Goal: Task Accomplishment & Management: Manage account settings

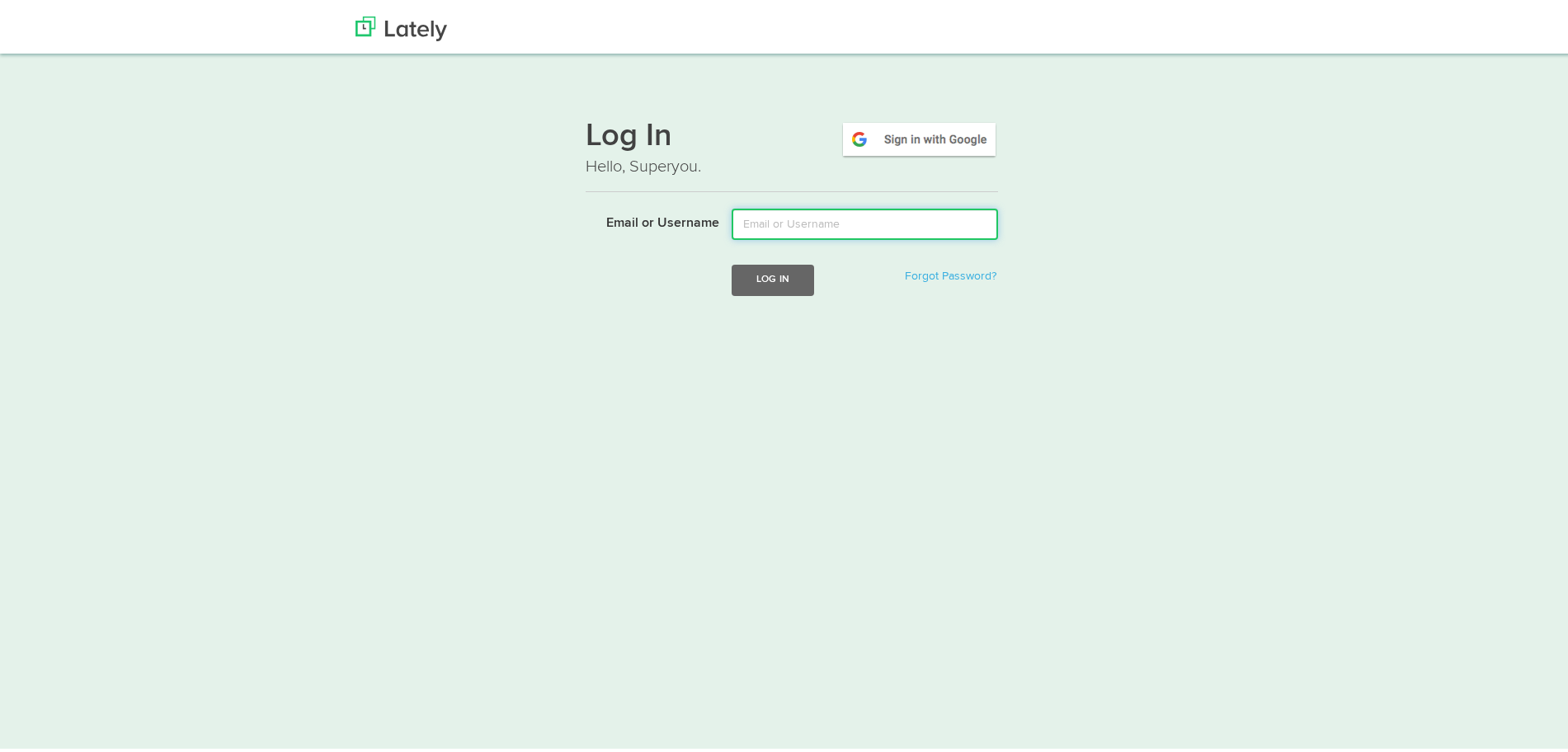
click at [856, 223] on input "Email or Username" at bounding box center [865, 220] width 267 height 31
type input "[EMAIL_ADDRESS][DOMAIN_NAME]"
click at [732, 261] on button "Log In" at bounding box center [773, 276] width 82 height 30
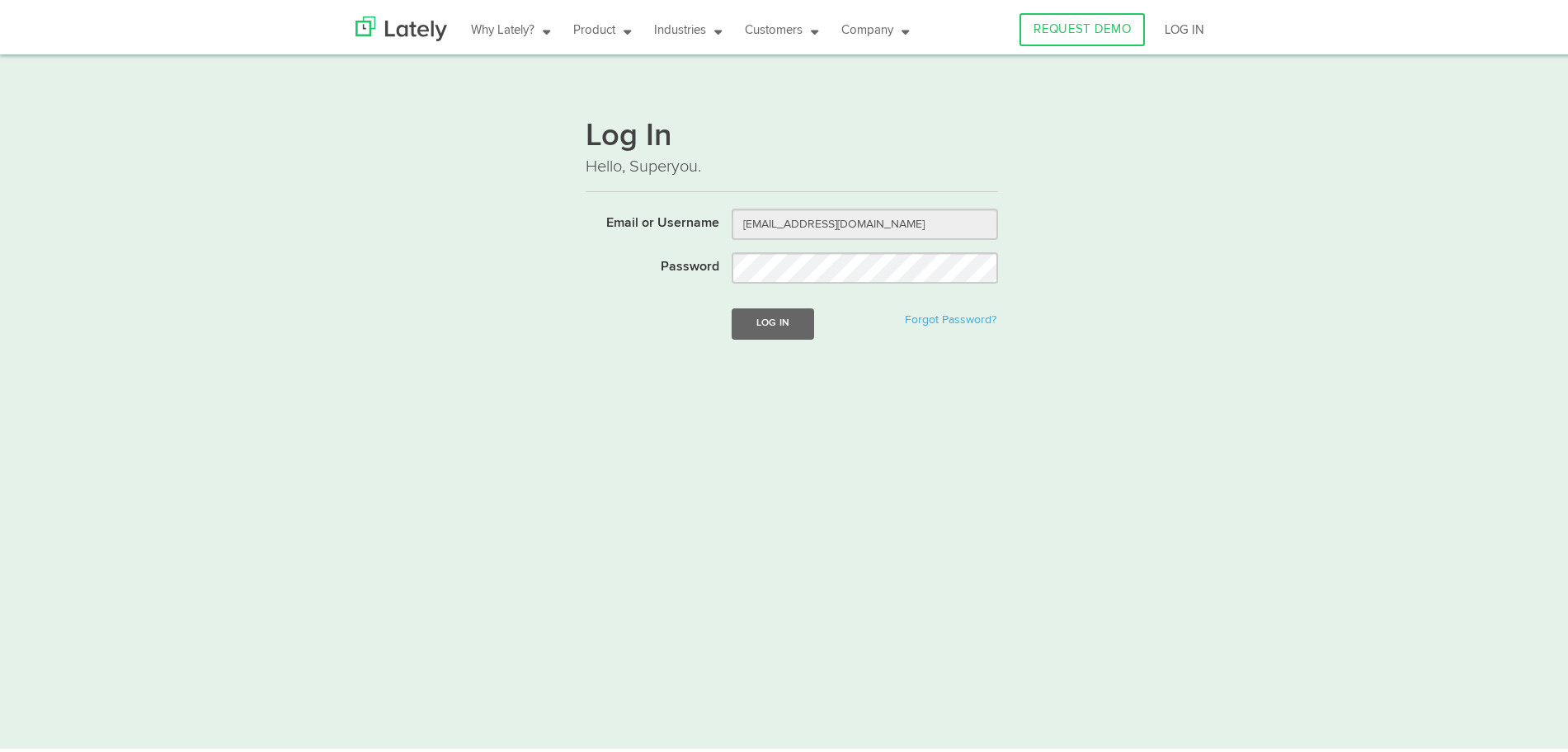
click at [836, 282] on form "Email or Username [EMAIL_ADDRESS][DOMAIN_NAME] Password Log In Forgot Password?" at bounding box center [791, 283] width 413 height 156
click at [745, 312] on button "Log In" at bounding box center [773, 319] width 82 height 30
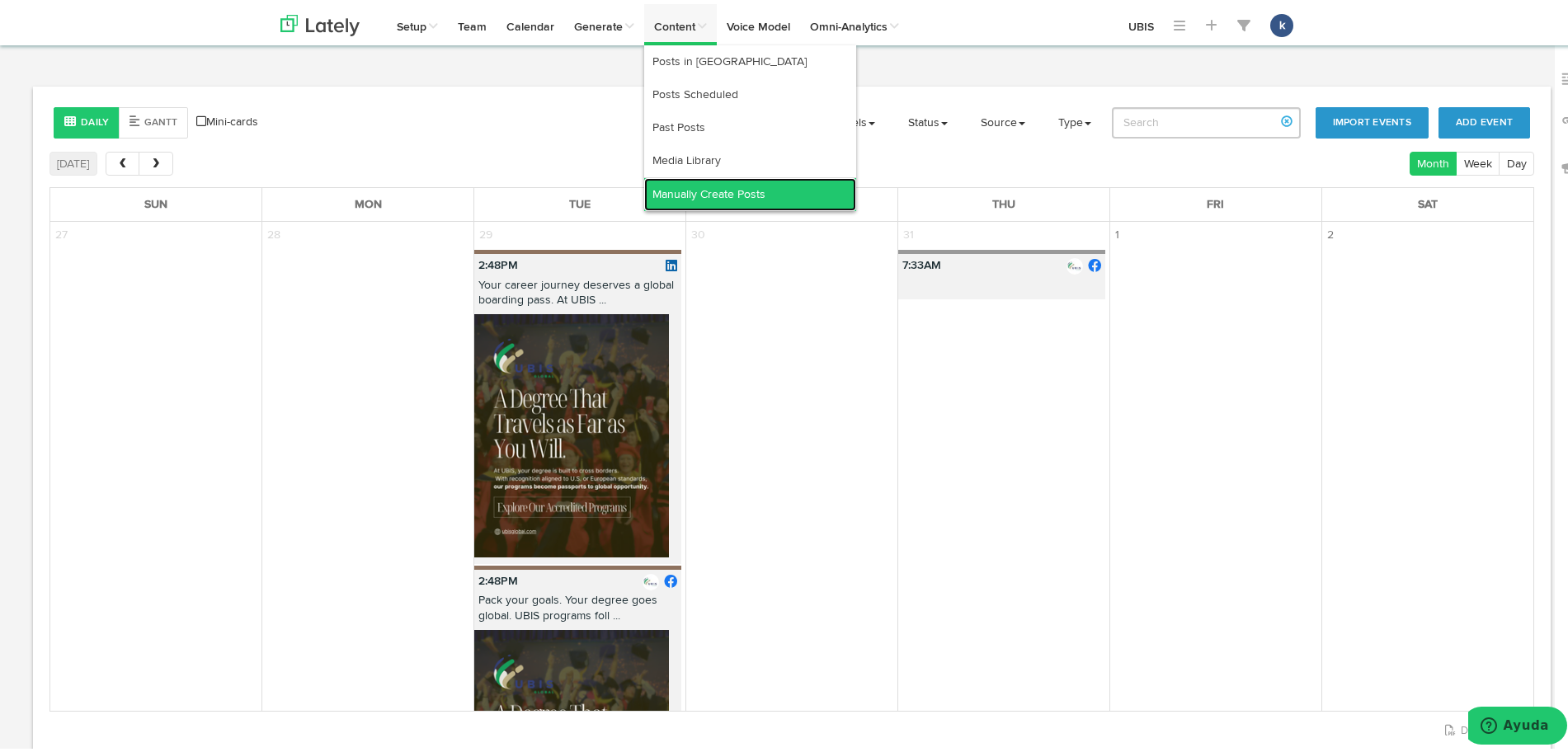
click at [709, 185] on link "Manually Create Posts" at bounding box center [751, 190] width 212 height 33
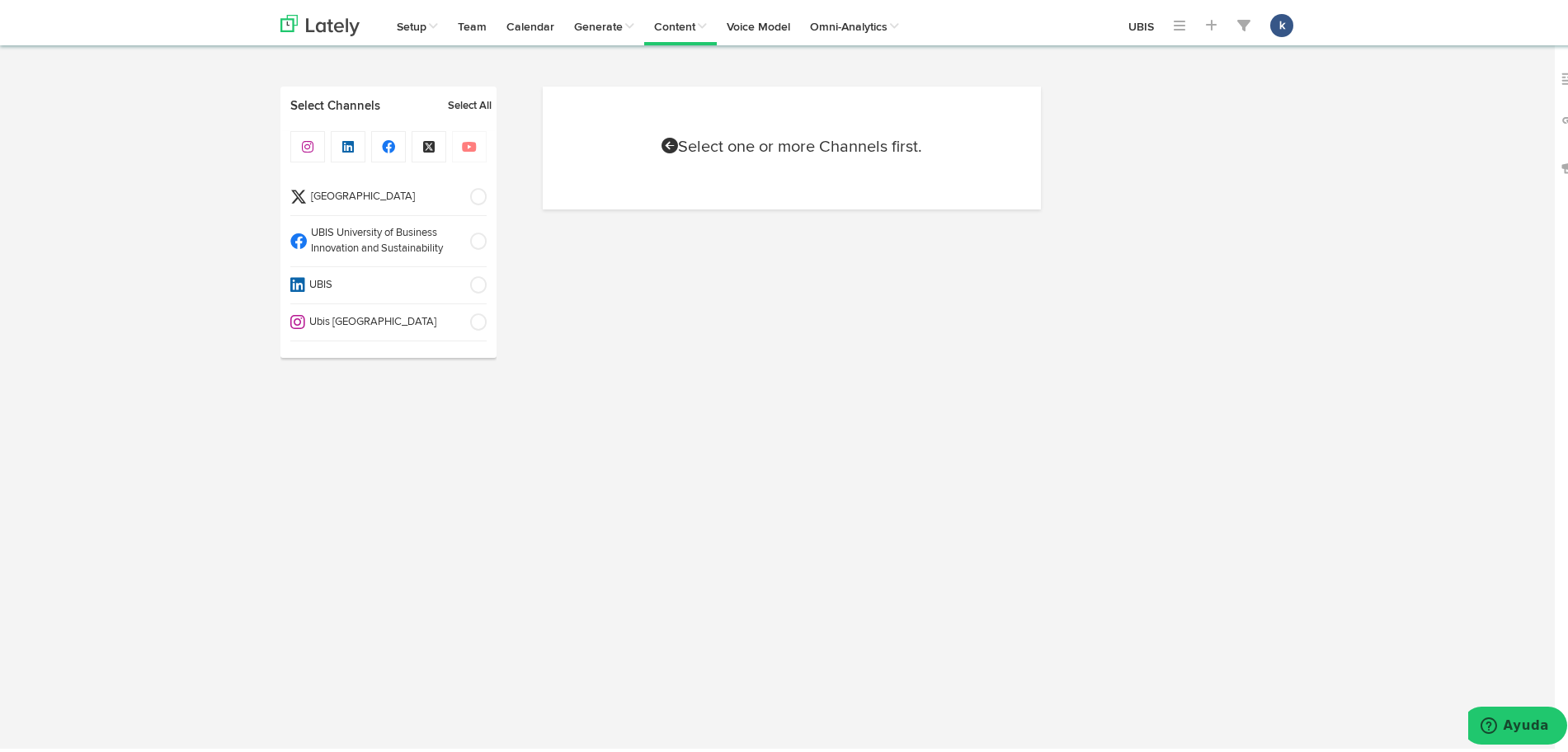
click at [380, 298] on li "UBIS" at bounding box center [389, 282] width 197 height 37
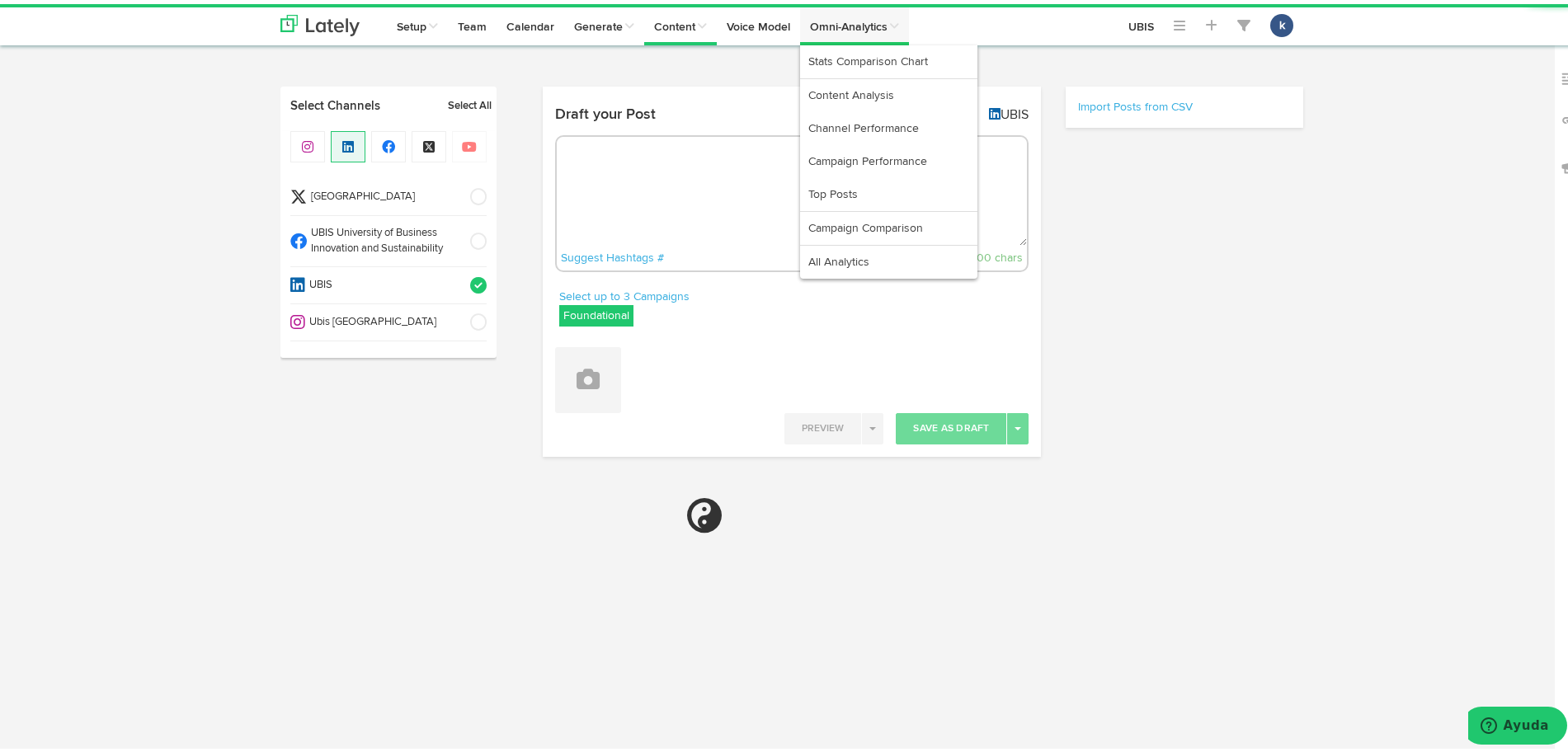
radio input "true"
select select "11"
select select "43"
select select "PM"
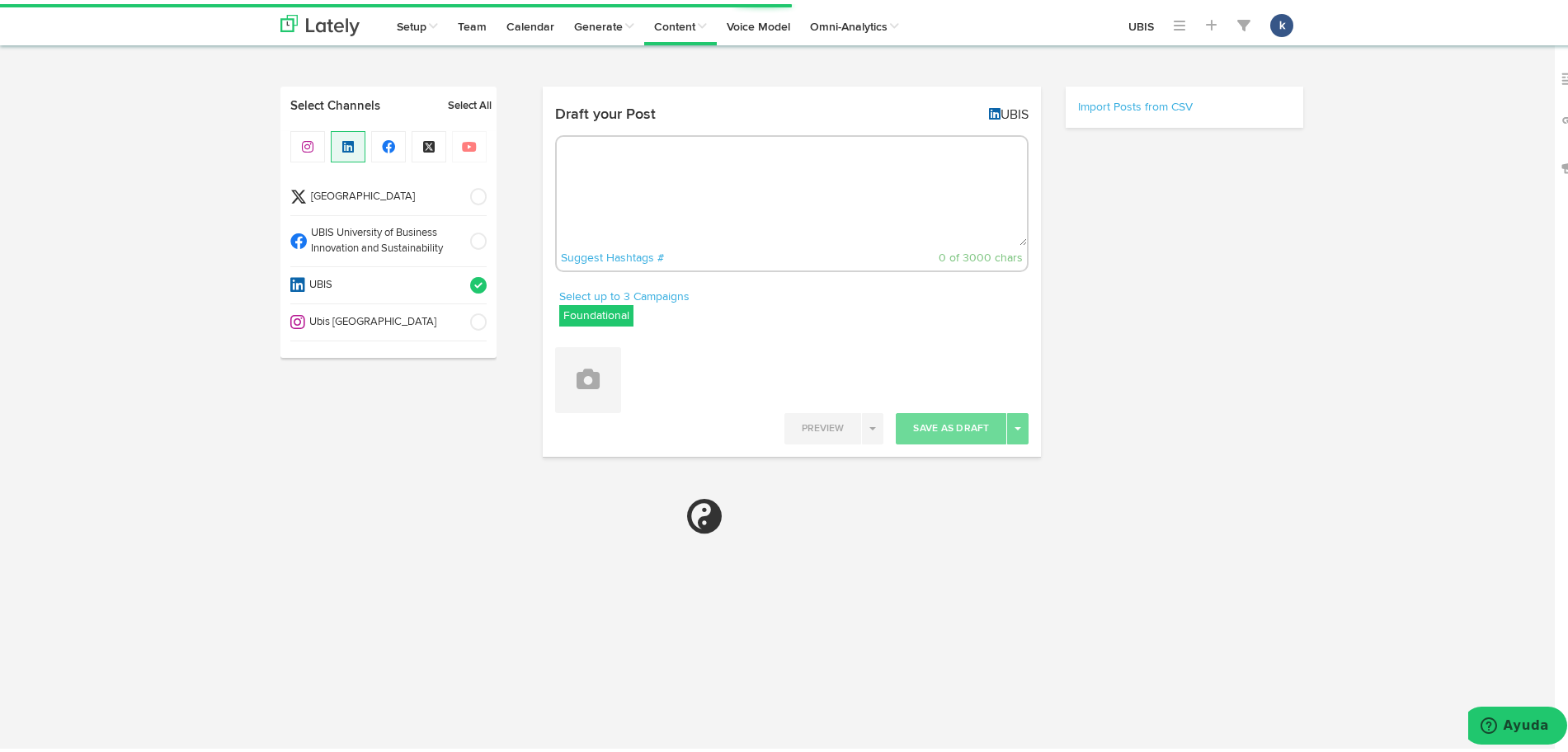
click at [409, 322] on span "Ubis [GEOGRAPHIC_DATA]" at bounding box center [382, 318] width 154 height 16
select select "11"
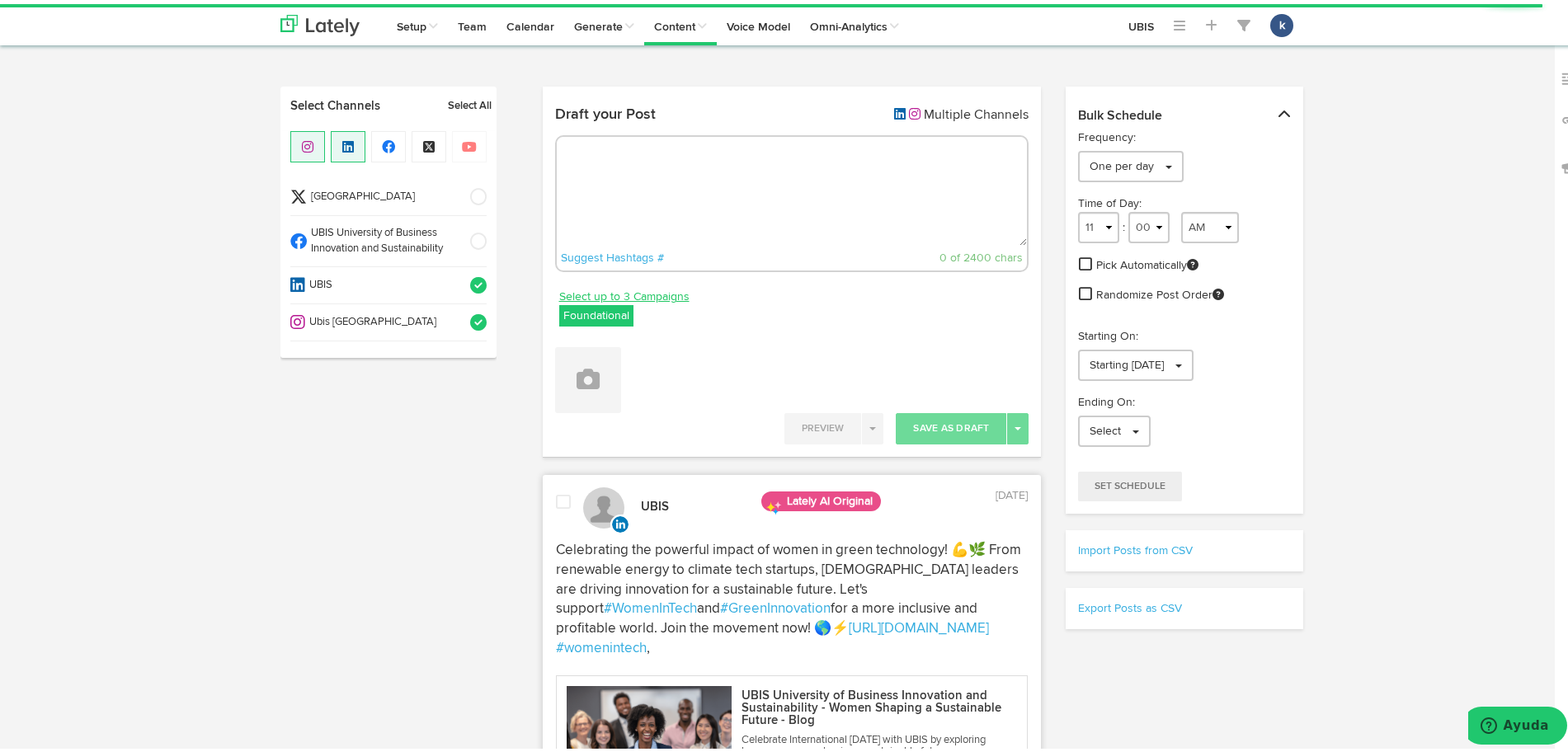
click at [635, 296] on link "Select up to 3 Campaigns" at bounding box center [624, 292] width 130 height 18
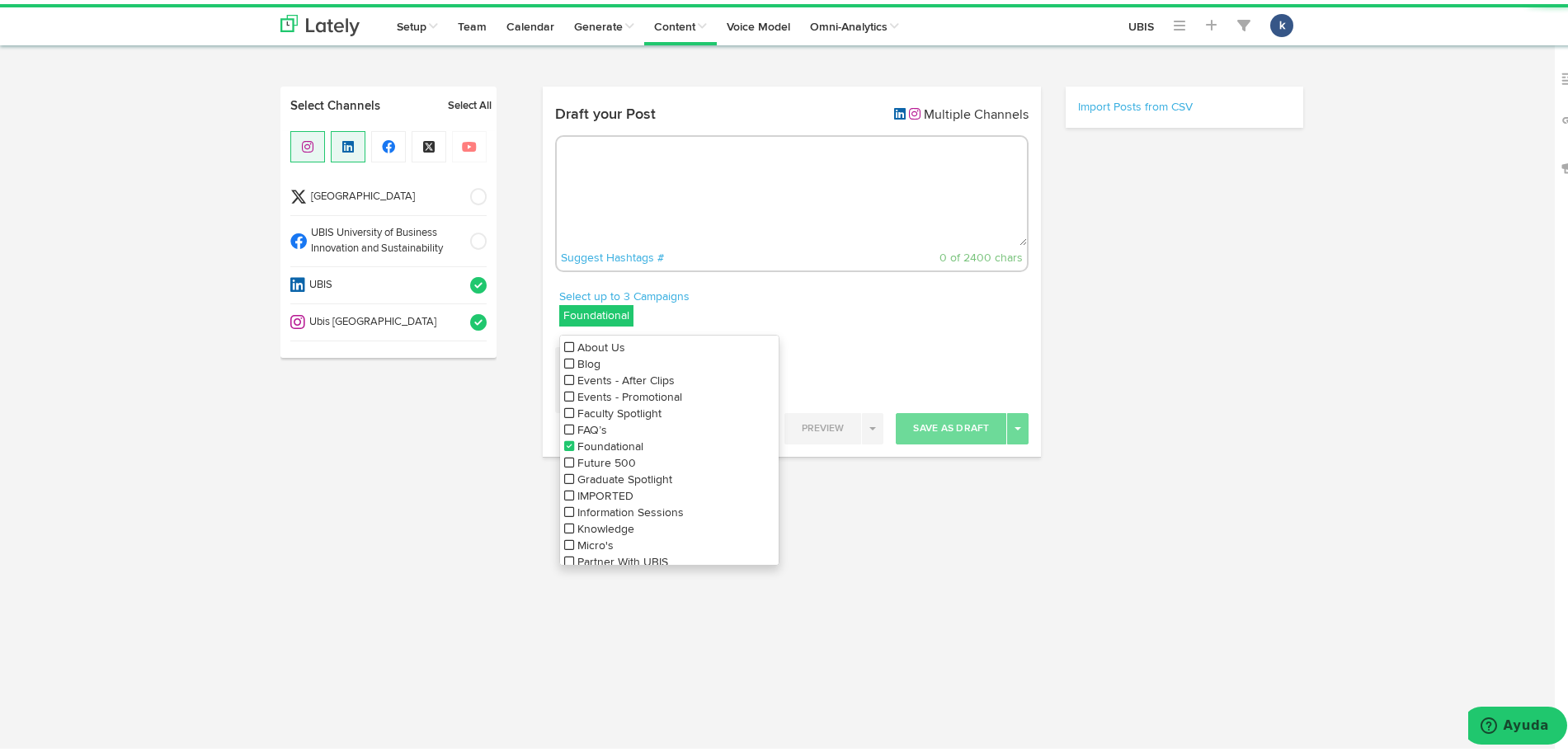
click at [464, 283] on span at bounding box center [473, 280] width 27 height 16
select select "11"
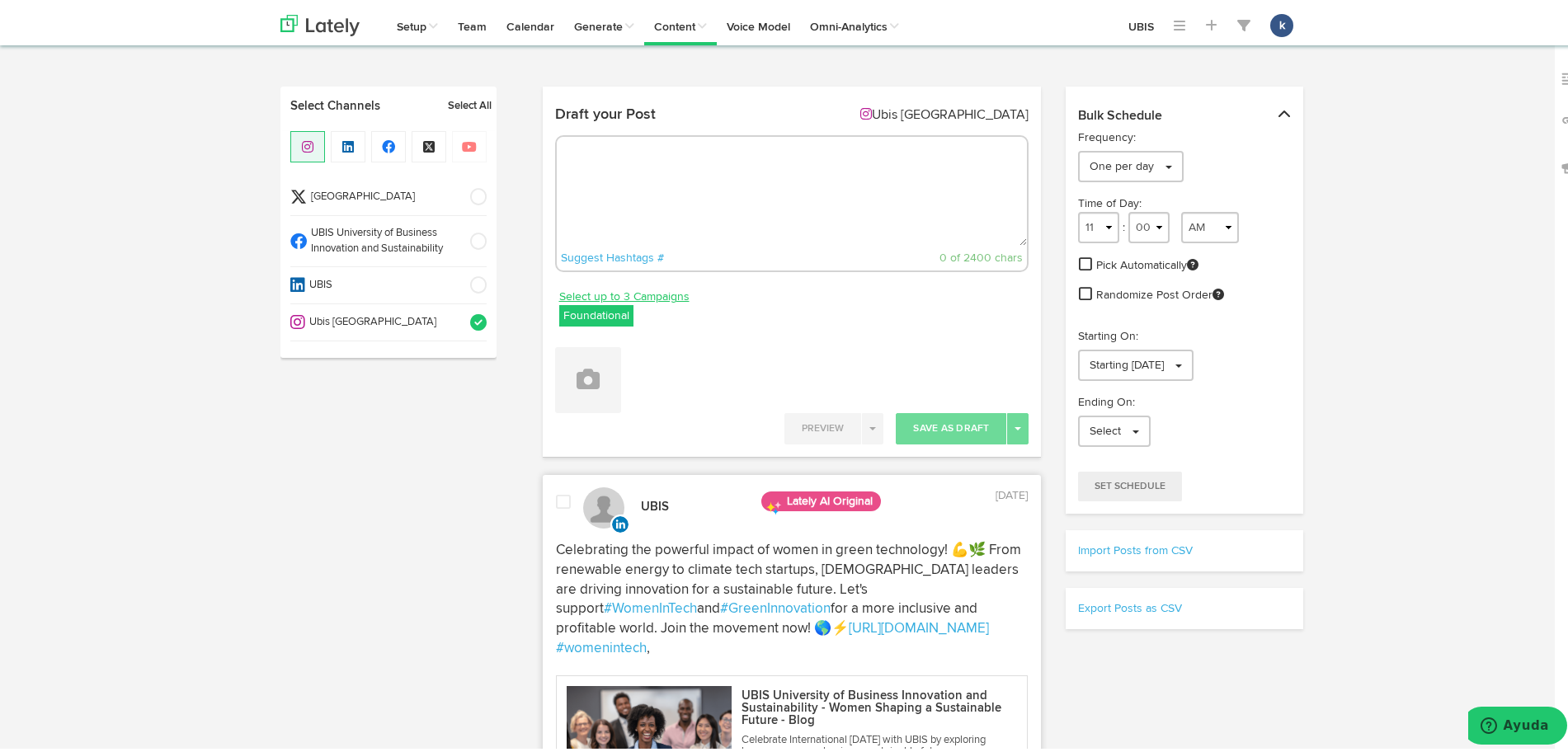
click at [598, 296] on link "Select up to 3 Campaigns" at bounding box center [624, 292] width 130 height 18
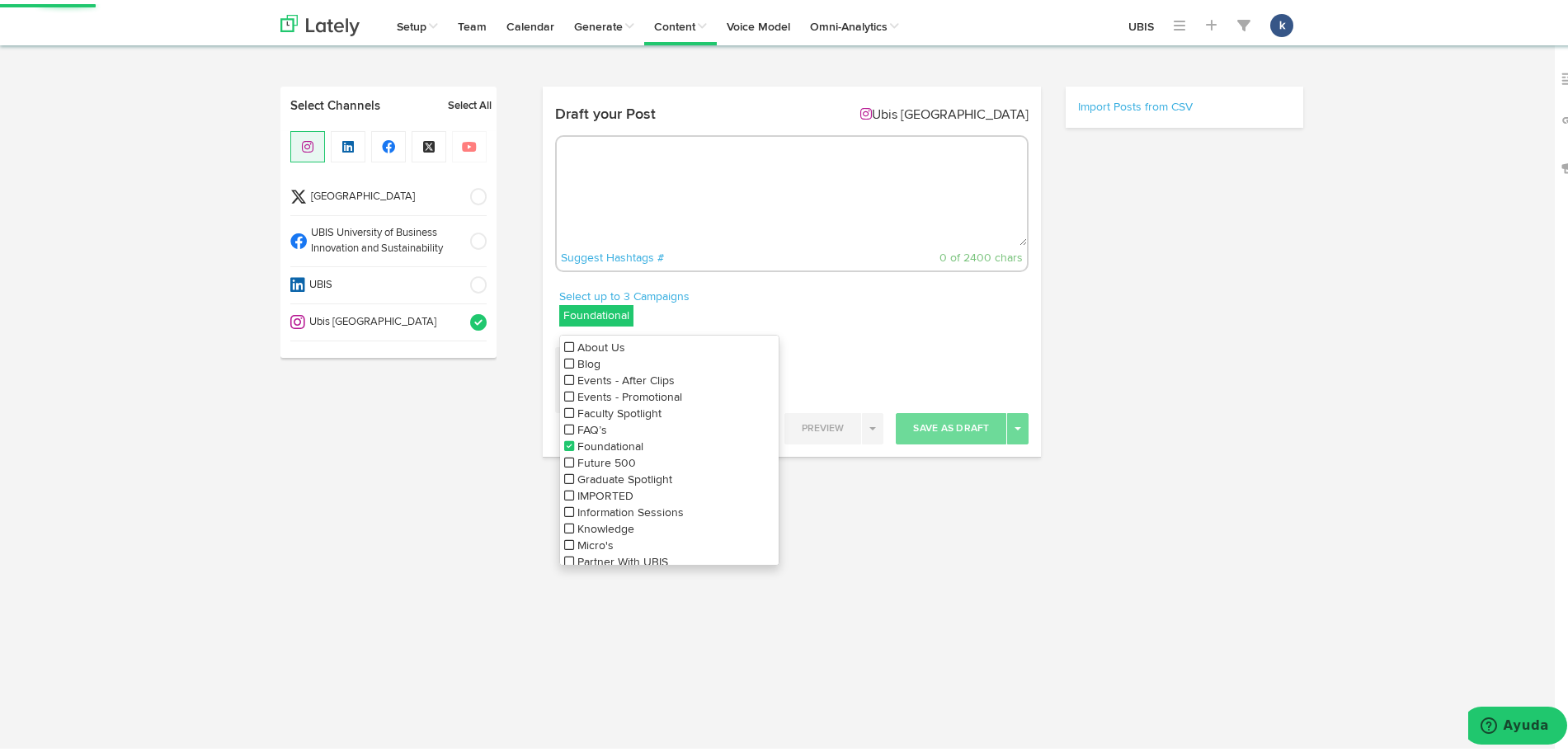
click at [602, 343] on span "About Us" at bounding box center [601, 344] width 47 height 12
select select "11"
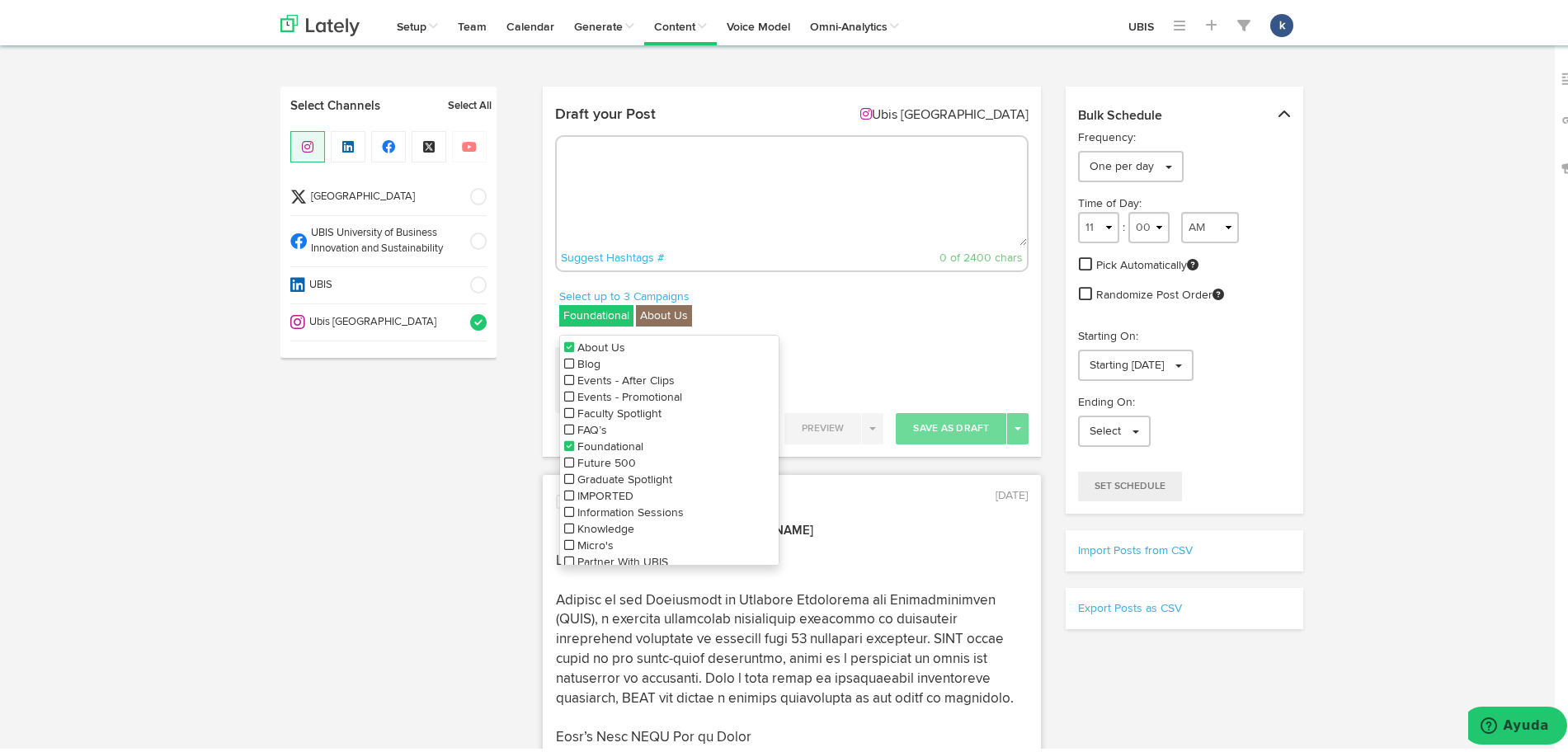
click at [564, 445] on icon at bounding box center [569, 442] width 10 height 12
click at [897, 276] on div "Draft your Post Ubis [GEOGRAPHIC_DATA] Suggest Hashtags # 0 of 2400 chars" at bounding box center [792, 190] width 499 height 190
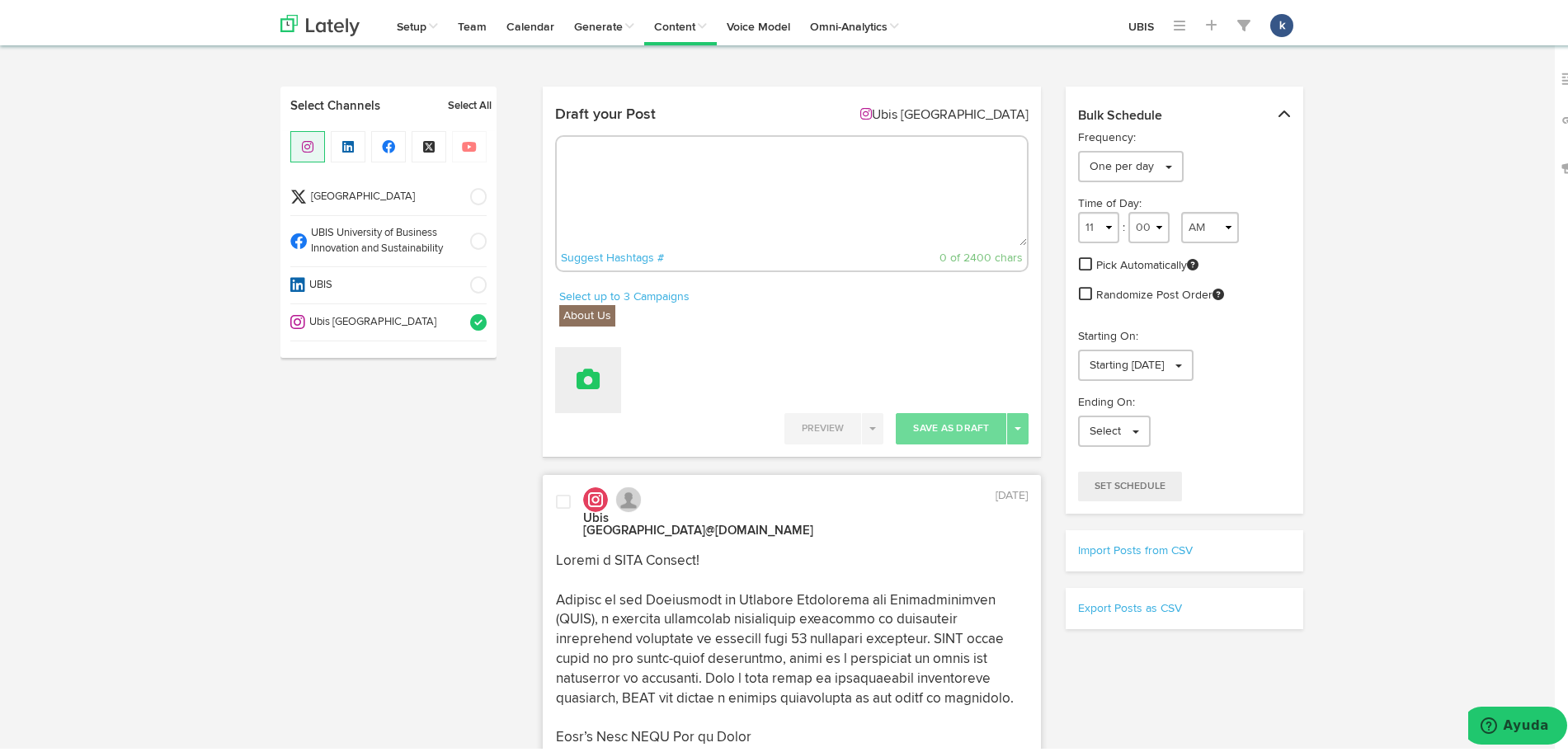
click at [580, 371] on icon at bounding box center [588, 374] width 23 height 23
click at [645, 431] on link "Attach Images from Lately" at bounding box center [634, 430] width 156 height 26
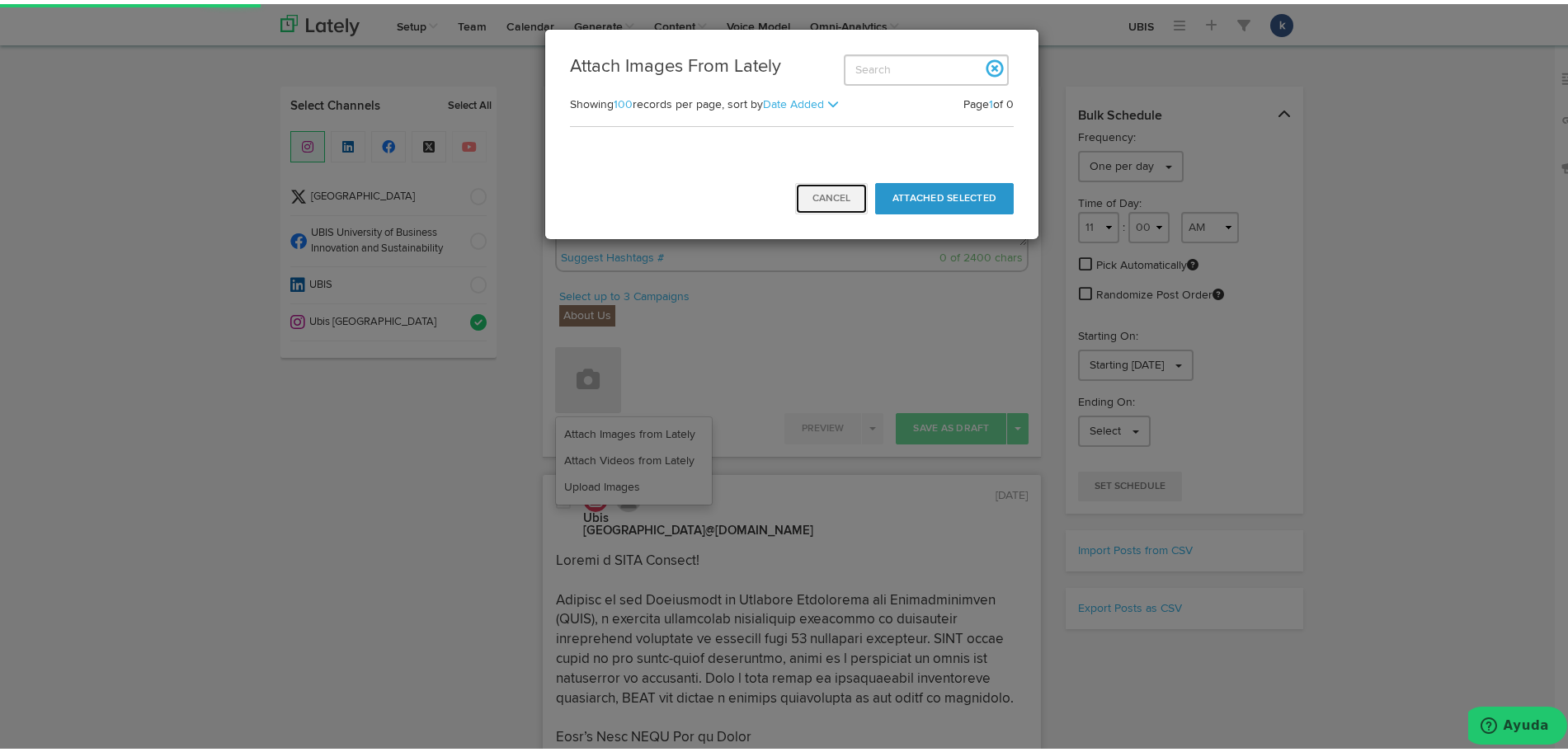
click at [822, 185] on button "Cancel" at bounding box center [832, 194] width 73 height 31
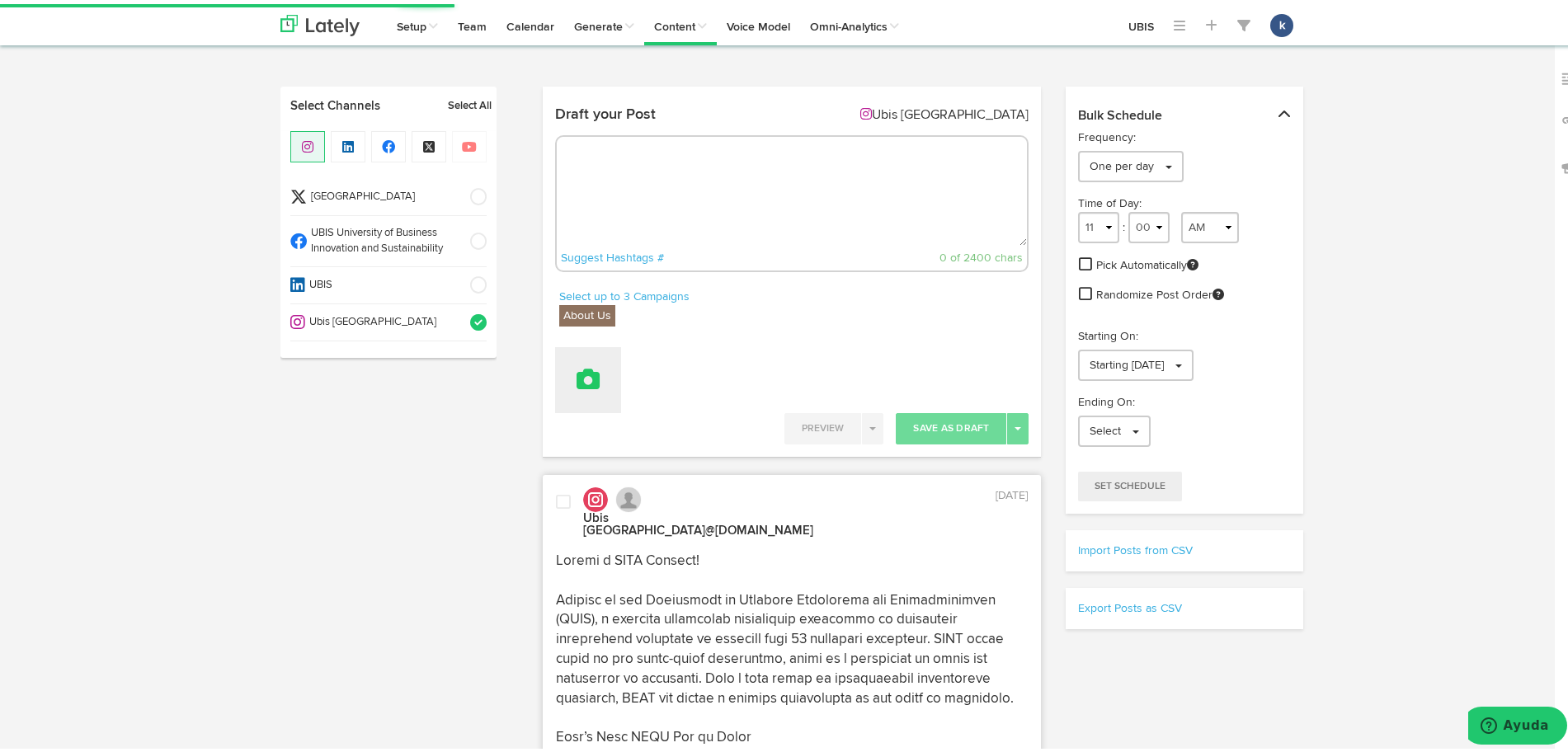
click at [596, 389] on button at bounding box center [588, 376] width 66 height 66
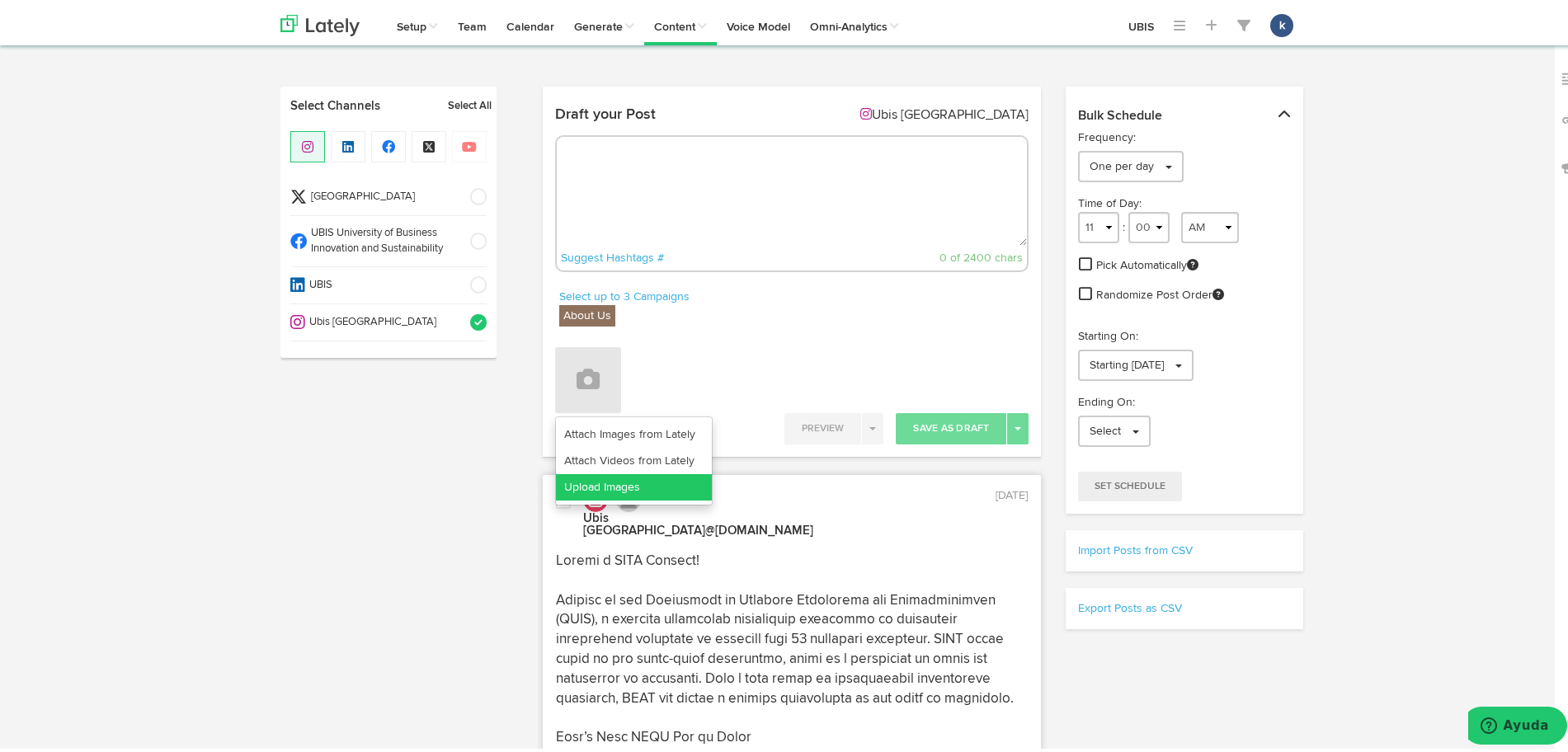
click at [623, 484] on link "Upload Images" at bounding box center [634, 483] width 156 height 26
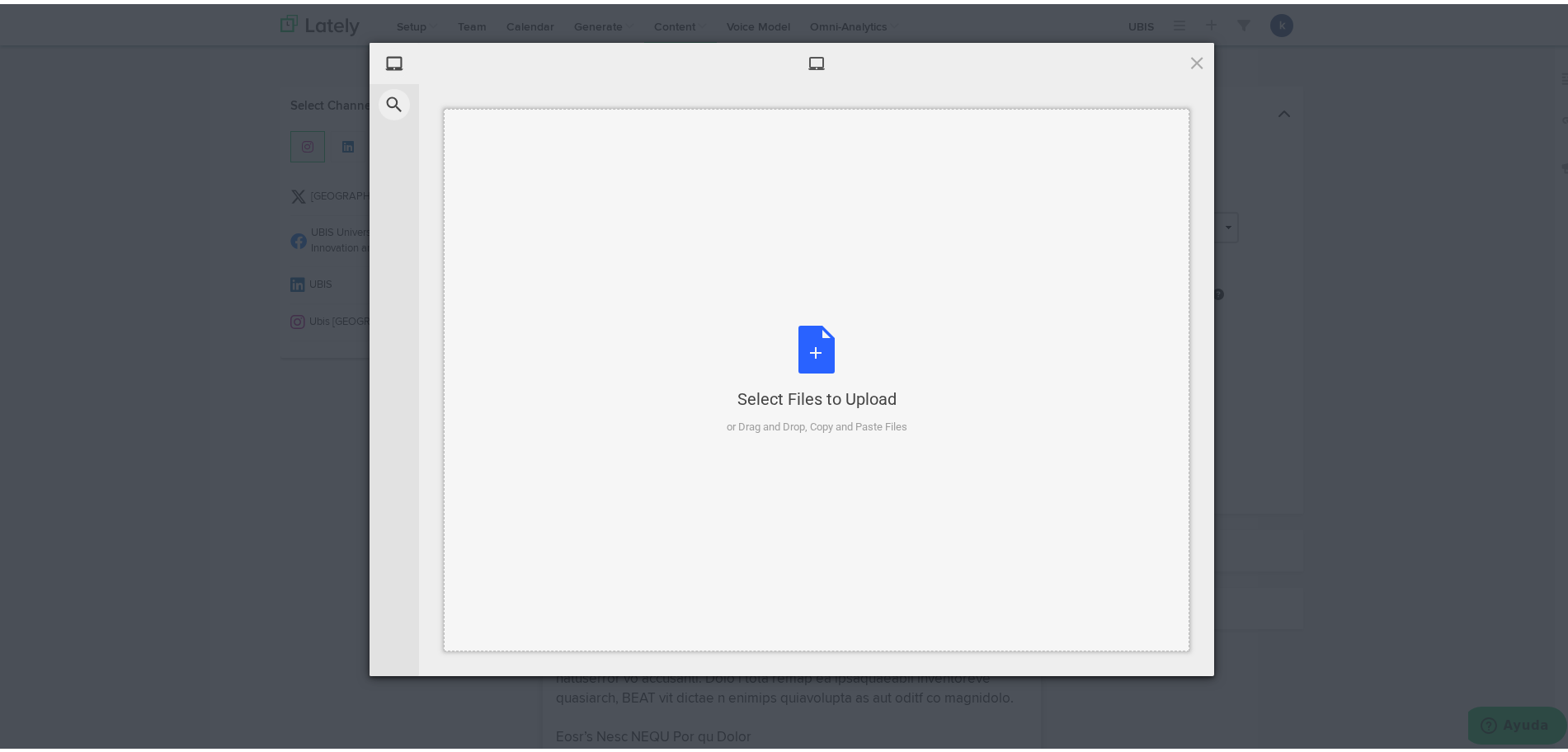
click at [696, 429] on div "Select Files to Upload or Drag and Drop, Copy and Paste Files" at bounding box center [817, 376] width 745 height 543
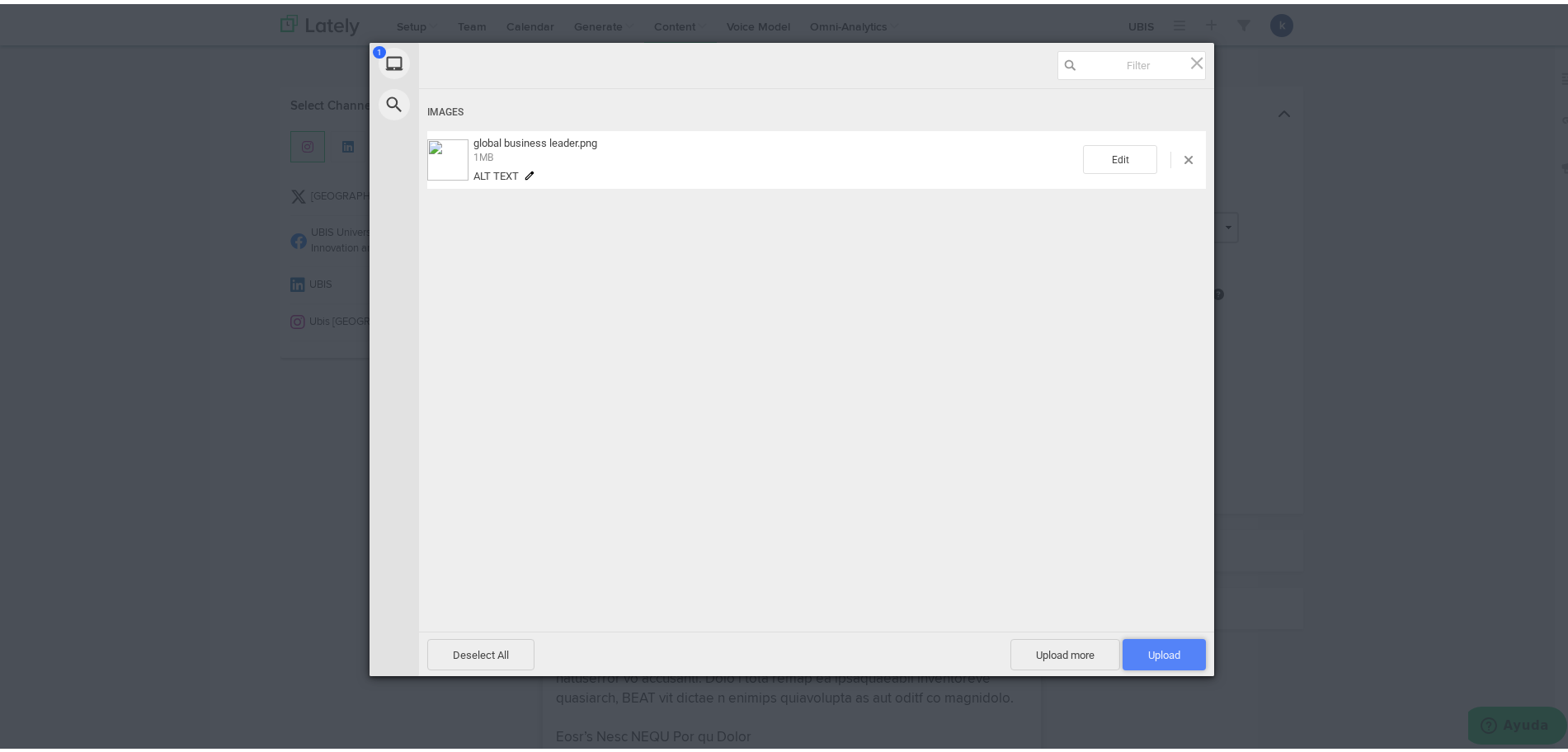
click at [1159, 663] on span "Upload 1" at bounding box center [1164, 650] width 83 height 31
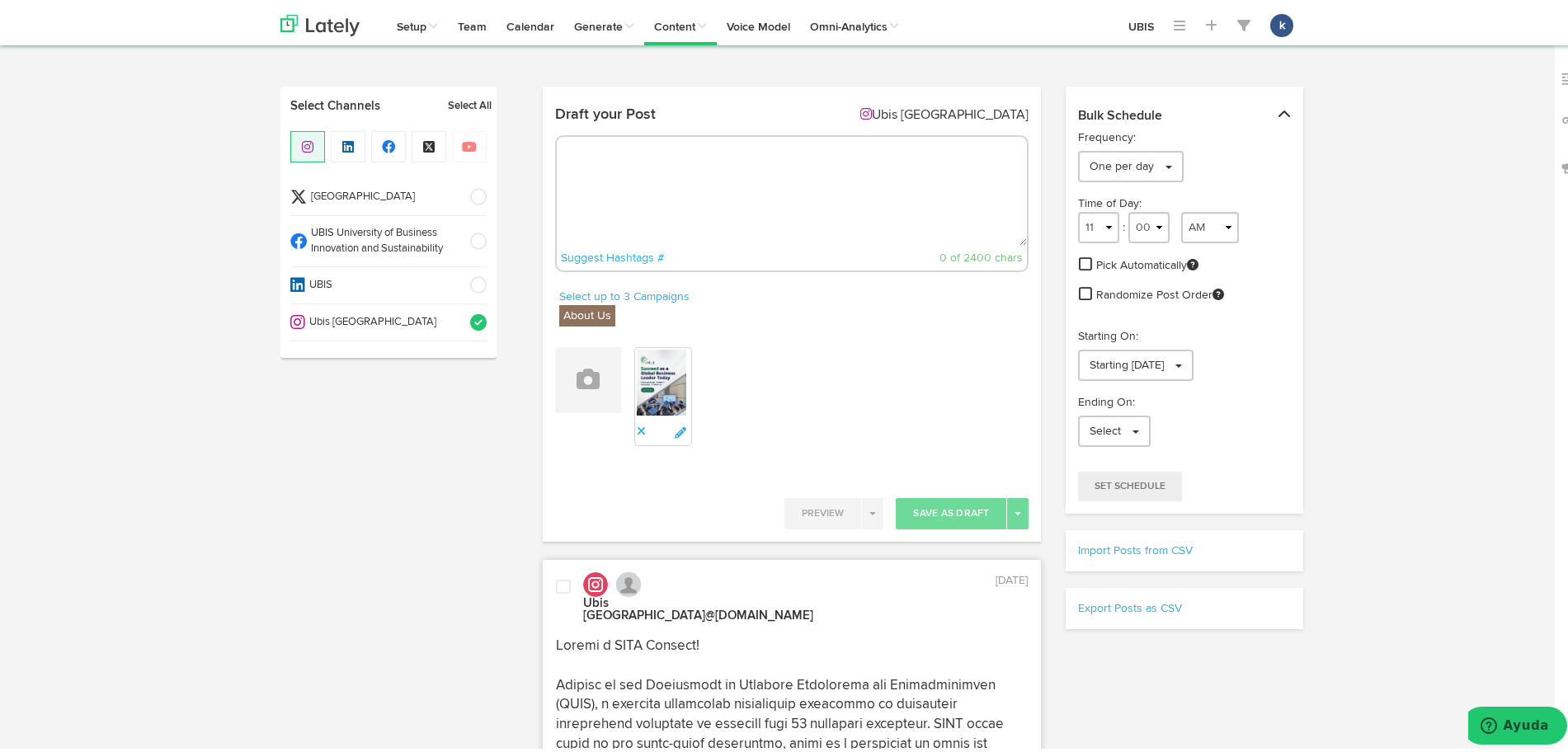
click at [709, 231] on textarea at bounding box center [792, 187] width 471 height 109
paste textarea "🚀 This Is Where You Belong Bold. Dynamic. Flexible. That’s you—and that’s UBIS.…"
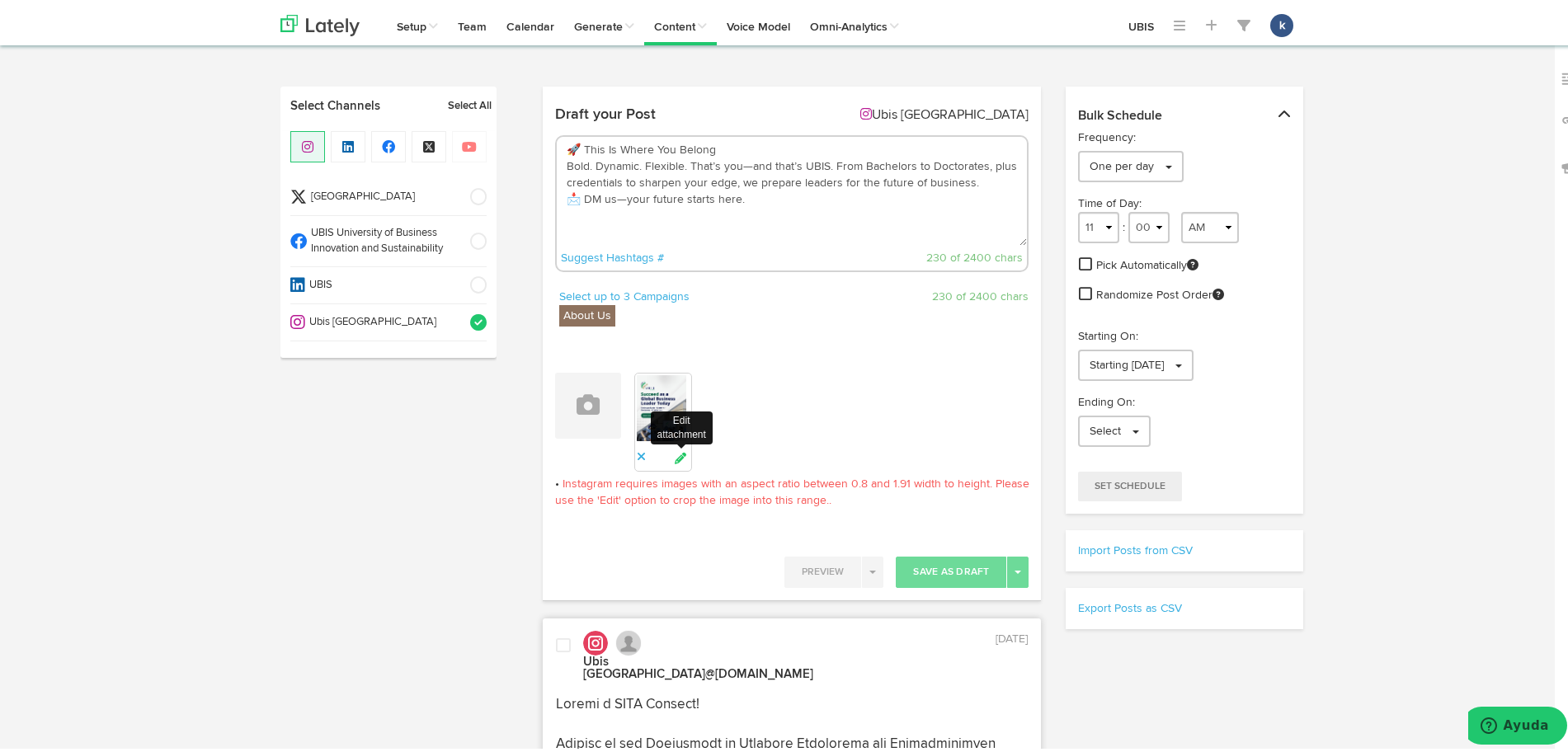
type textarea "🚀 This Is Where You Belong Bold. Dynamic. Flexible. That’s you—and that’s UBIS.…"
click at [673, 454] on icon at bounding box center [681, 455] width 15 height 12
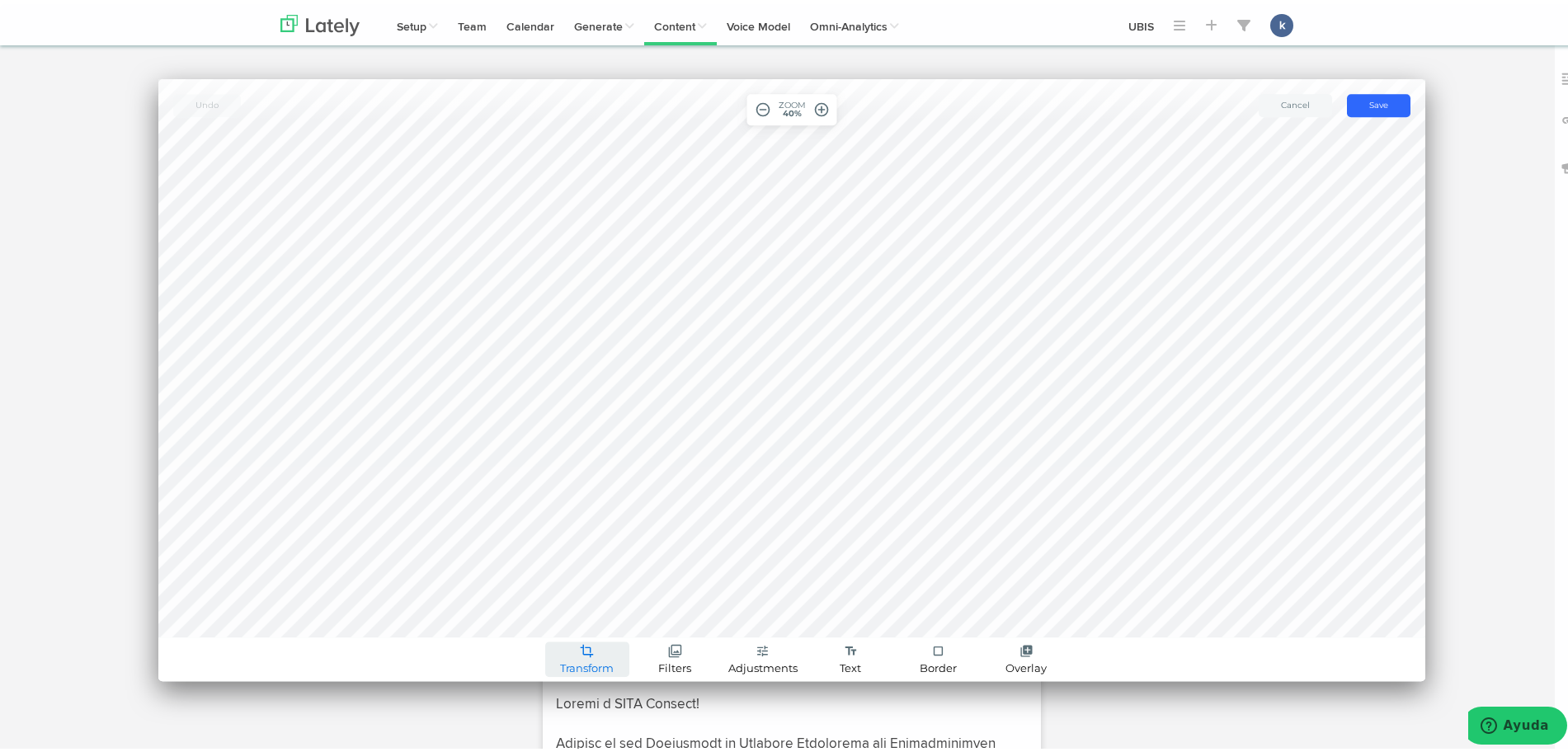
click at [546, 667] on link "crop Transform" at bounding box center [587, 655] width 84 height 36
click at [610, 569] on link "Crop" at bounding box center [587, 561] width 97 height 25
click at [577, 659] on span "Transform" at bounding box center [586, 664] width 53 height 11
click at [557, 598] on link "Resize" at bounding box center [587, 586] width 97 height 25
click at [612, 617] on input "1440" at bounding box center [622, 613] width 42 height 22
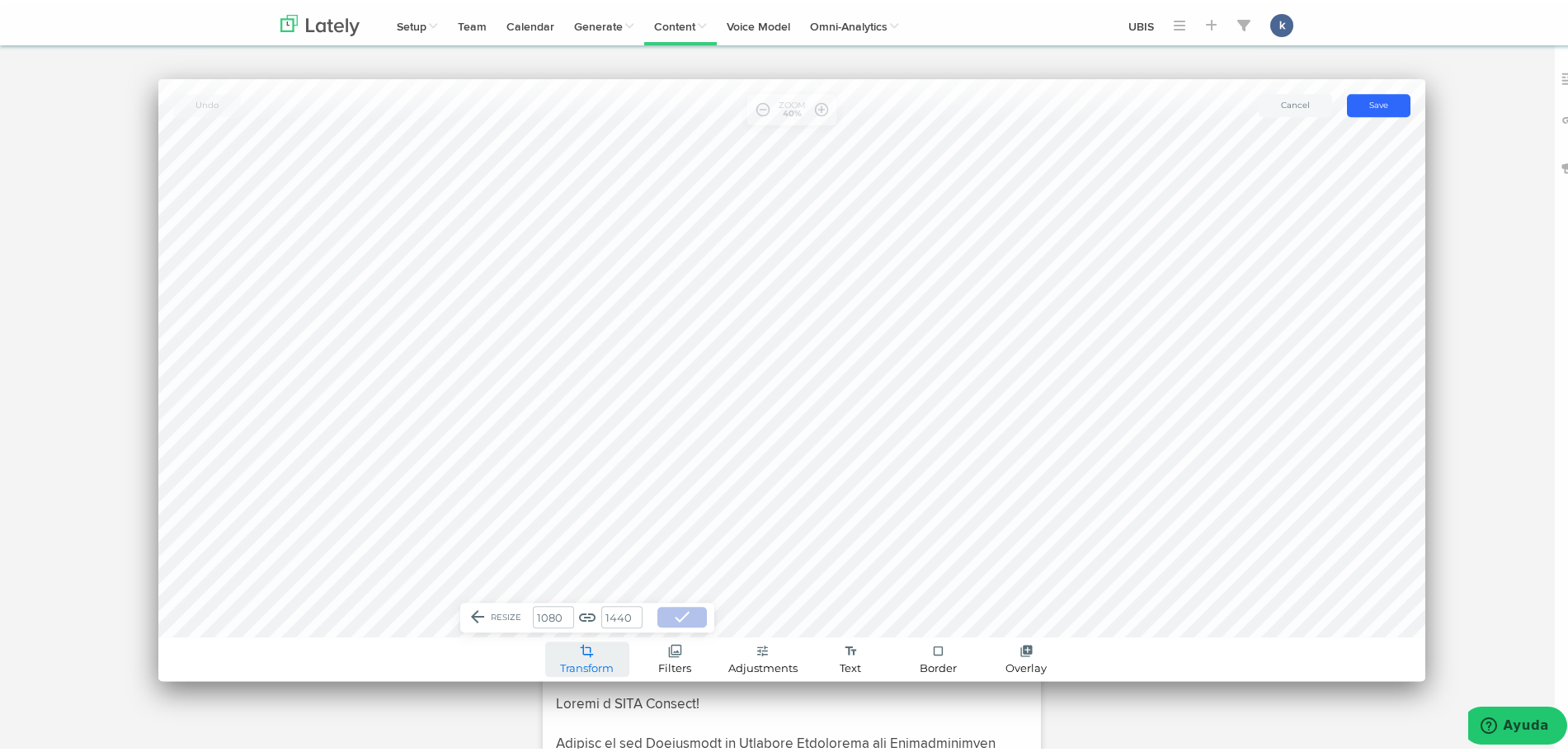
type input "105"
type input "140"
type input "1005"
type input "1340"
type input "10155"
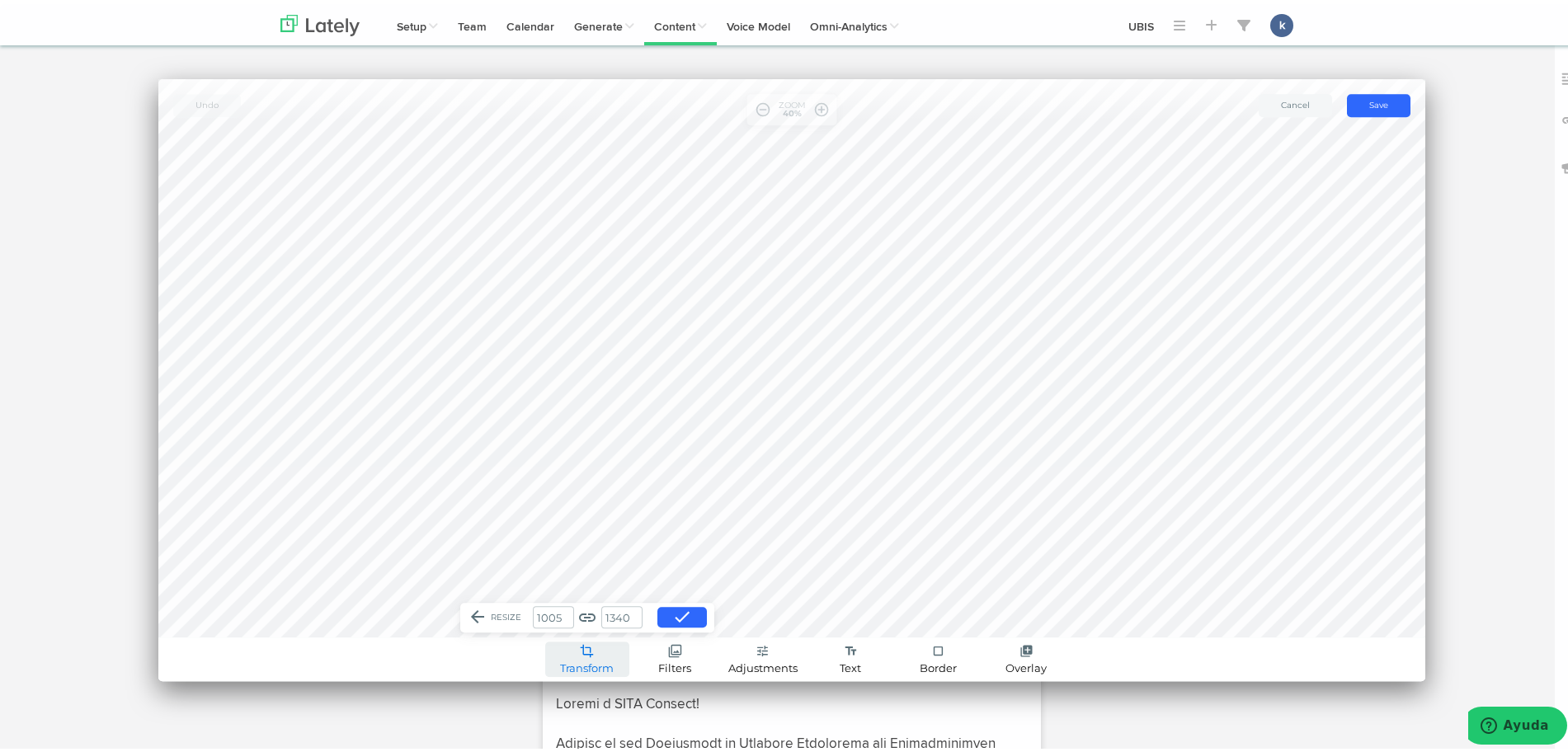
type input "13540"
type input "101280"
type input "135040"
type input "10125"
type input "13500"
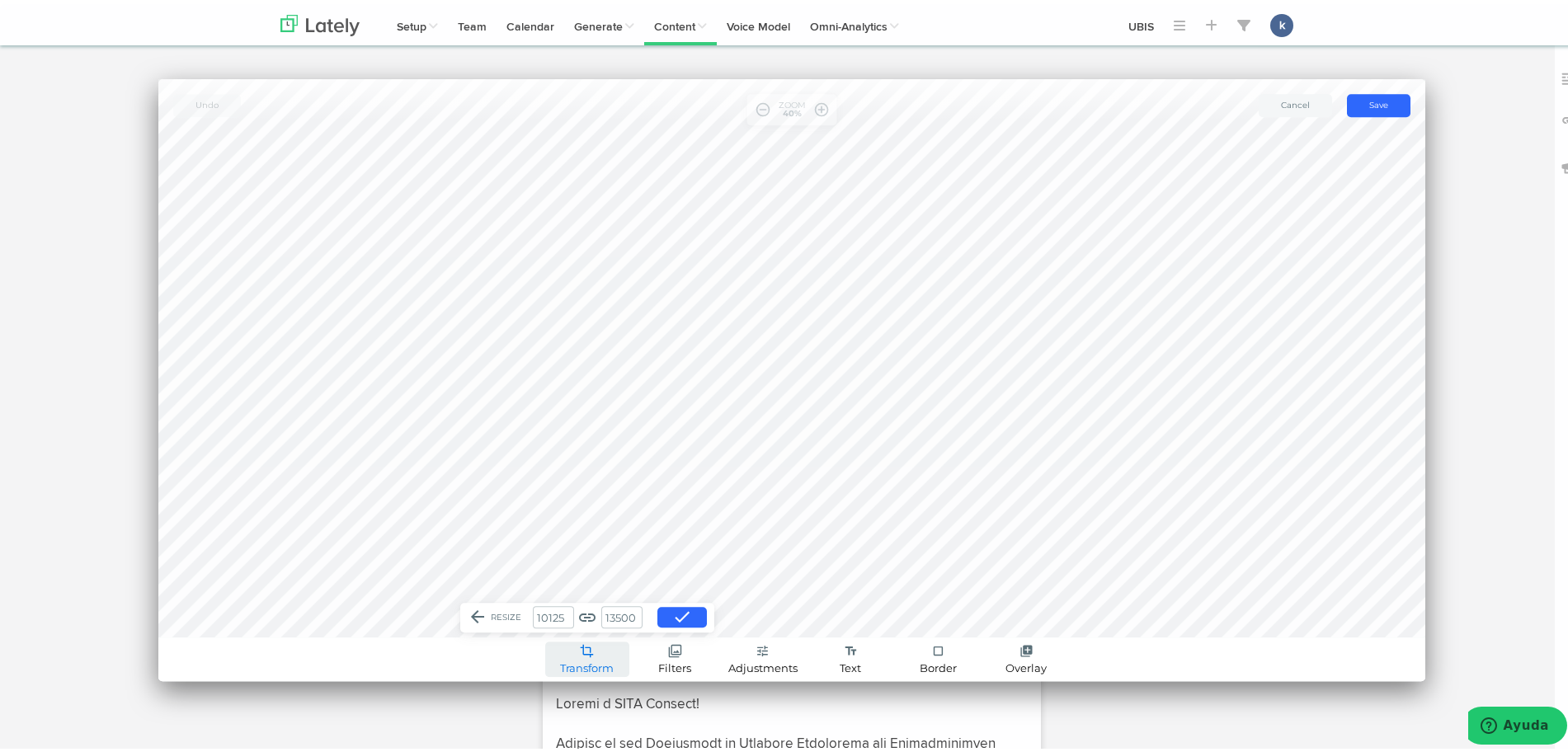
type input "1013"
type input "1350"
click at [558, 615] on input "1013" at bounding box center [553, 613] width 42 height 22
type input "101"
type input "135"
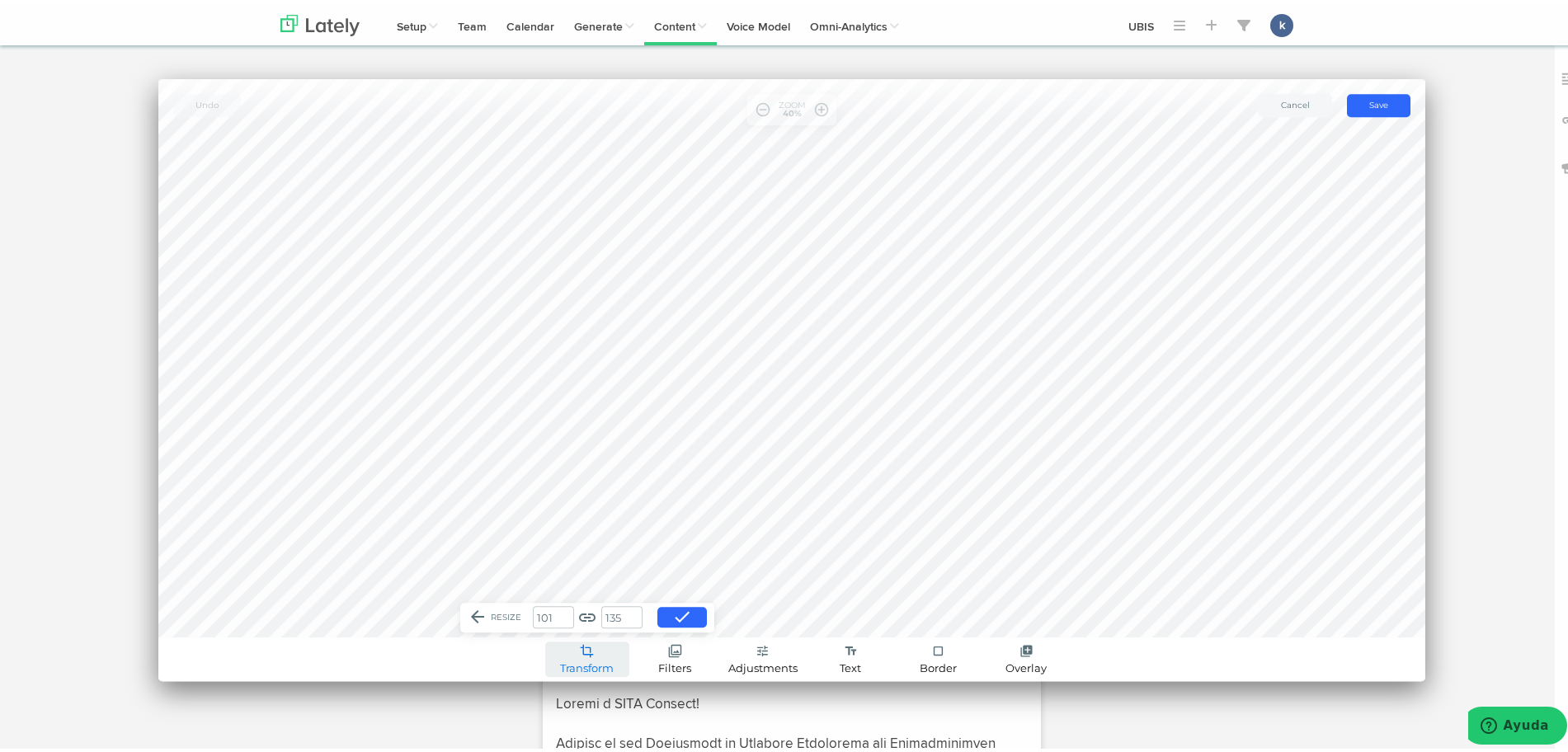
type input "10"
type input "13"
type input "108"
type input "144"
type input "1080"
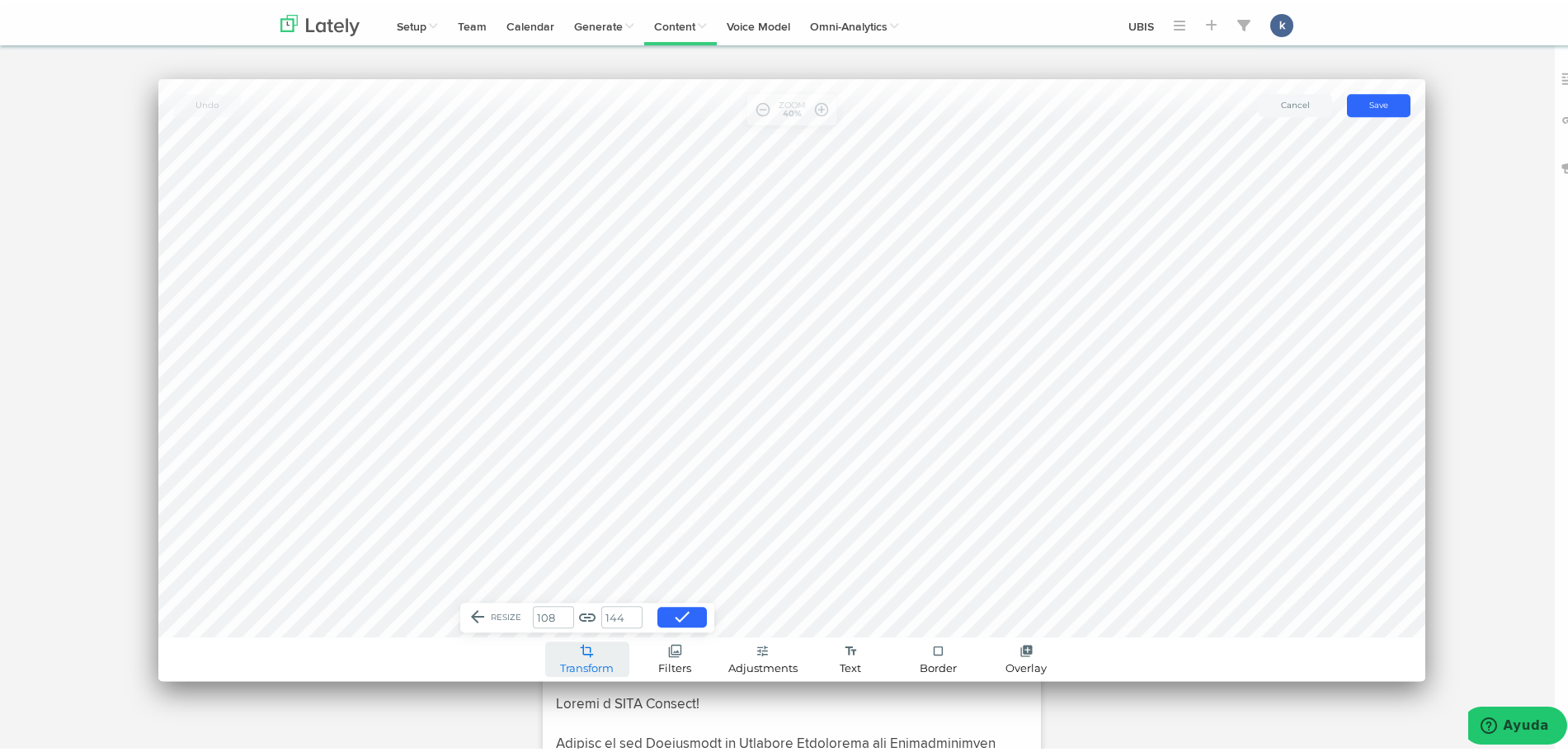
type input "1440"
type input "1080"
click at [578, 619] on link "link" at bounding box center [587, 613] width 19 height 19
click at [619, 614] on input "1440" at bounding box center [622, 613] width 42 height 22
type input "1350"
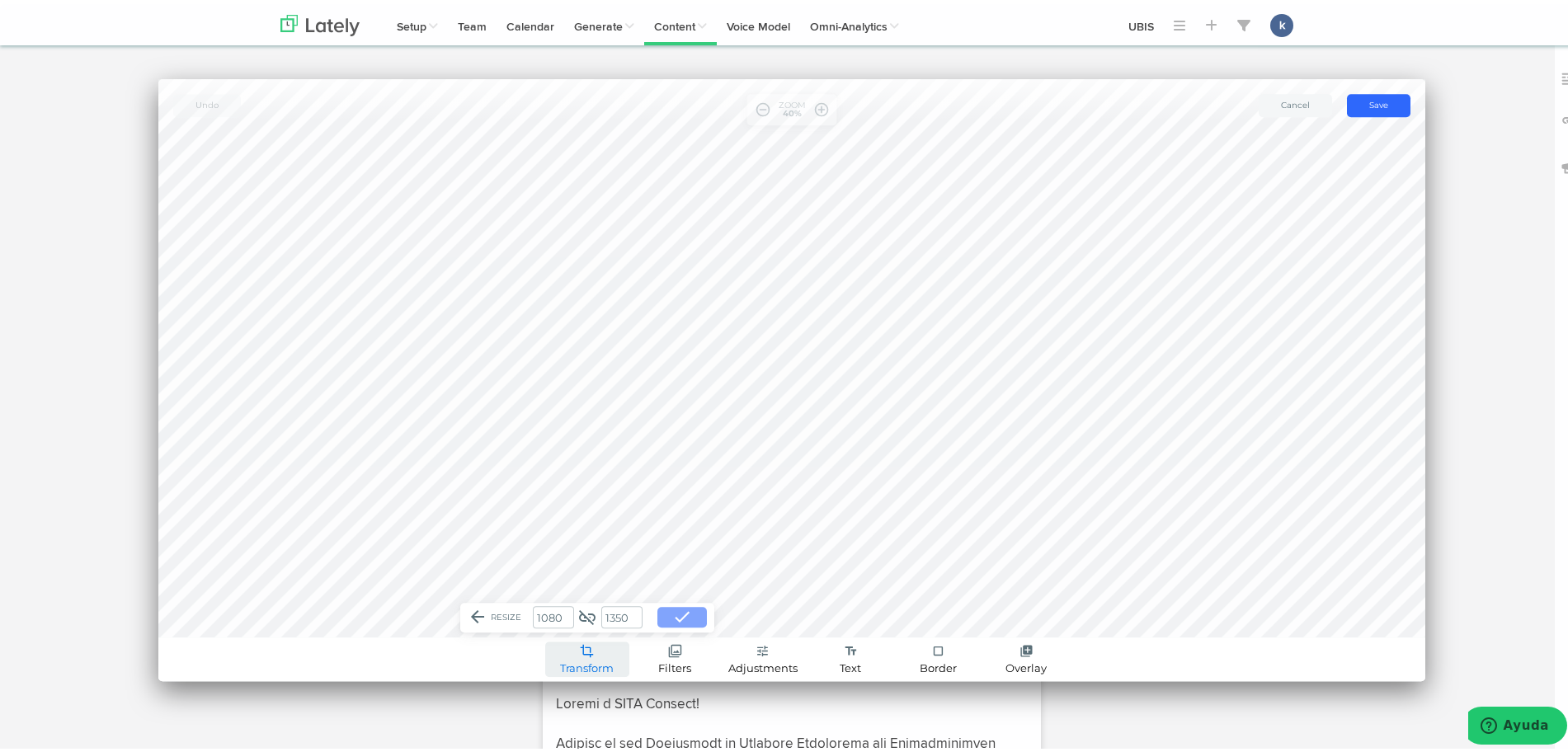
click at [657, 607] on button "done" at bounding box center [682, 613] width 49 height 20
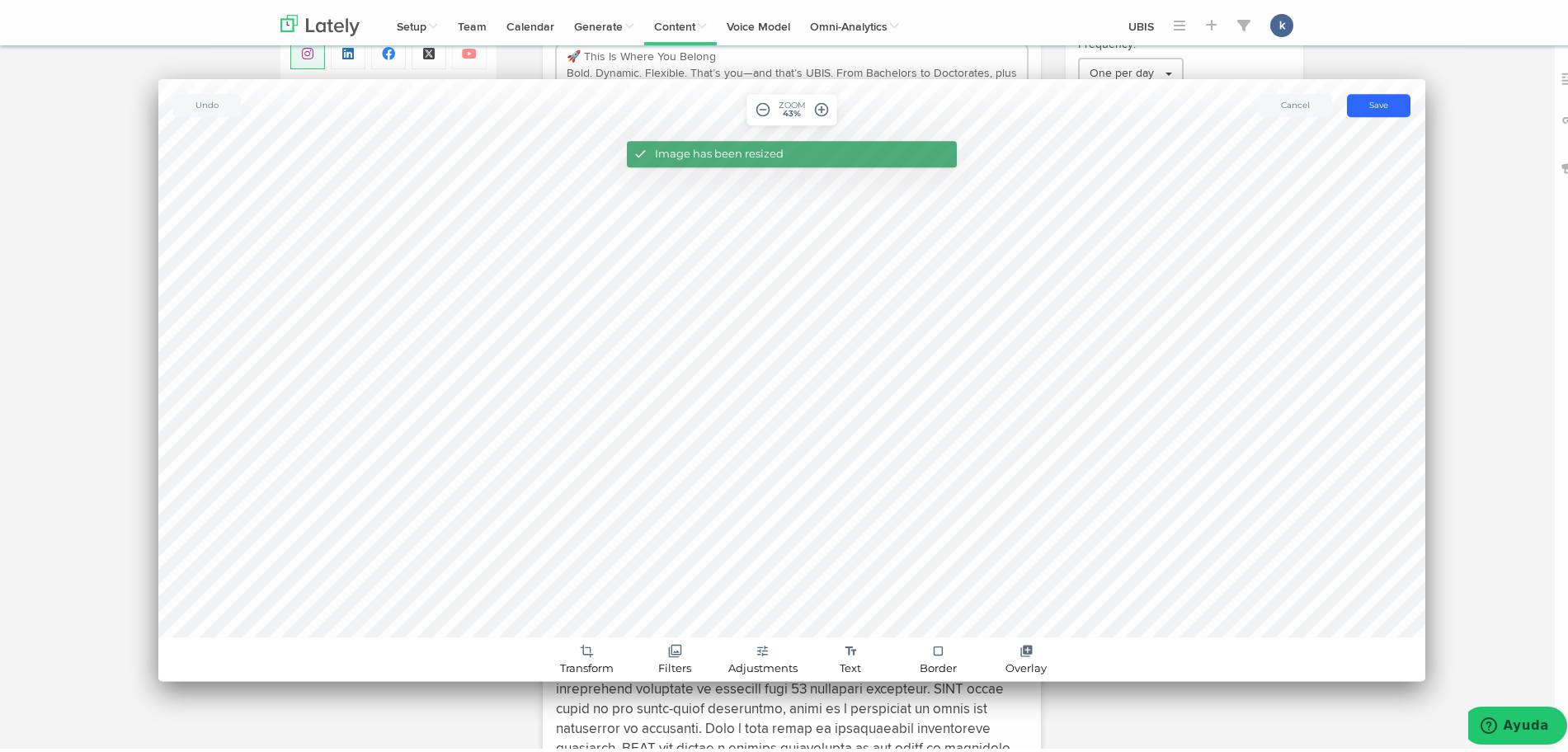
scroll to position [94, 0]
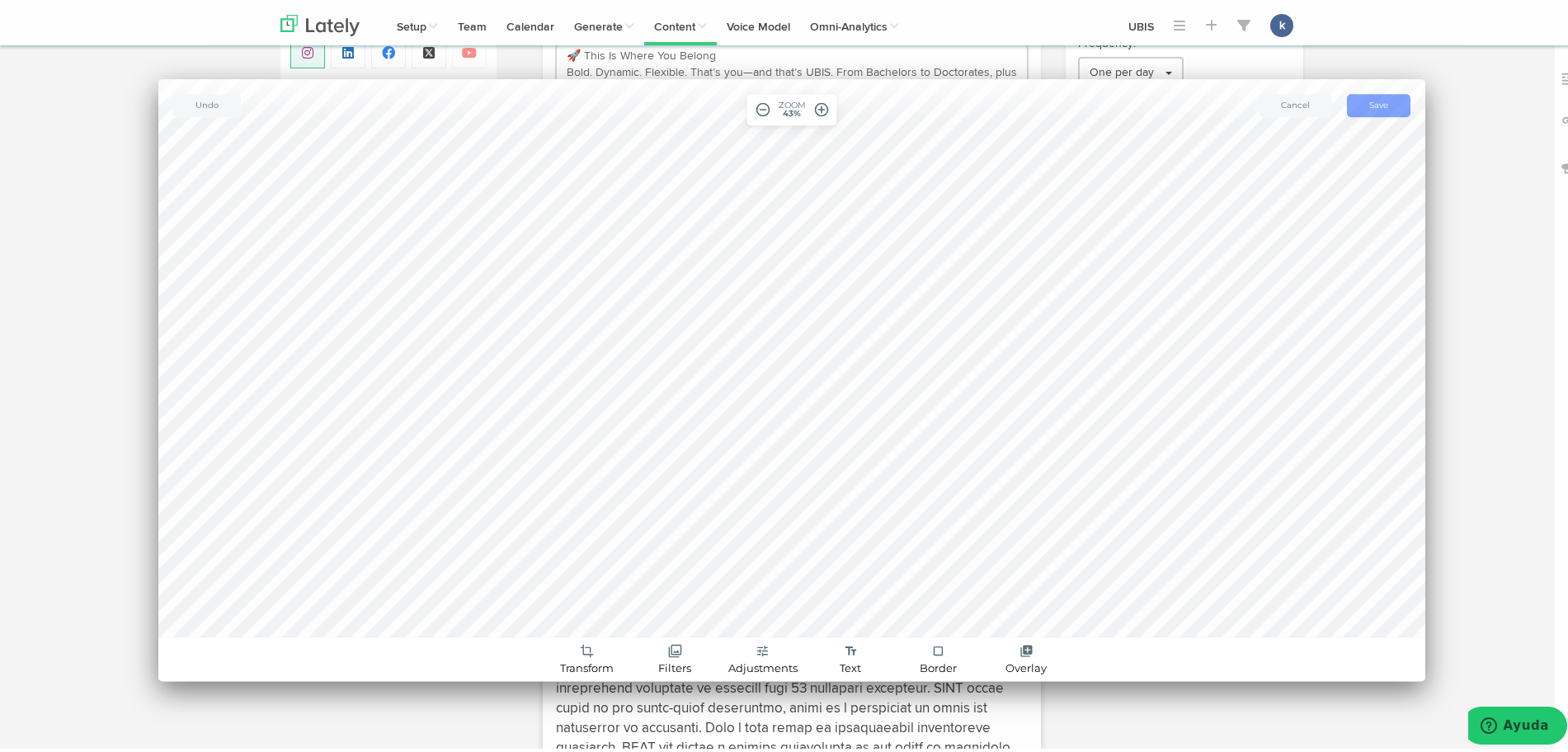
click at [1372, 108] on button "save Save" at bounding box center [1378, 101] width 64 height 23
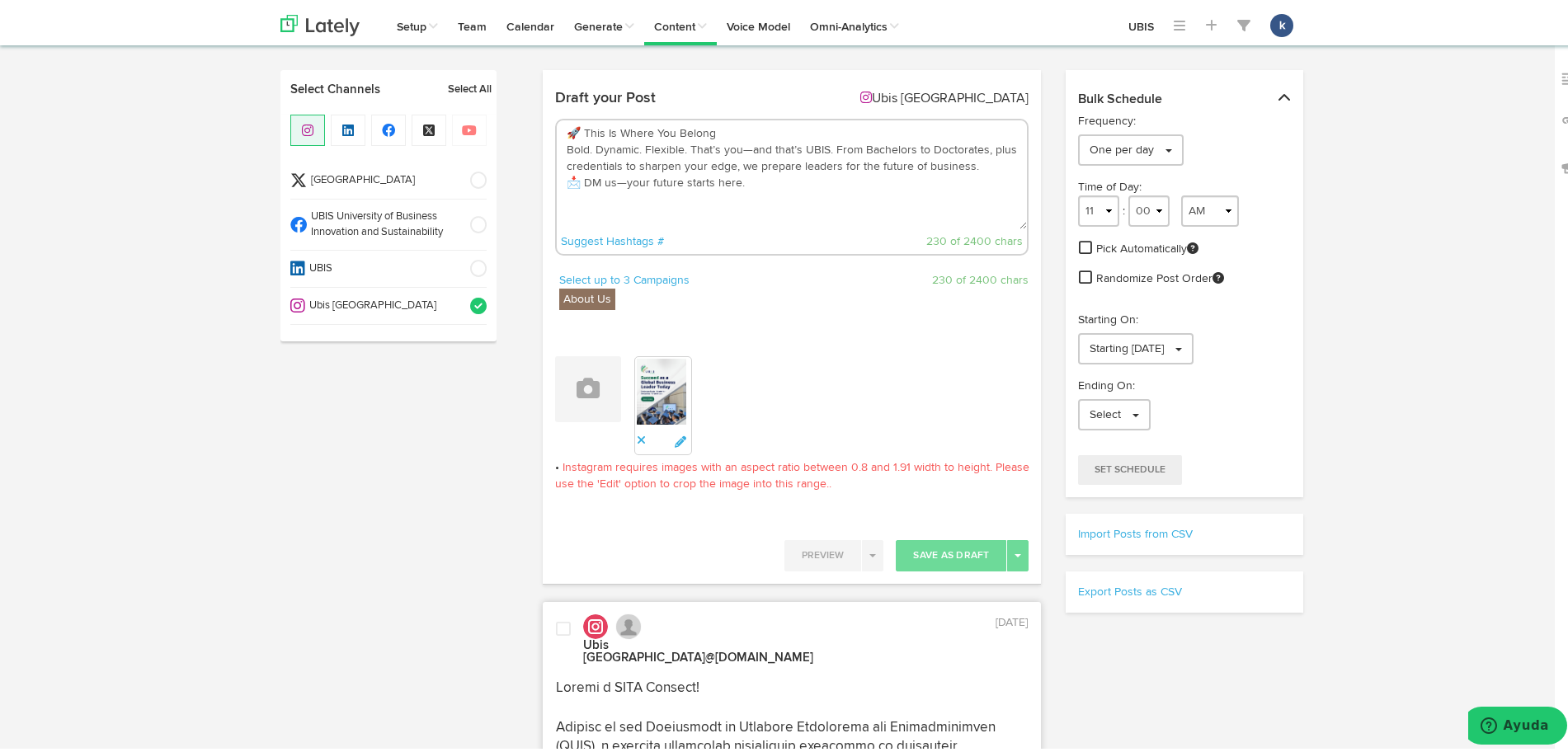
scroll to position [11, 0]
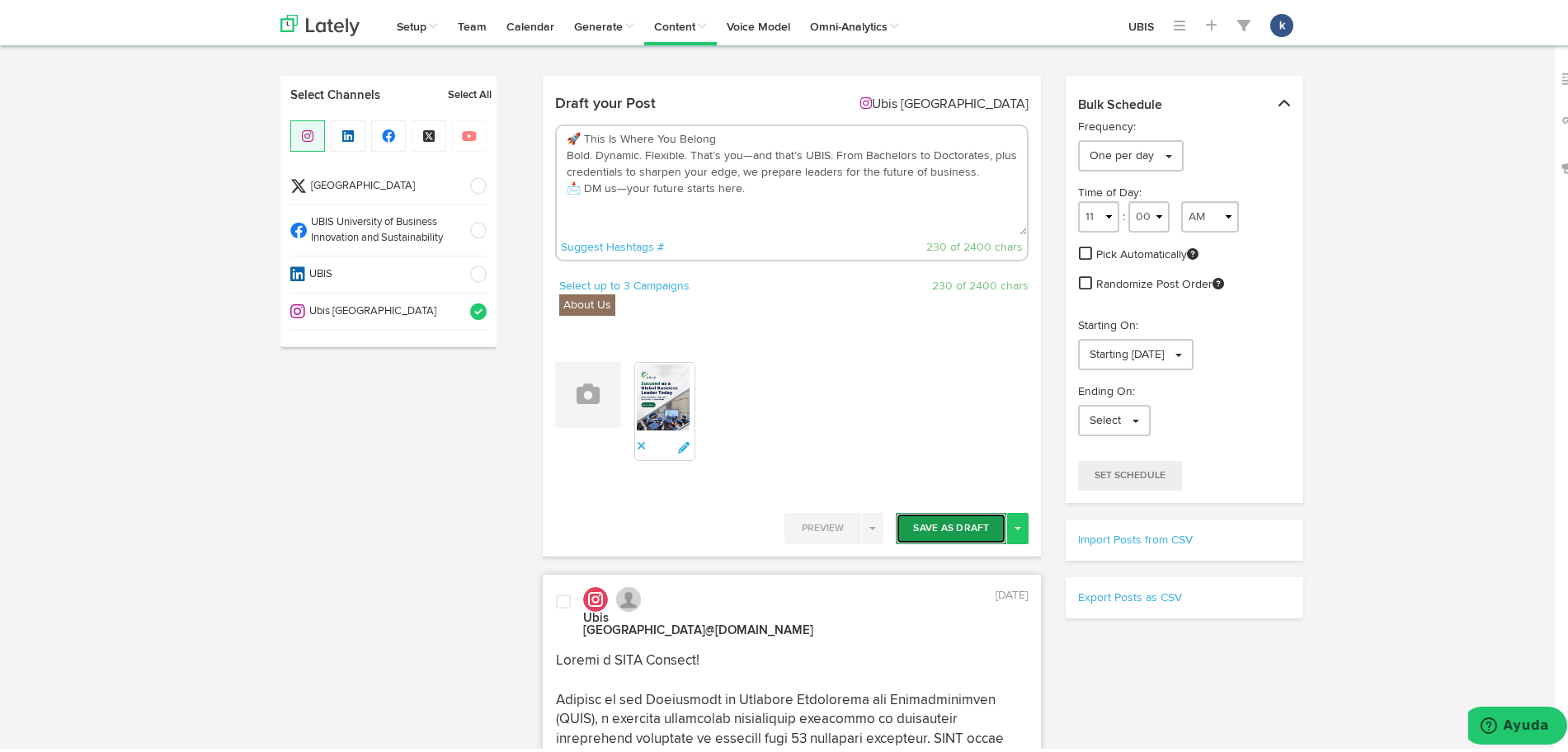
click at [961, 517] on button "Save As Draft" at bounding box center [951, 524] width 110 height 31
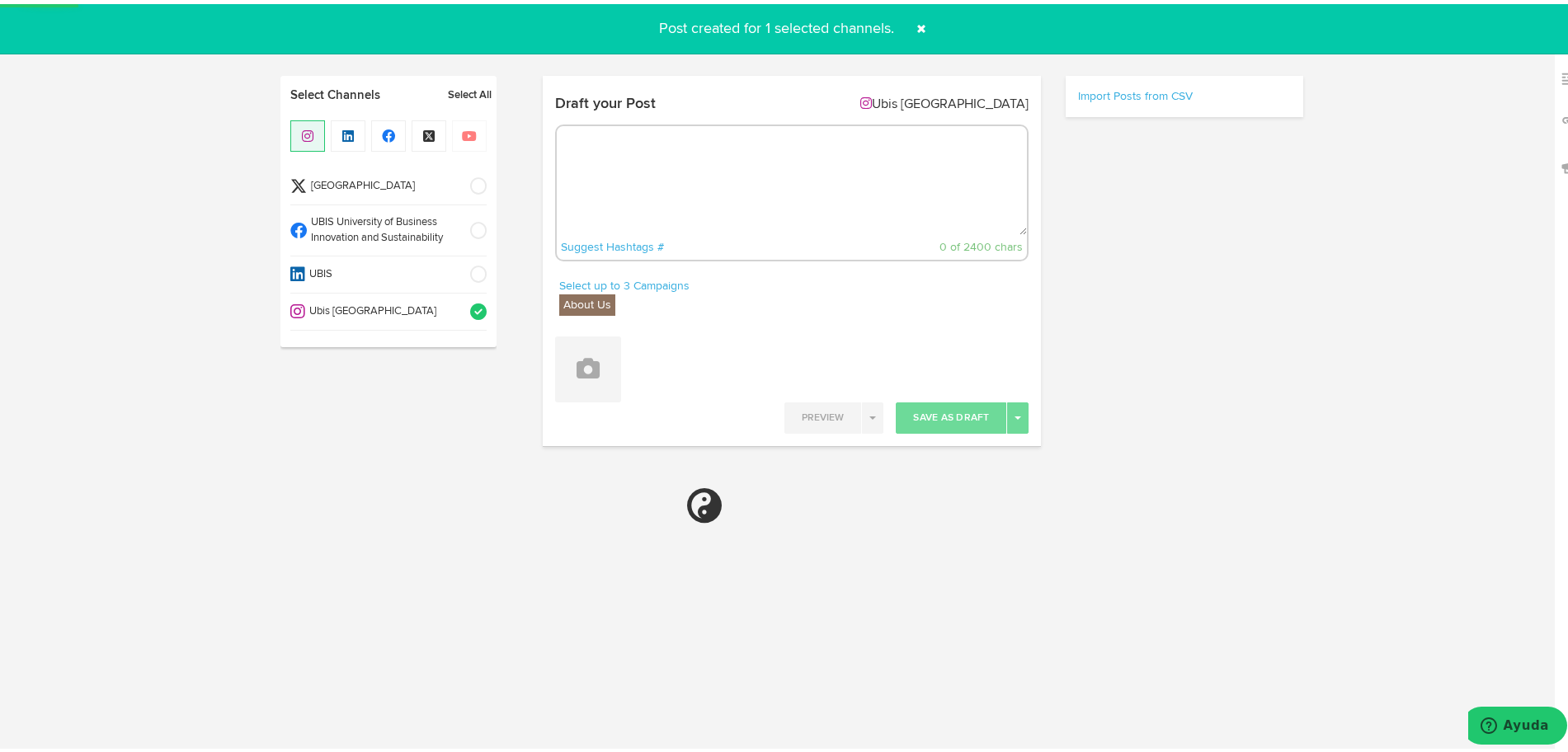
select select "11"
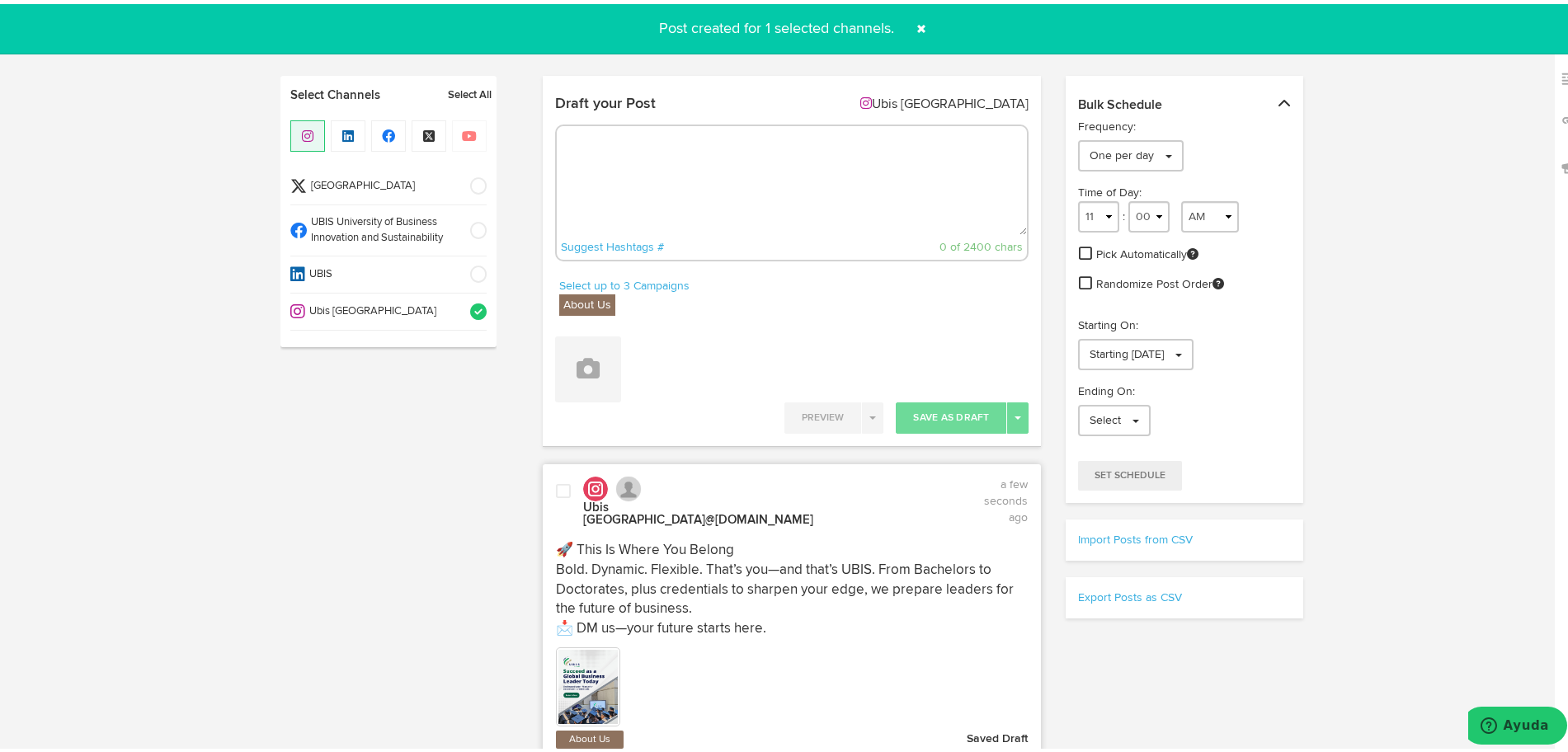
click at [399, 275] on span "UBIS" at bounding box center [382, 271] width 154 height 16
click at [420, 322] on li "Ubis [GEOGRAPHIC_DATA]" at bounding box center [389, 308] width 197 height 37
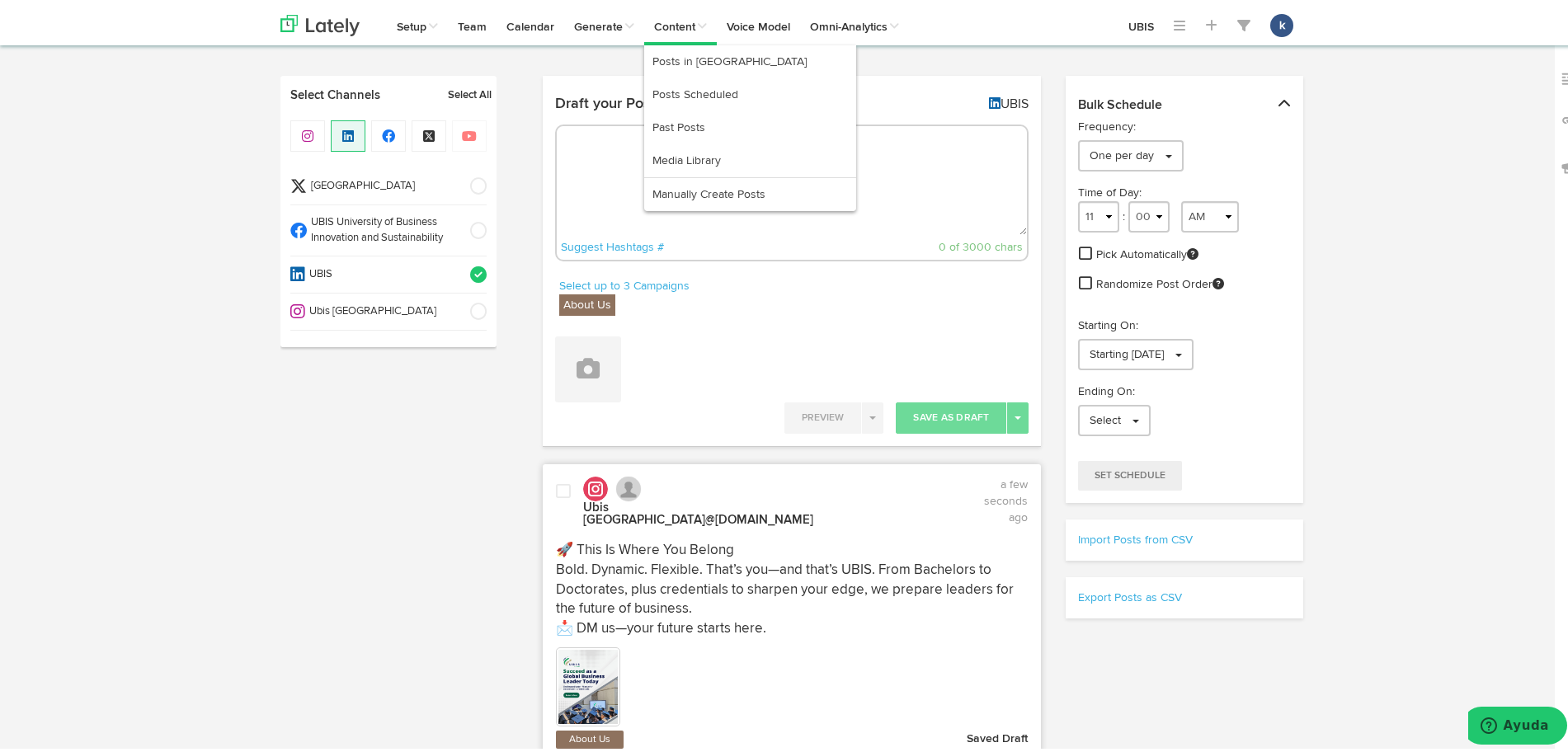
select select "11"
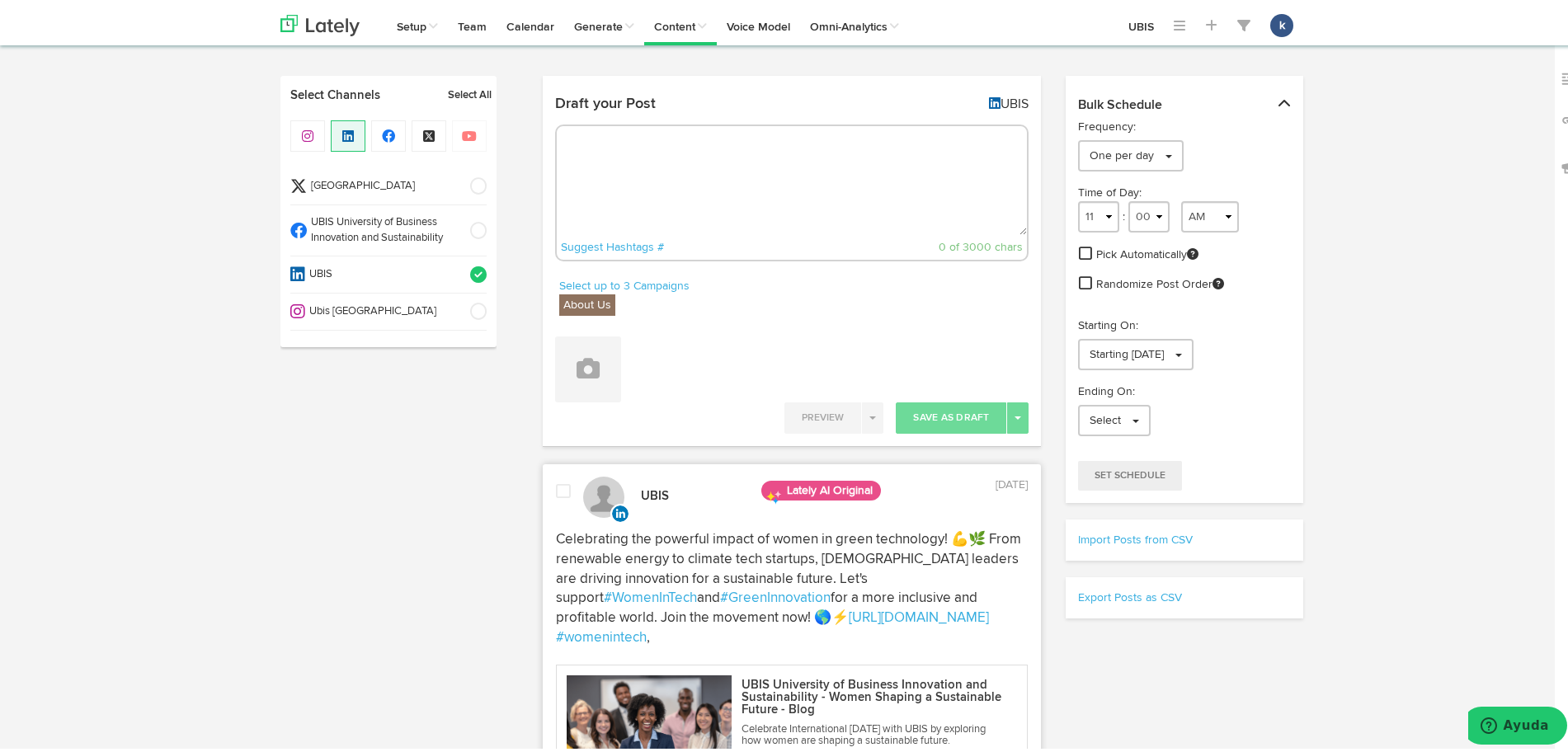
click at [707, 135] on textarea at bounding box center [792, 176] width 471 height 109
paste textarea "Bold Leaders Belong Here UBIS delivers the education of the future—flexible, gl…"
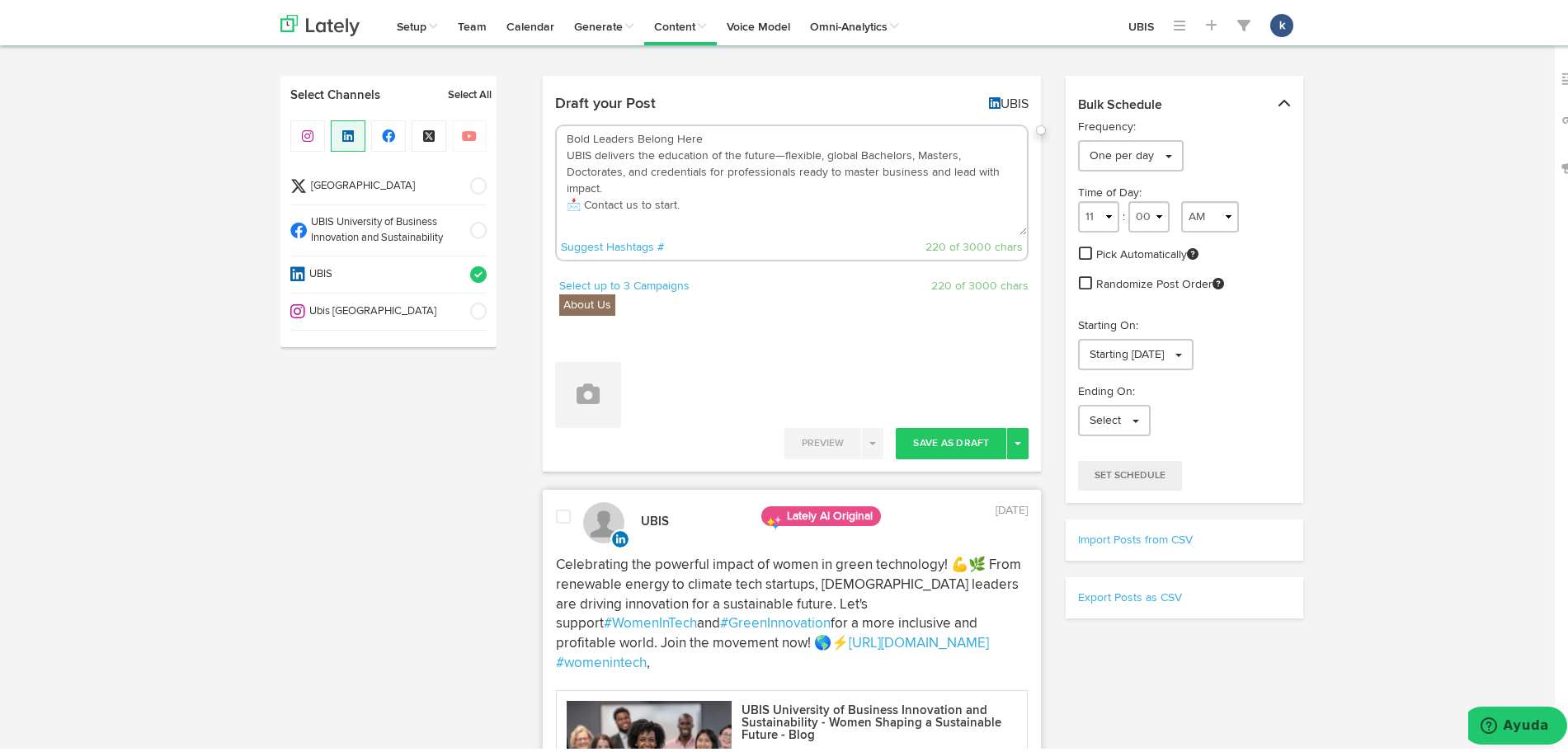
click at [654, 174] on textarea "Bold Leaders Belong Here UBIS delivers the education of the future—flexible, gl…" at bounding box center [792, 176] width 471 height 109
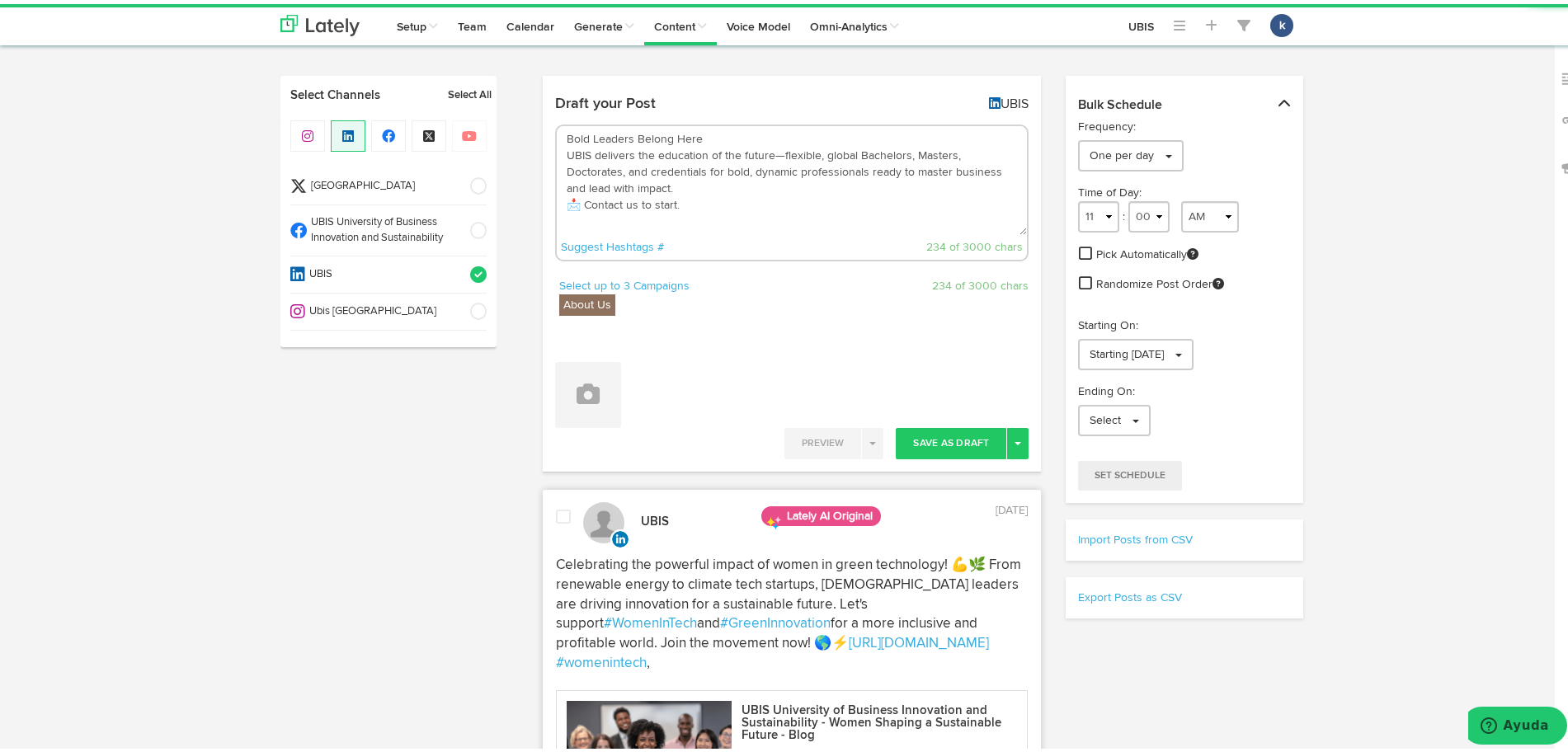
click at [790, 218] on textarea "Bold Leaders Belong Here UBIS delivers the education of the future—flexible, gl…" at bounding box center [792, 176] width 471 height 109
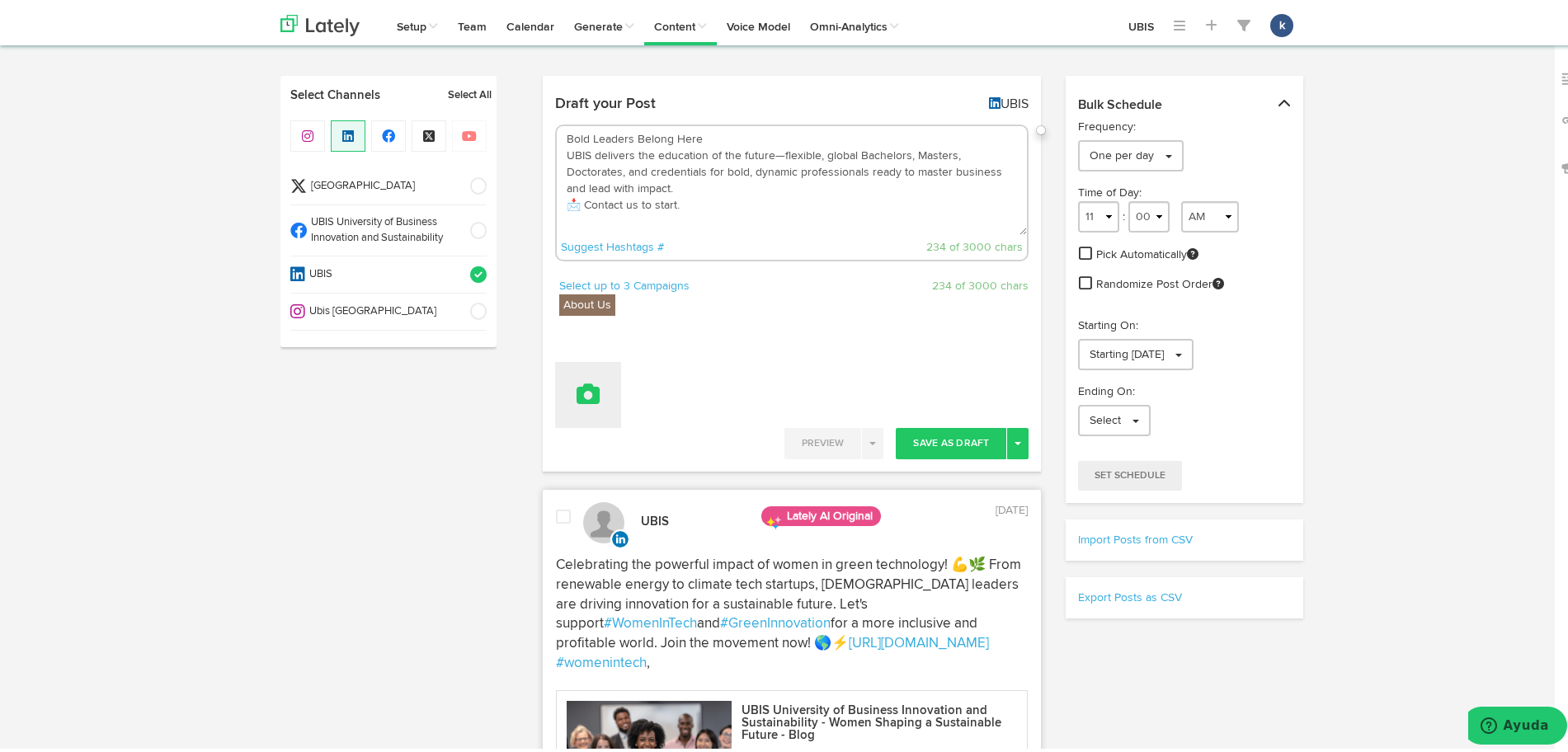
type textarea "Bold Leaders Belong Here UBIS delivers the education of the future—flexible, gl…"
click at [591, 396] on button at bounding box center [588, 391] width 66 height 66
click at [607, 433] on link "Attach Images from Lately" at bounding box center [634, 445] width 156 height 26
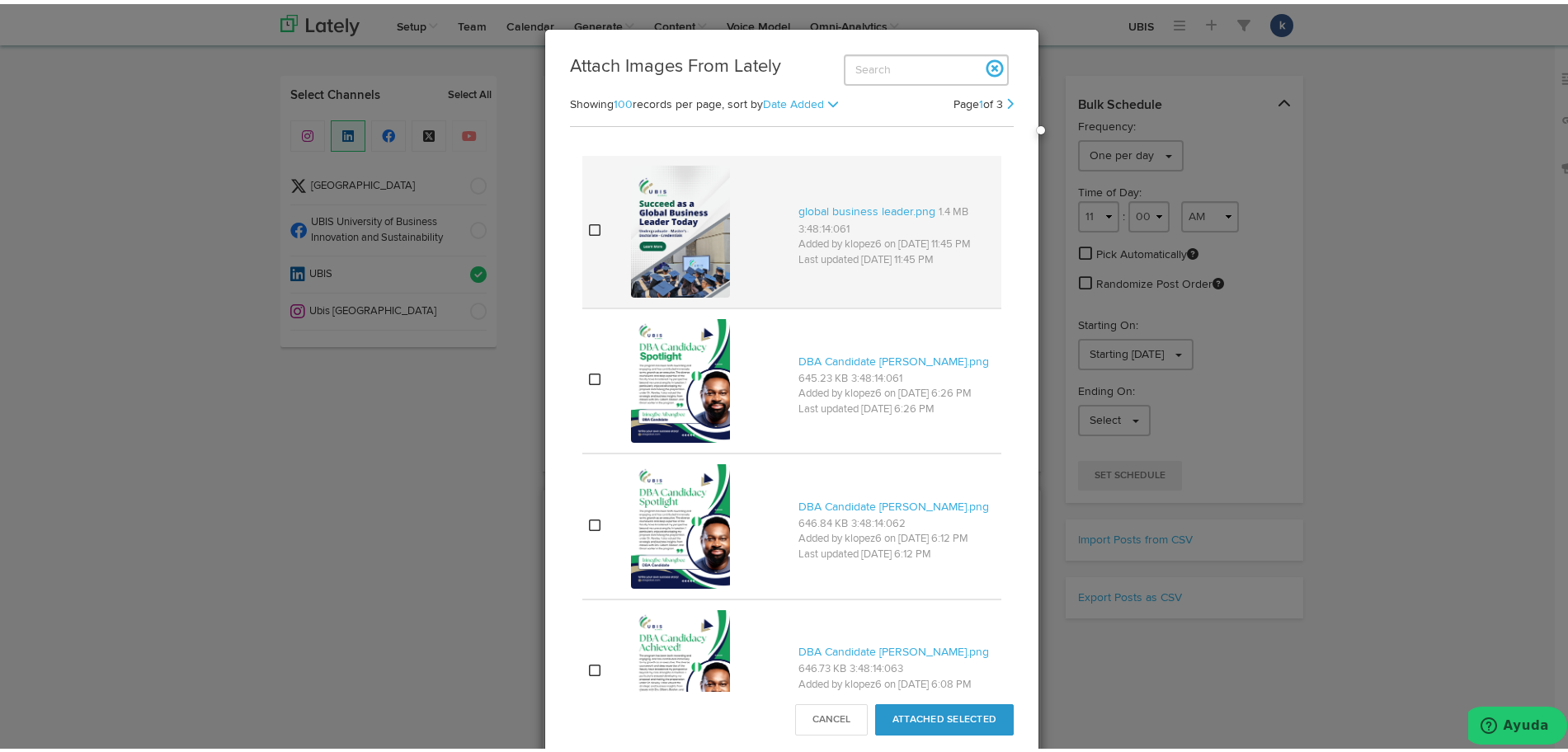
click at [691, 246] on img at bounding box center [680, 228] width 99 height 132
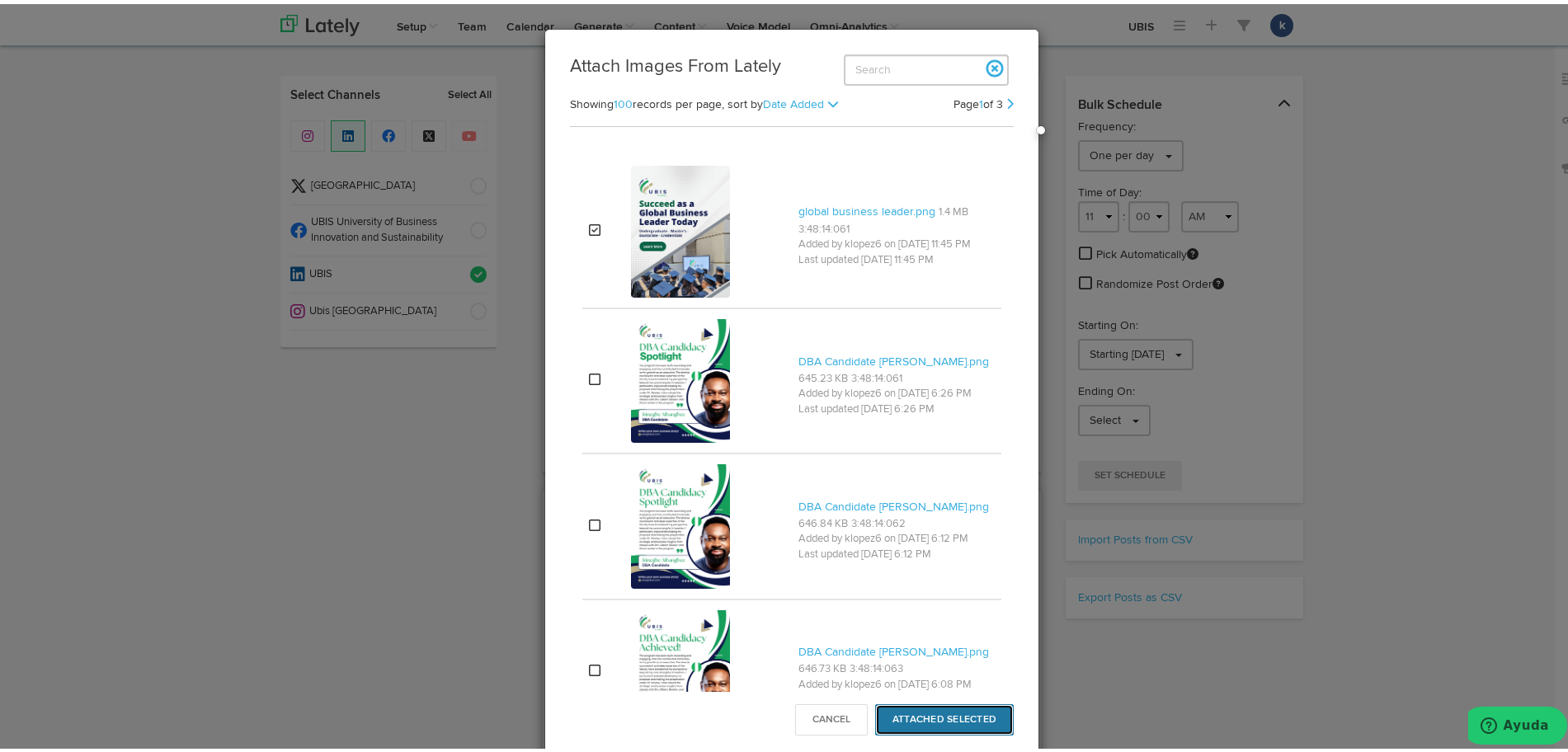
click at [980, 714] on button "Attached Selected" at bounding box center [945, 716] width 139 height 31
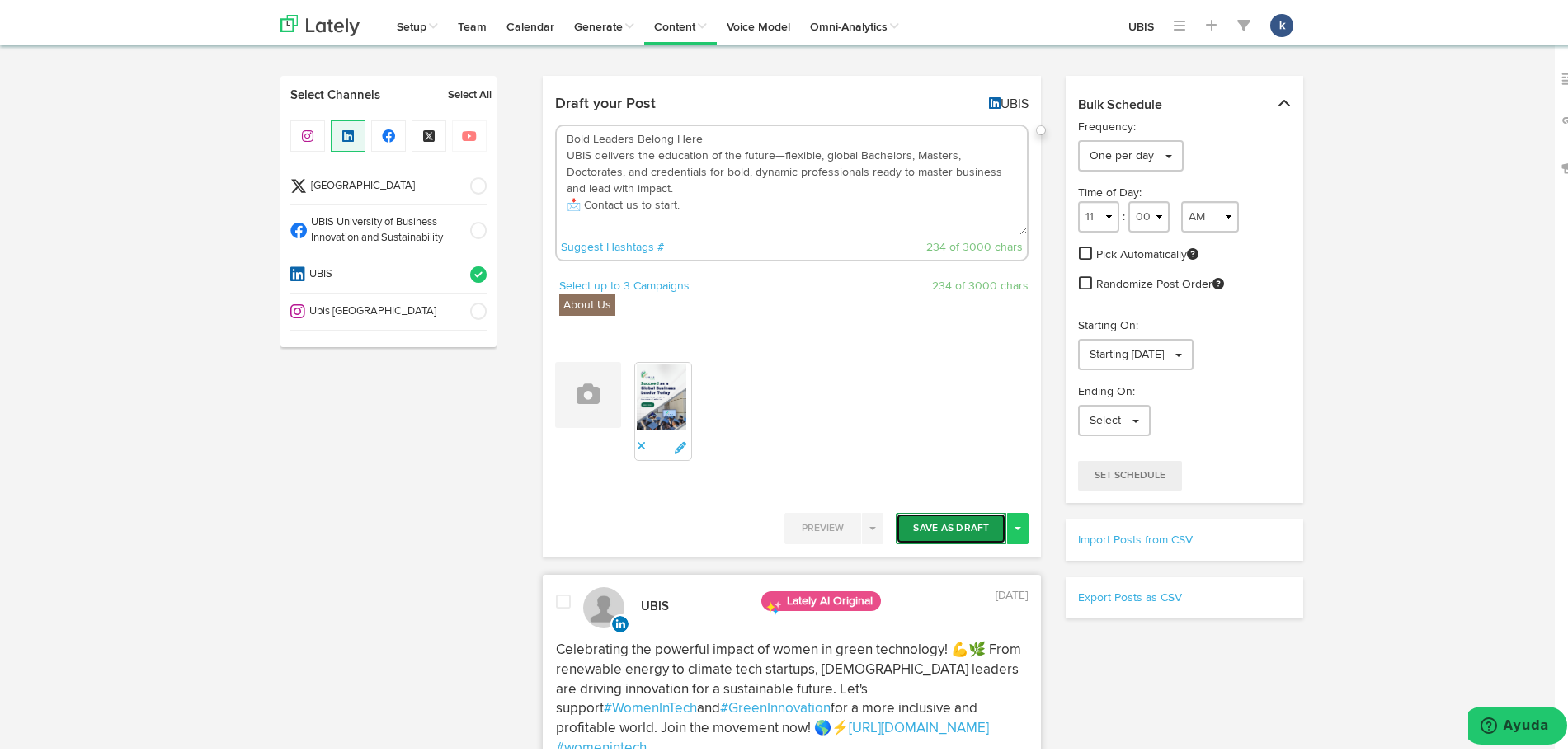
click at [965, 520] on button "Save As Draft" at bounding box center [951, 524] width 110 height 31
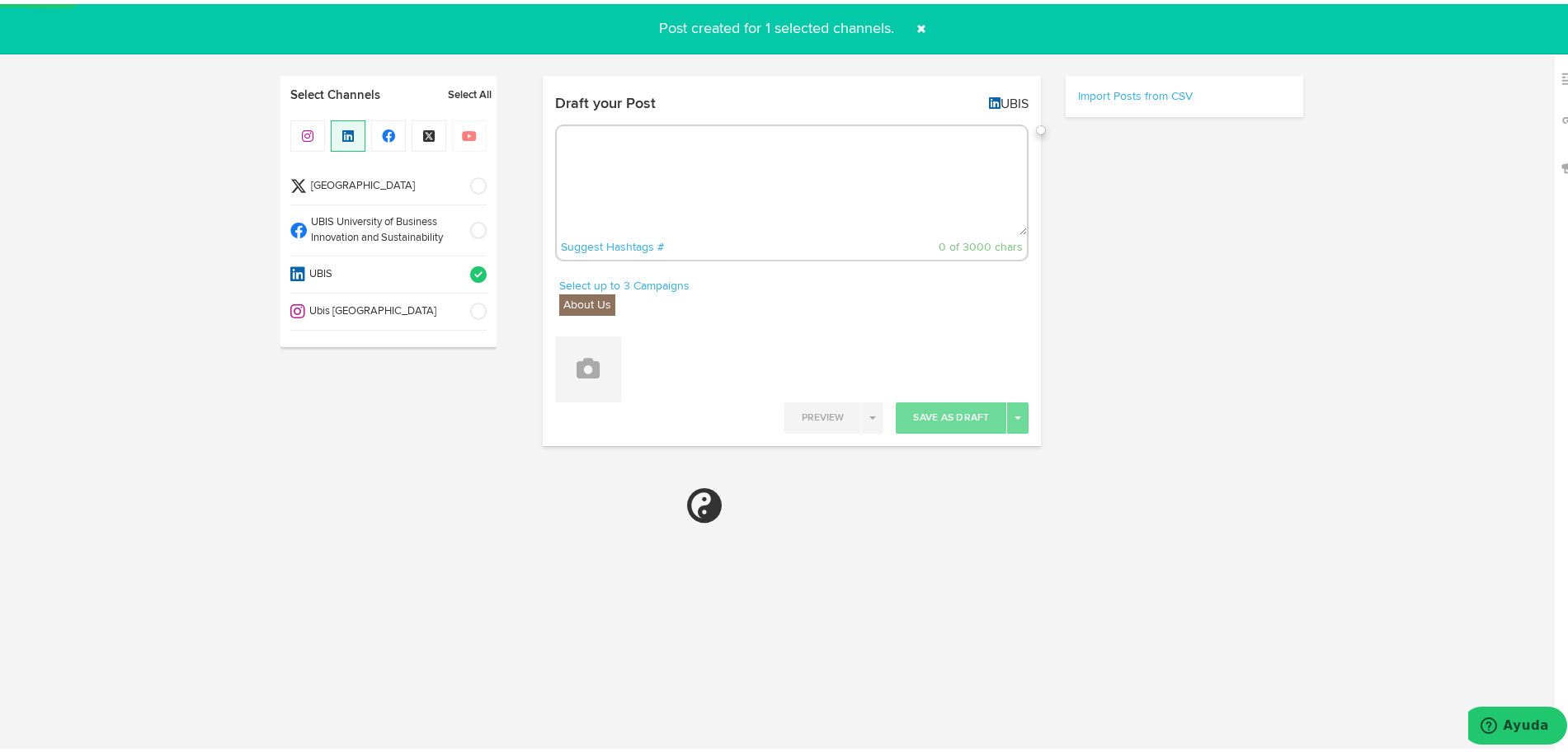
click at [446, 241] on li "UBIS University of Business Innovation and Sustainability" at bounding box center [389, 227] width 197 height 51
click at [474, 287] on li "UBIS" at bounding box center [389, 271] width 197 height 37
select select "11"
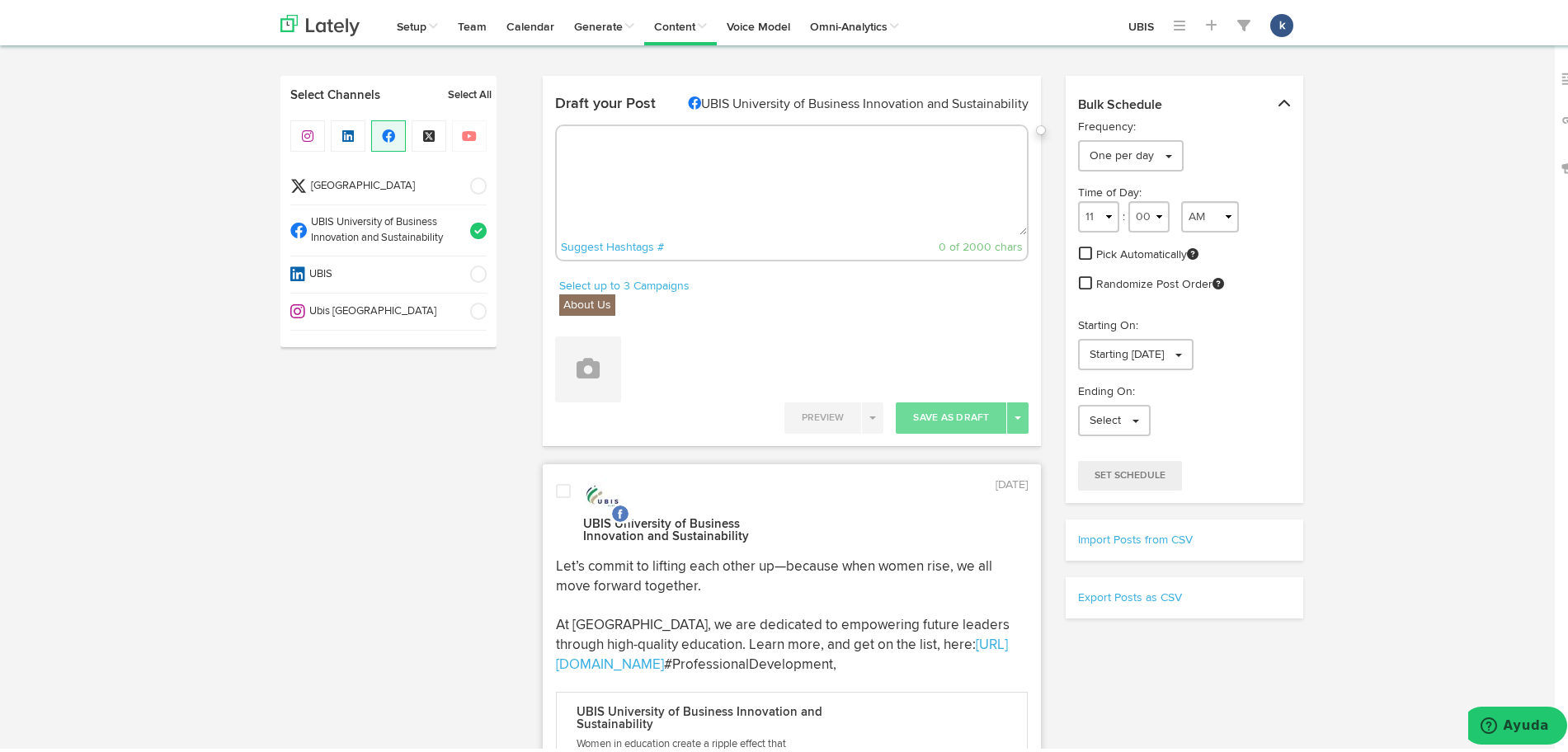
click at [716, 155] on textarea at bounding box center [792, 176] width 471 height 109
paste textarea "🌍 You Belong in the Future of Leadership At UBIS, we see more than your goals—w…"
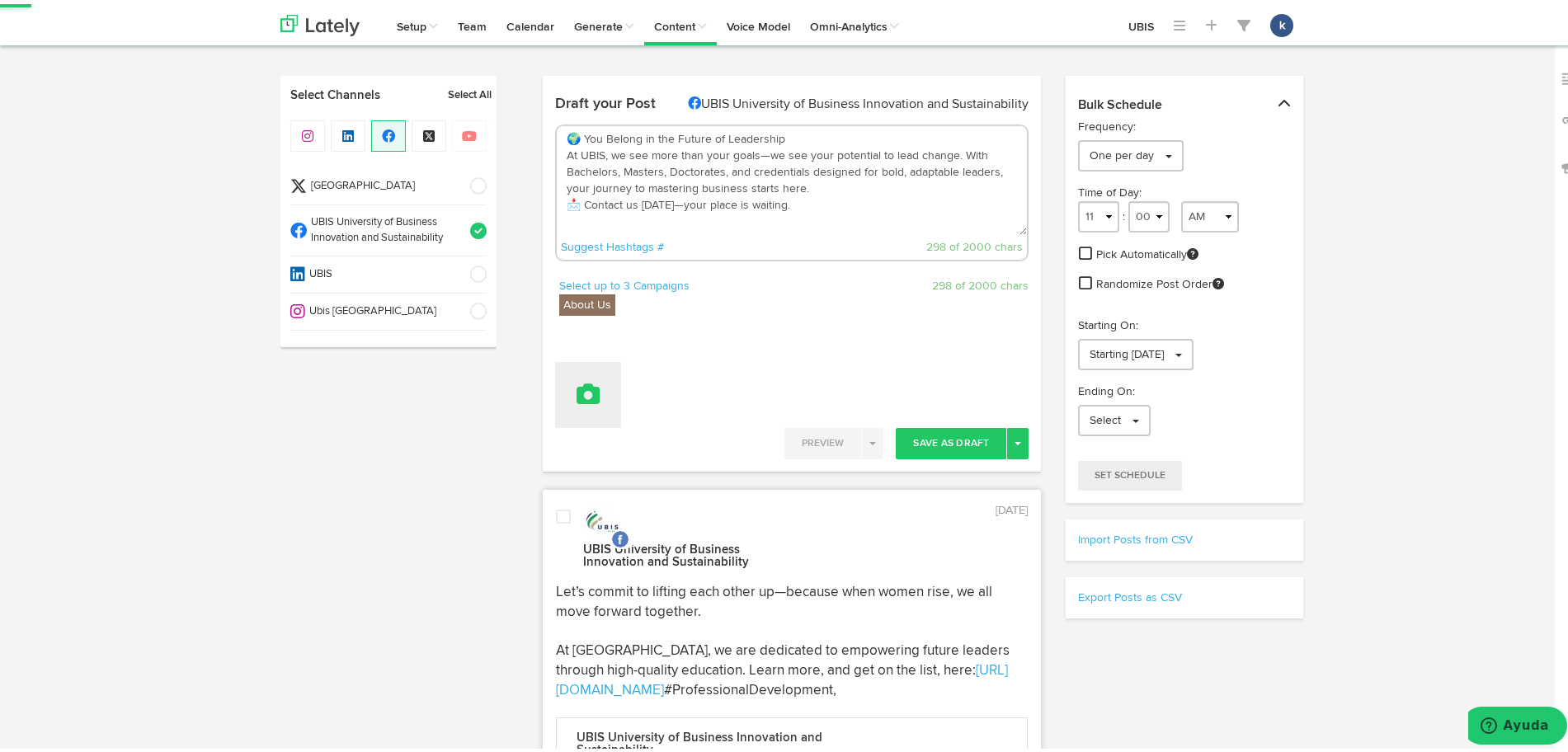
type textarea "🌍 You Belong in the Future of Leadership At UBIS, we see more than your goals—w…"
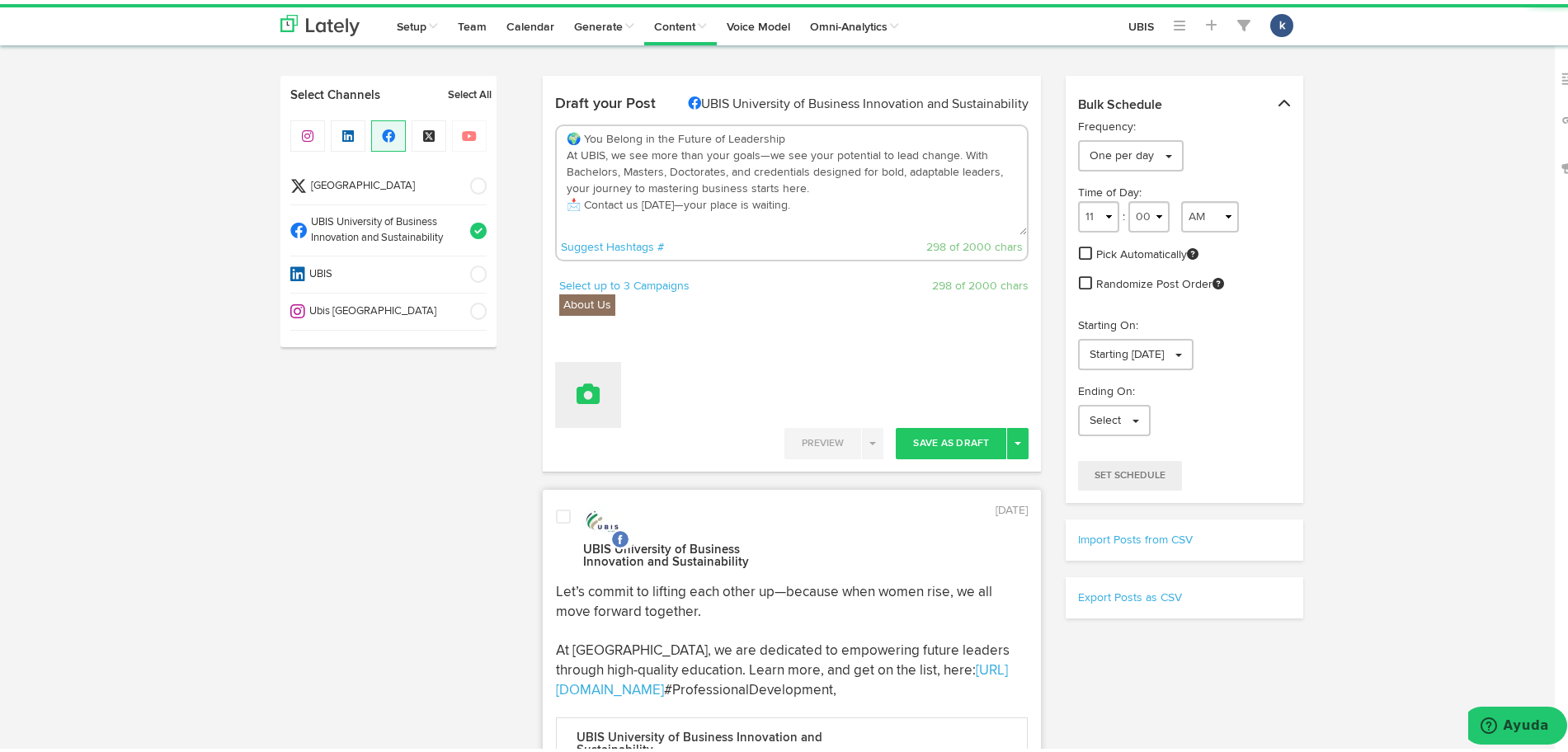
click at [583, 395] on icon at bounding box center [588, 390] width 23 height 23
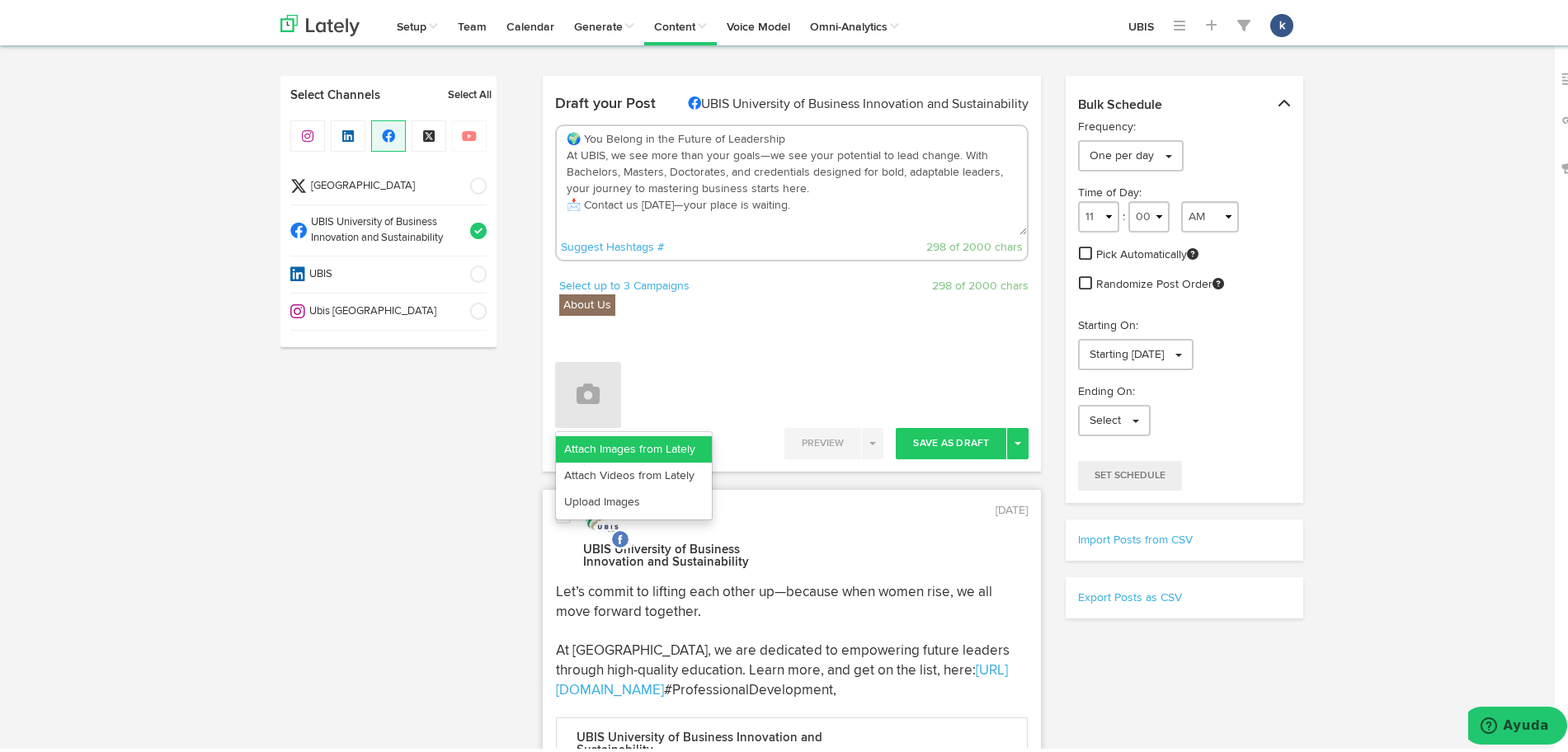
click at [628, 440] on link "Attach Images from Lately" at bounding box center [634, 445] width 156 height 26
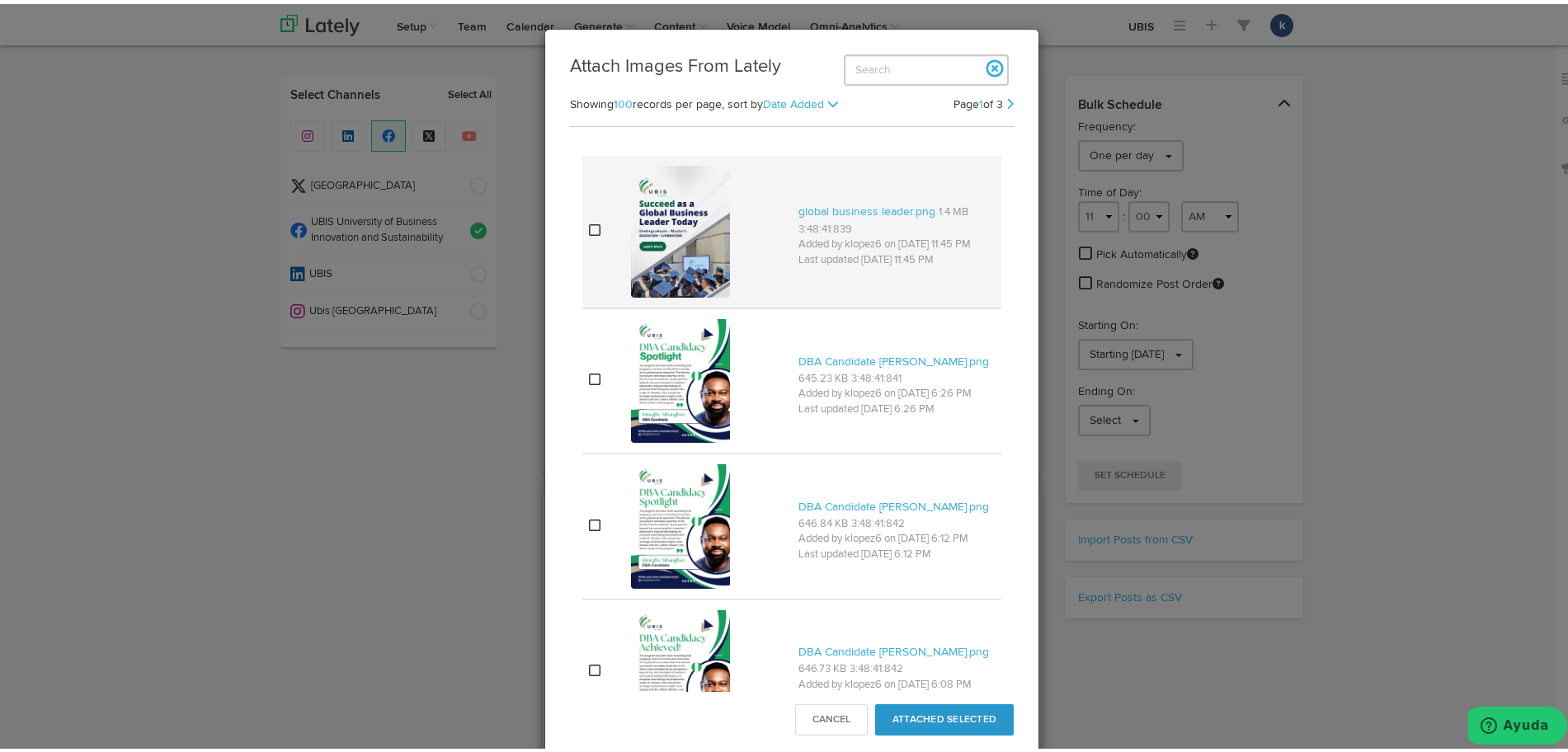
click at [712, 281] on img at bounding box center [680, 228] width 99 height 132
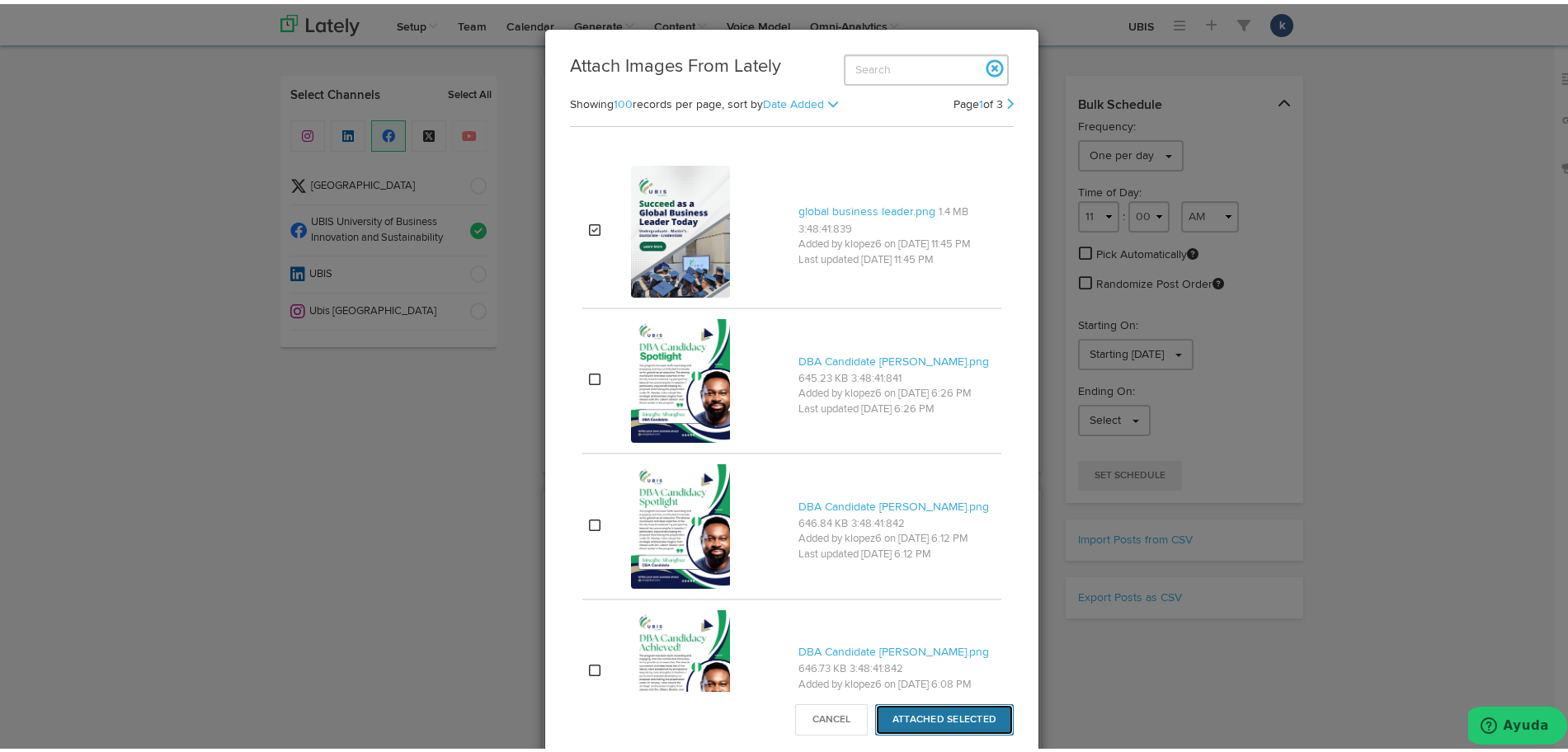
click at [975, 725] on button "Attached Selected" at bounding box center [945, 716] width 139 height 31
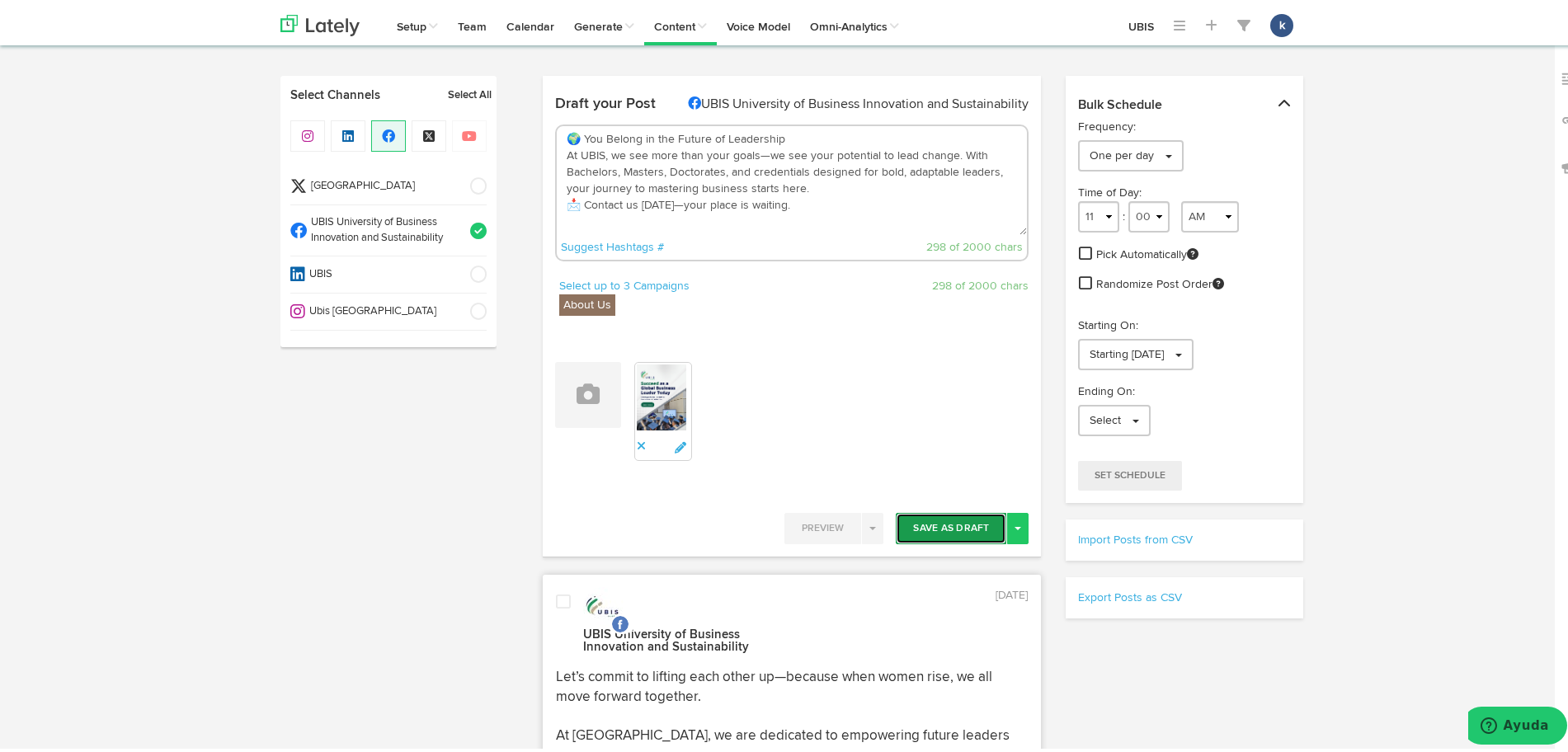
click at [953, 516] on button "Save As Draft" at bounding box center [951, 524] width 110 height 31
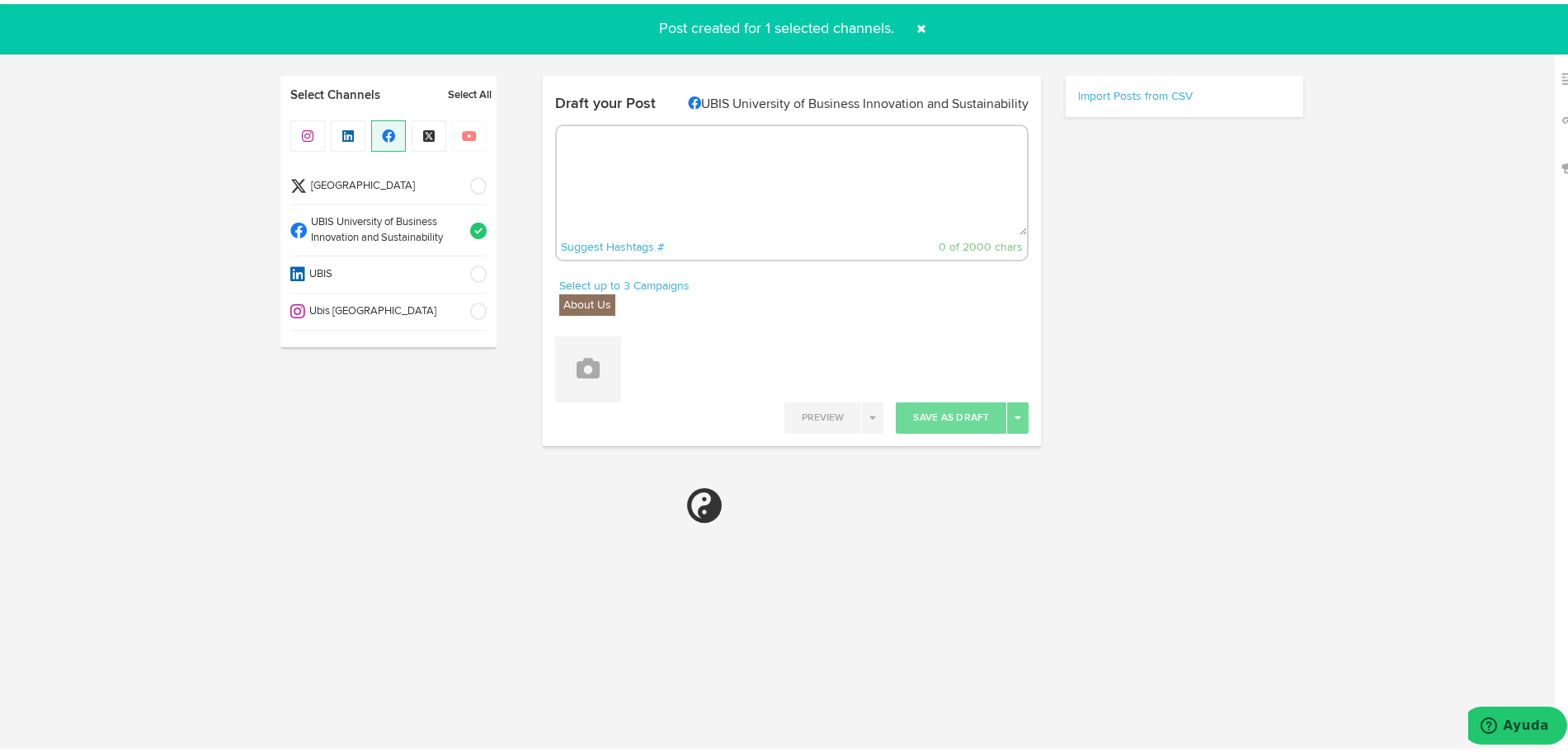
click at [677, 33] on div "Post created for 1 selected channels." at bounding box center [792, 25] width 1584 height 50
select select "11"
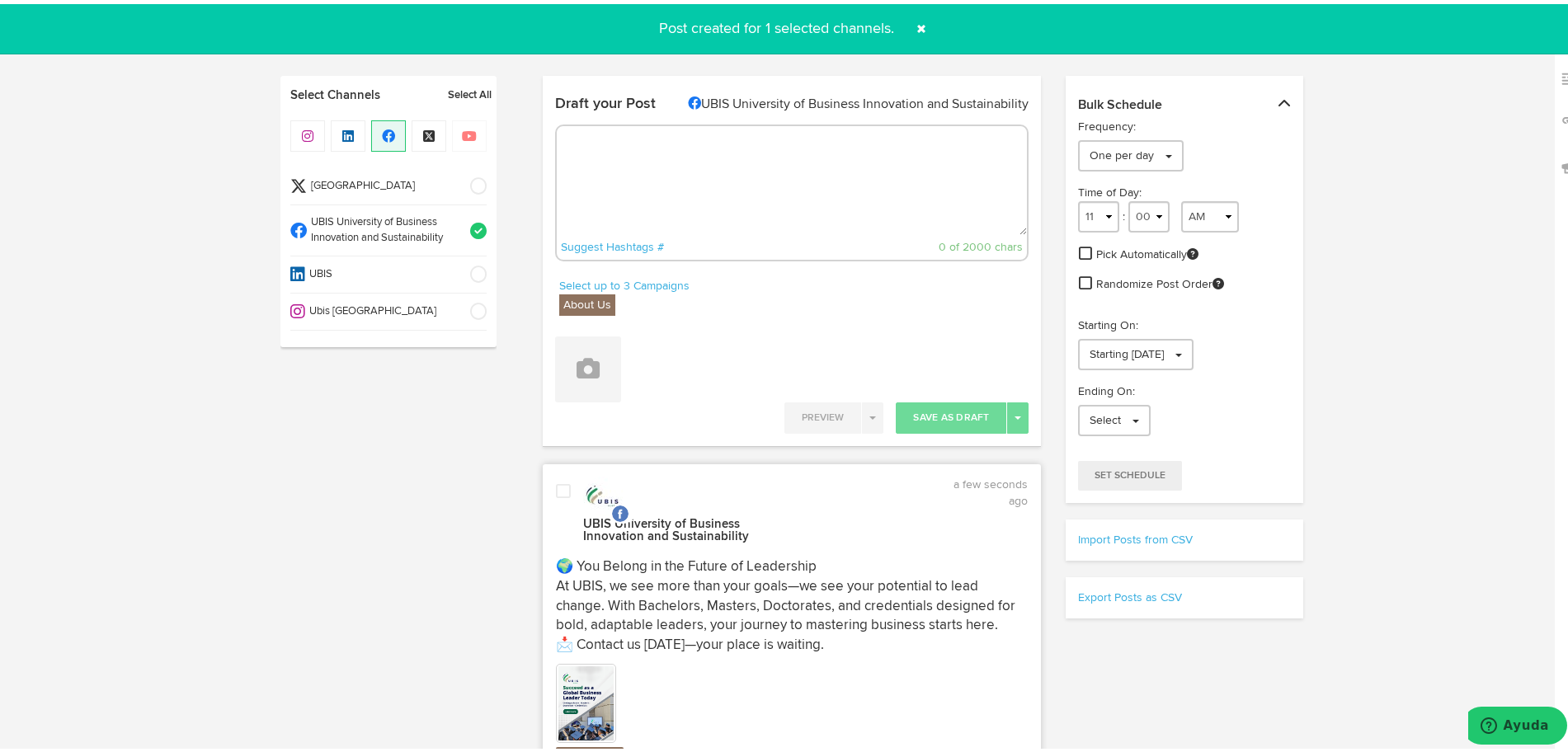
click at [923, 42] on div "Post created for 1 selected channels." at bounding box center [792, 25] width 1584 height 50
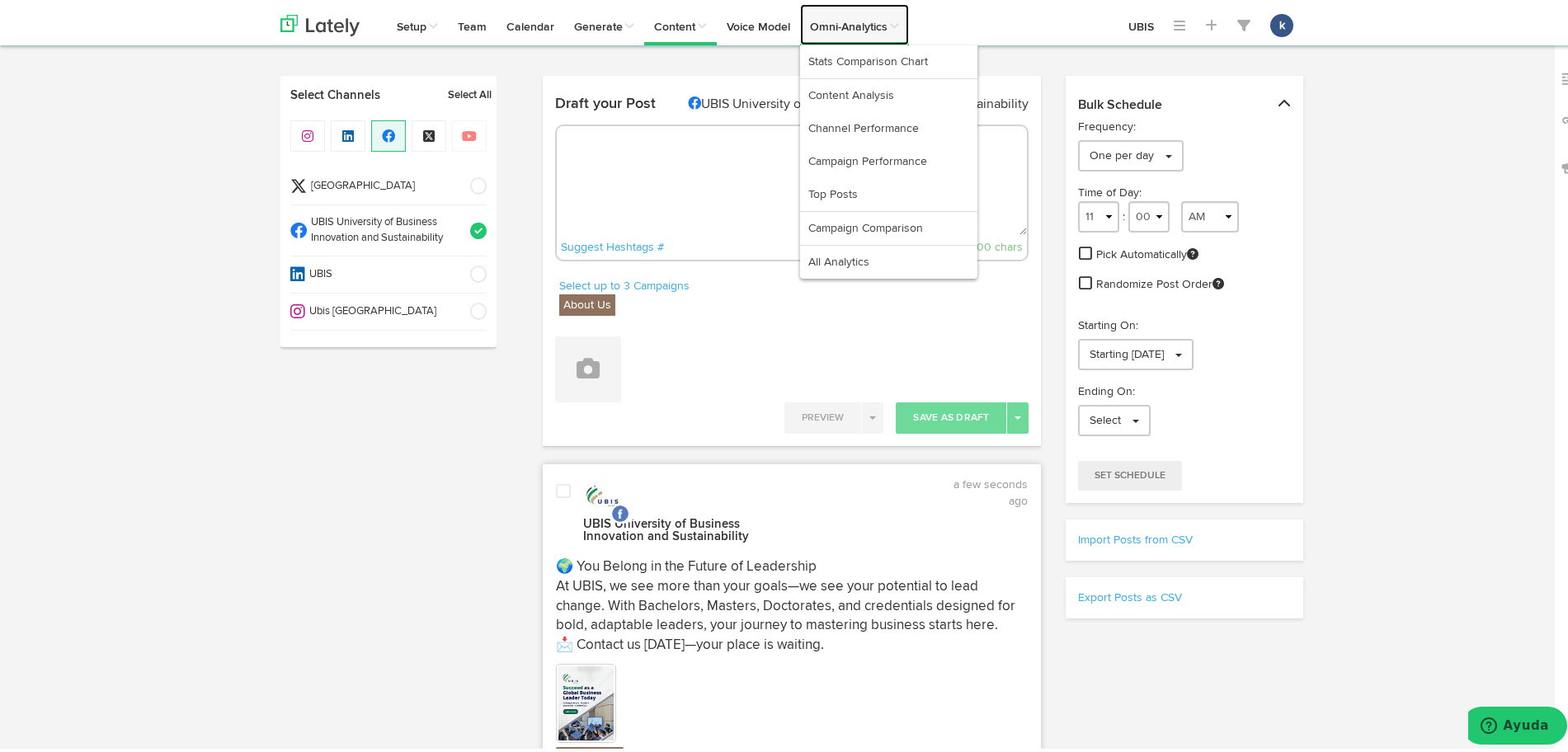
click at [906, 32] on link "Omni-Analytics" at bounding box center [855, 20] width 109 height 41
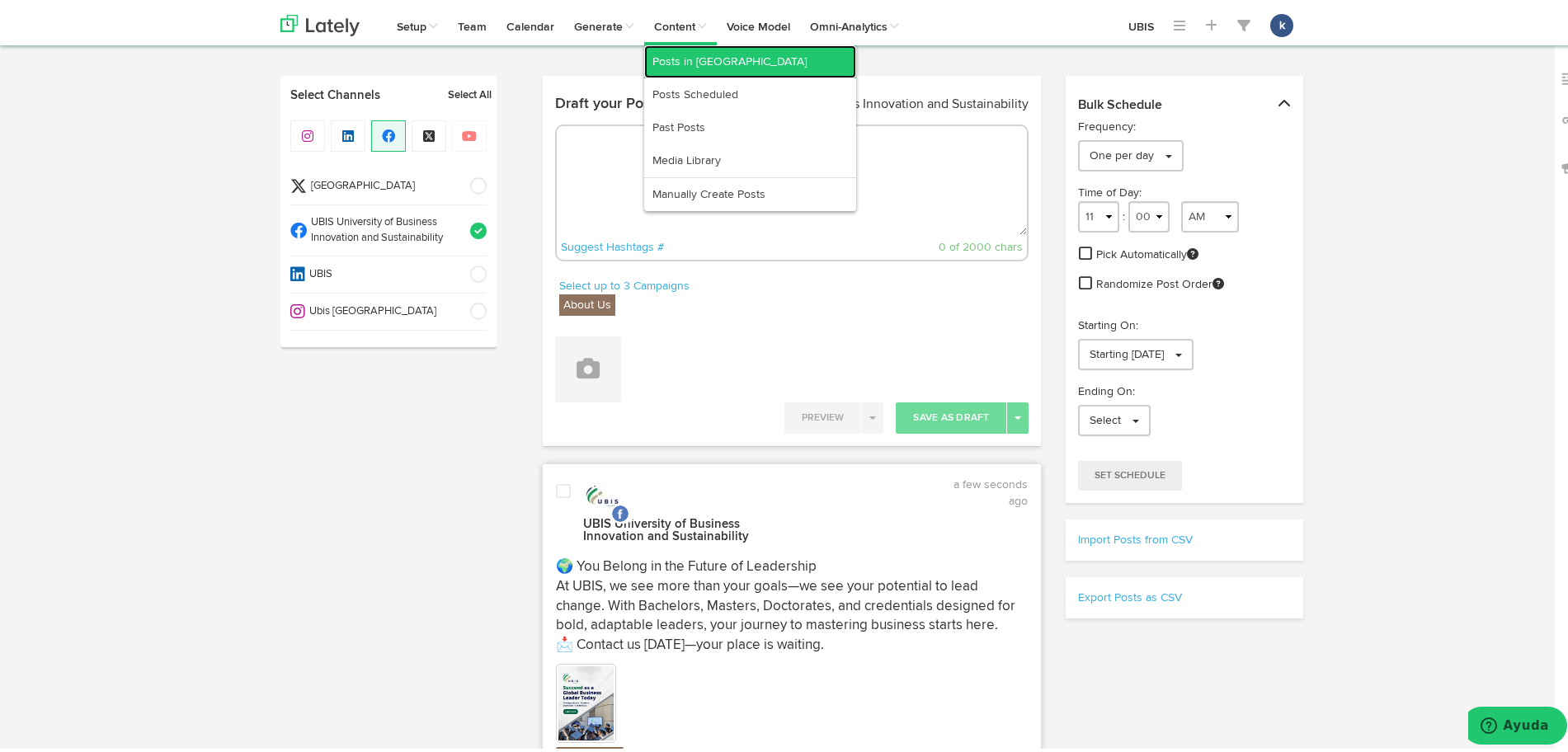
click at [725, 47] on link "Posts in [GEOGRAPHIC_DATA]" at bounding box center [751, 58] width 212 height 33
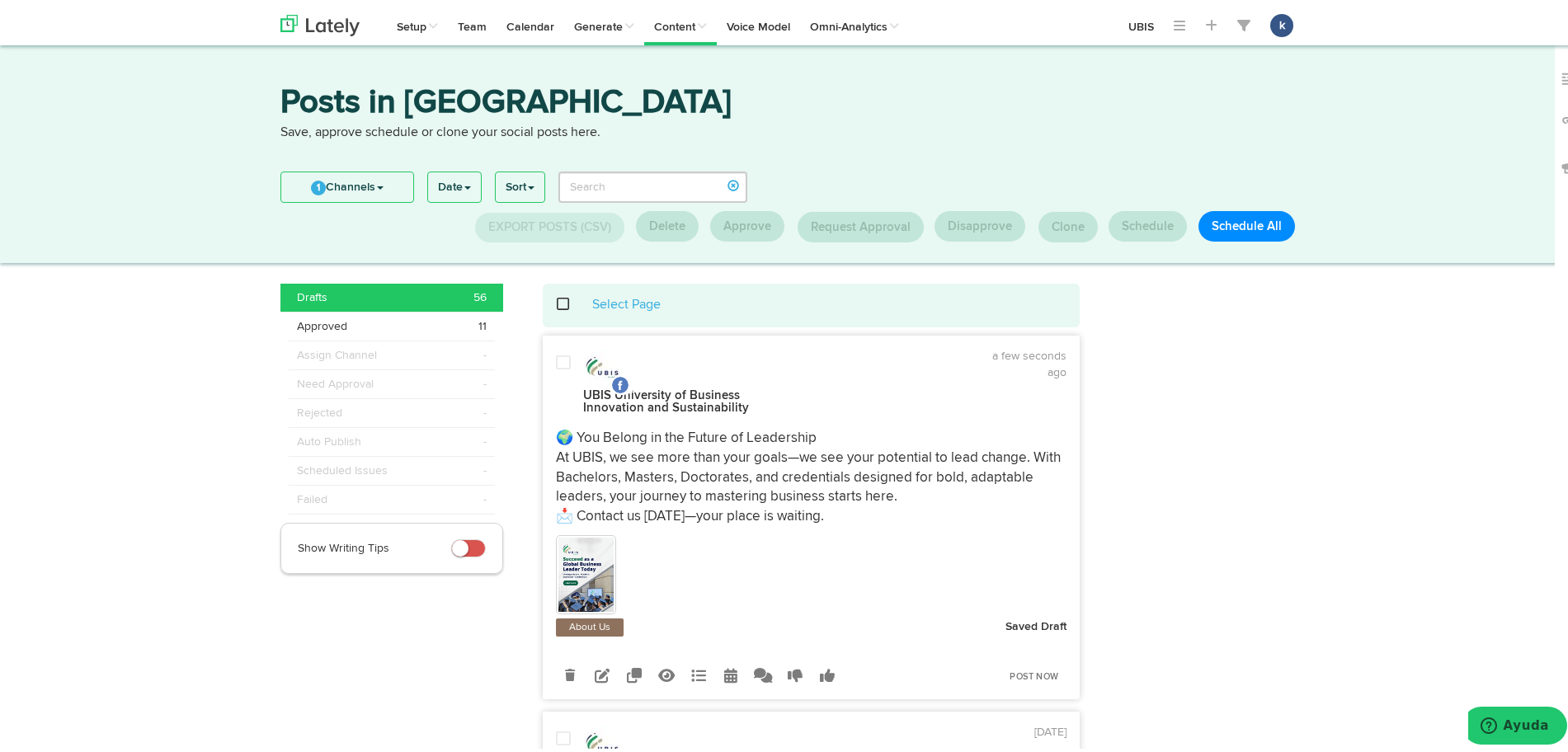
click at [914, 388] on div at bounding box center [873, 378] width 194 height 69
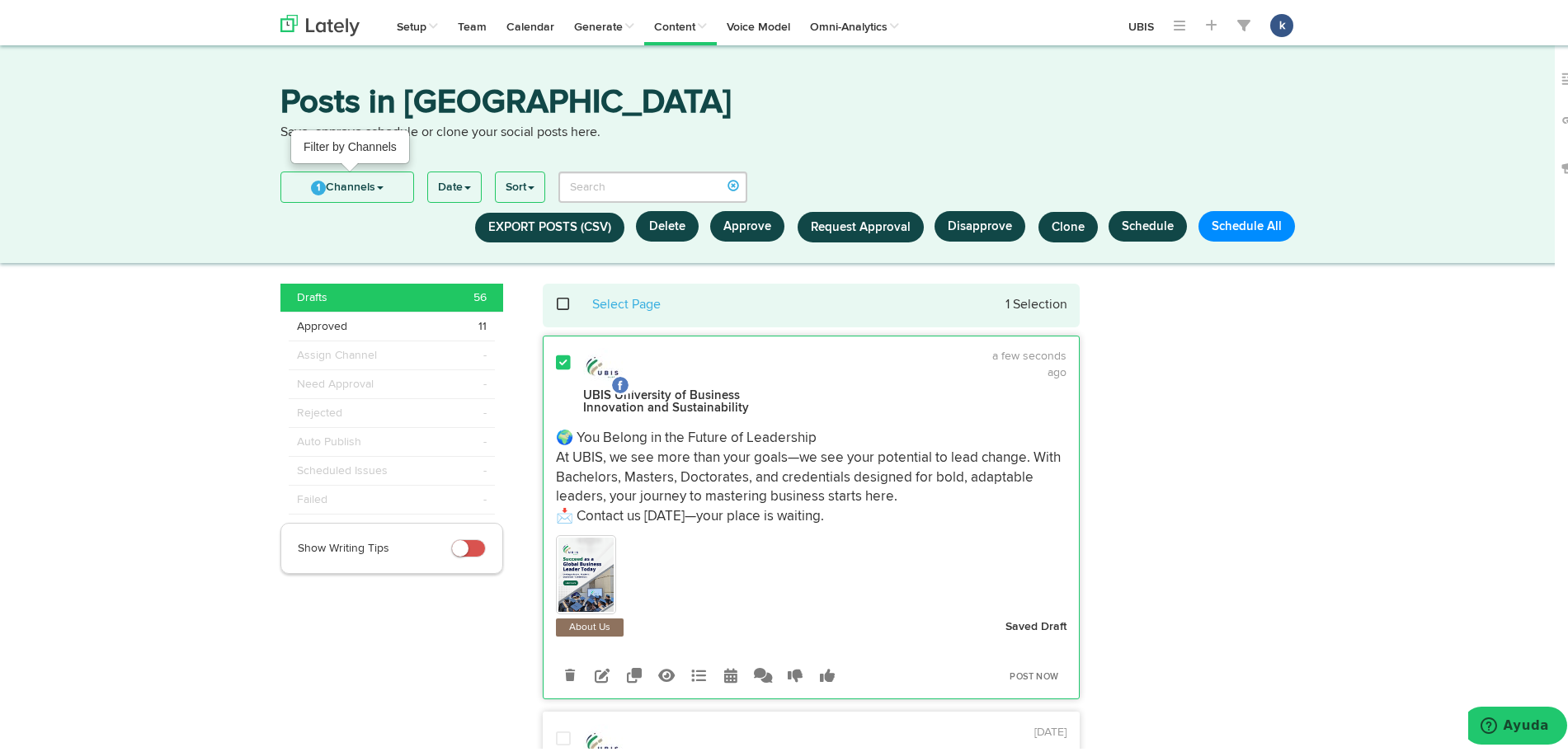
click at [358, 175] on link "1 Channels" at bounding box center [347, 183] width 132 height 30
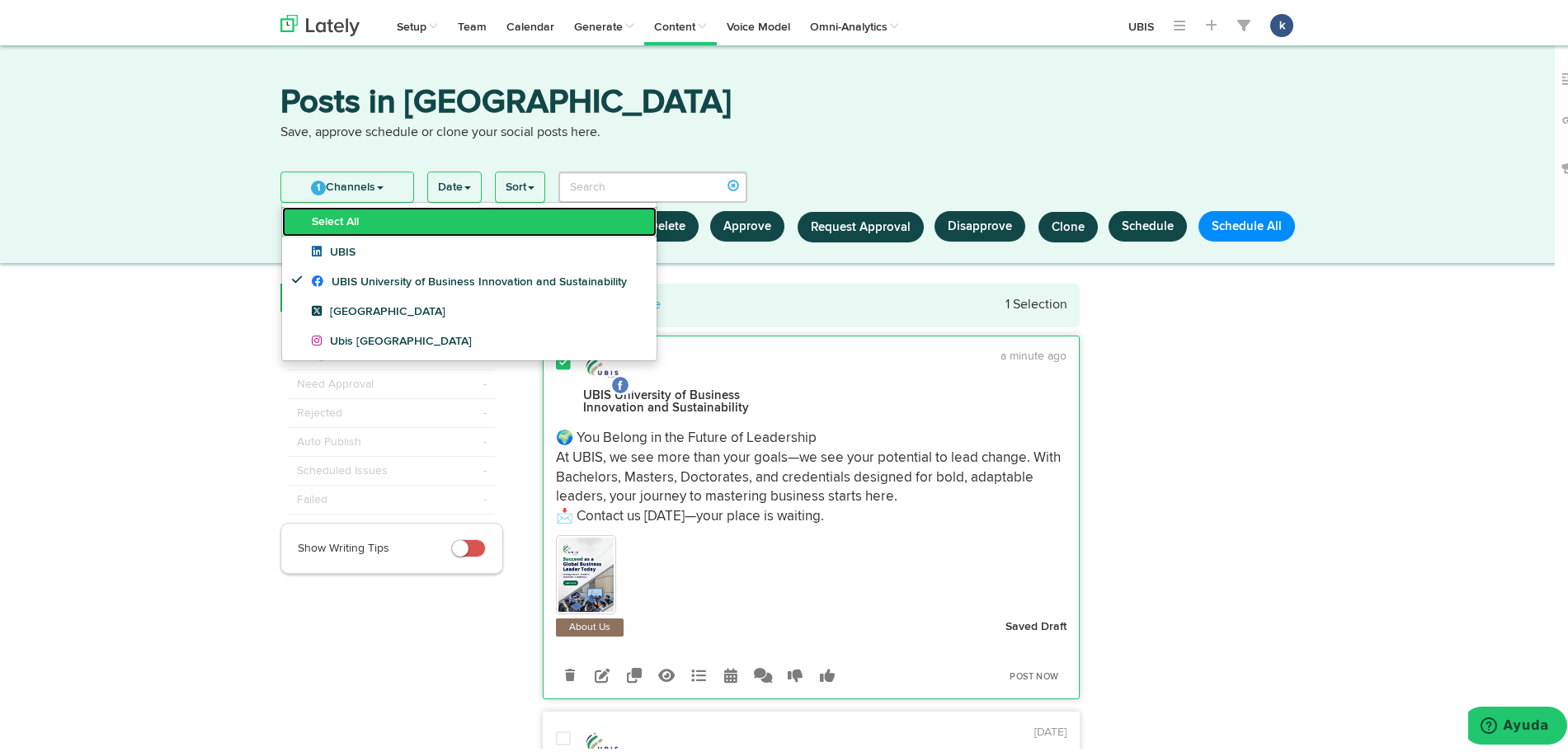
click at [385, 213] on link "Select All" at bounding box center [469, 218] width 374 height 30
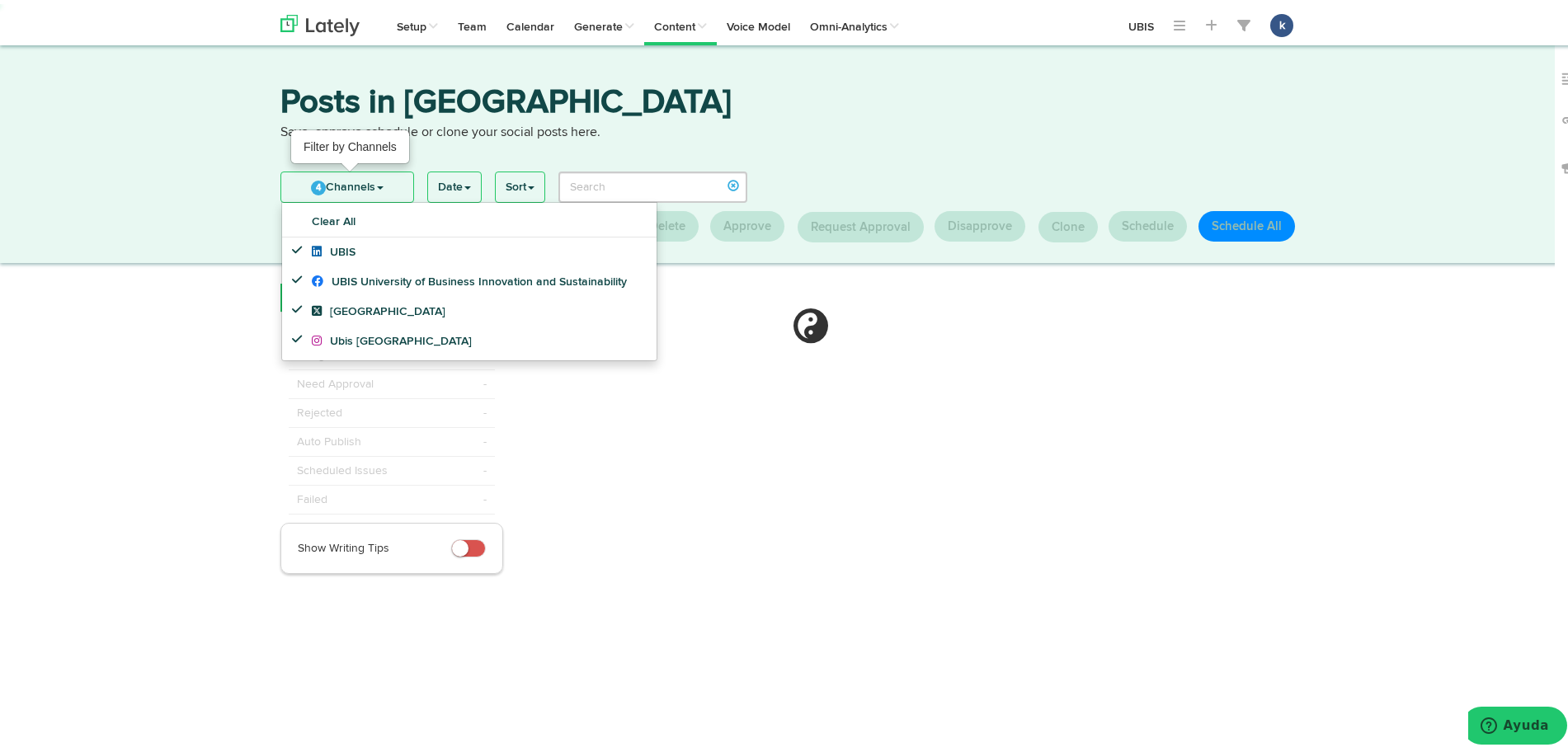
click at [385, 194] on link "4 Channels" at bounding box center [347, 183] width 132 height 30
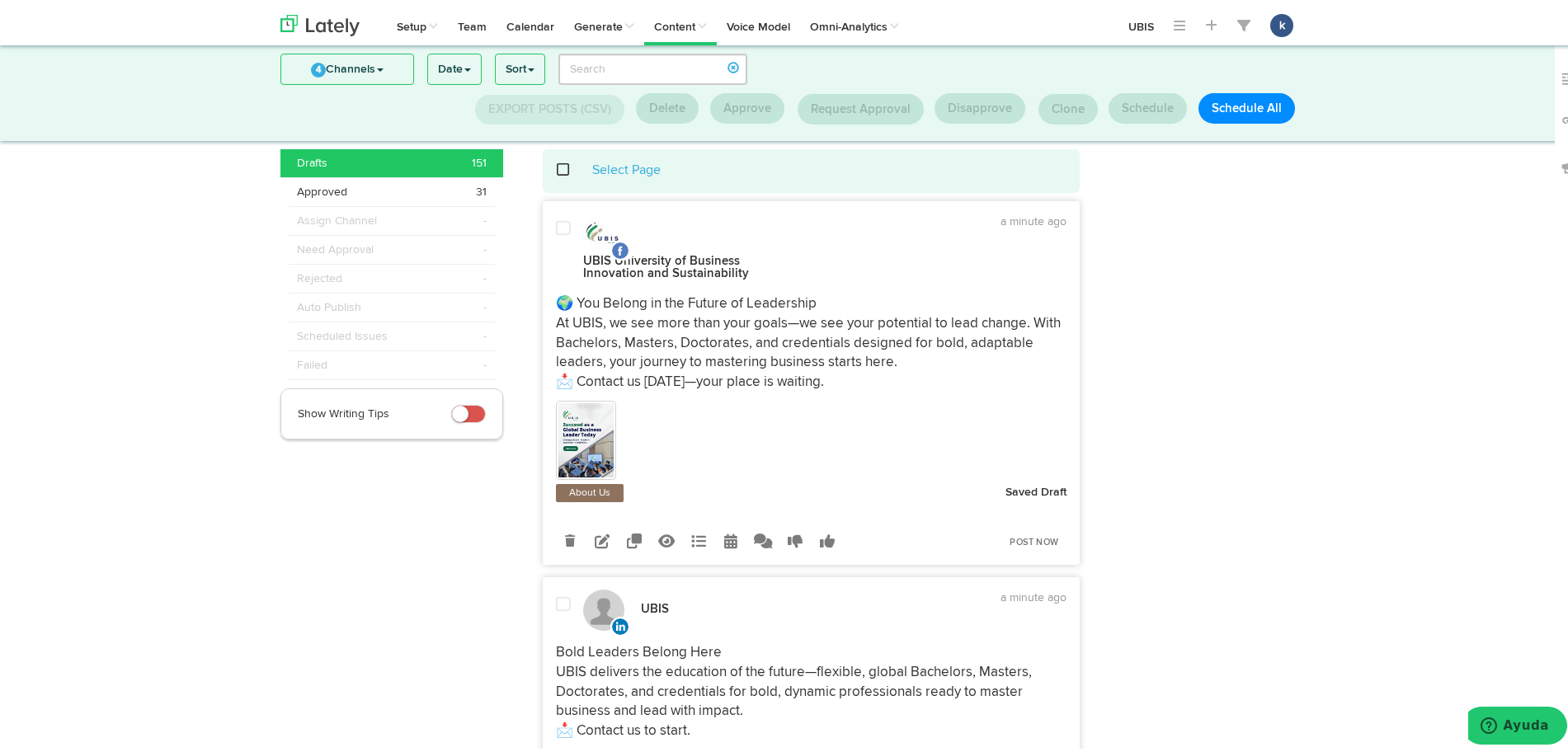
click at [913, 401] on div at bounding box center [812, 438] width 512 height 83
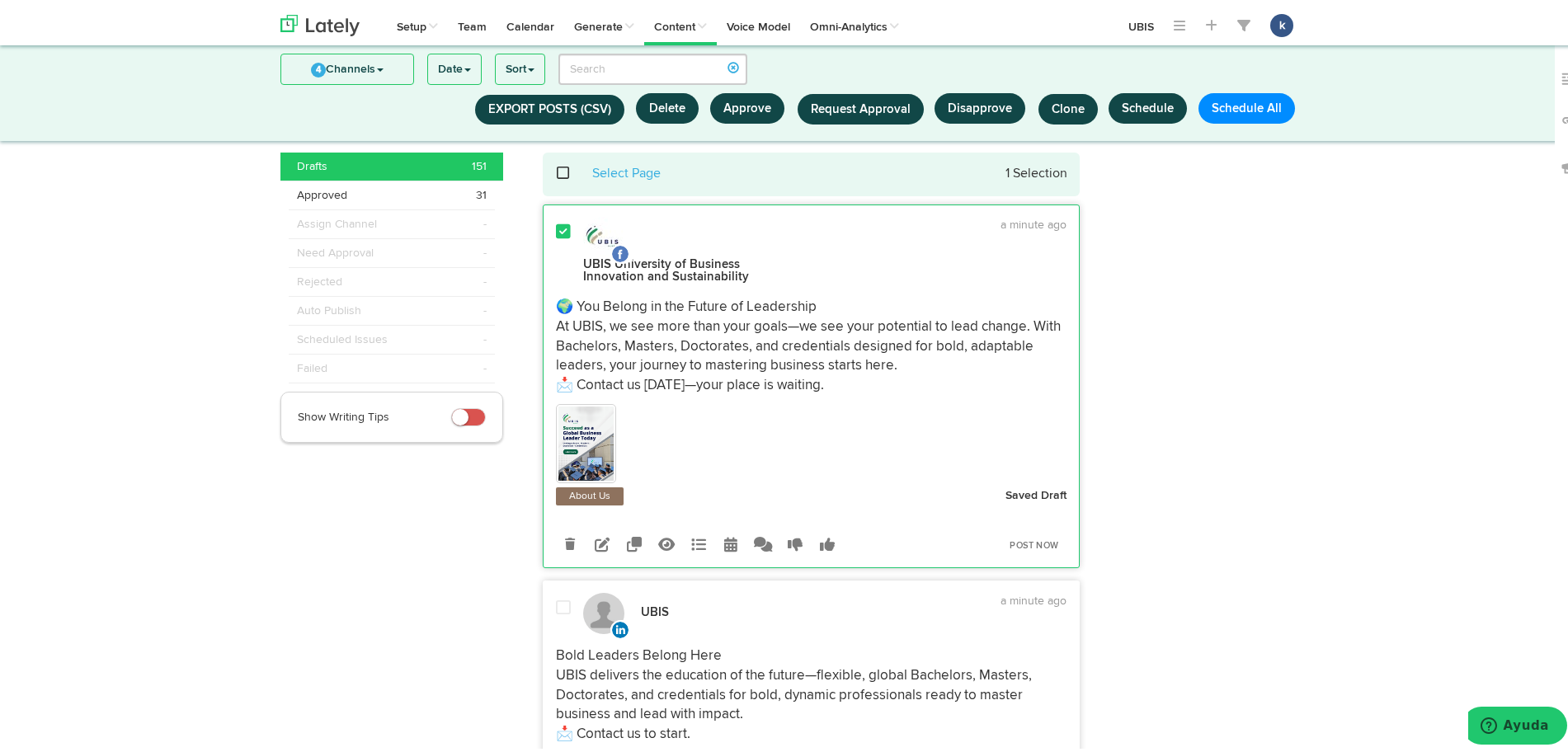
scroll to position [163, 0]
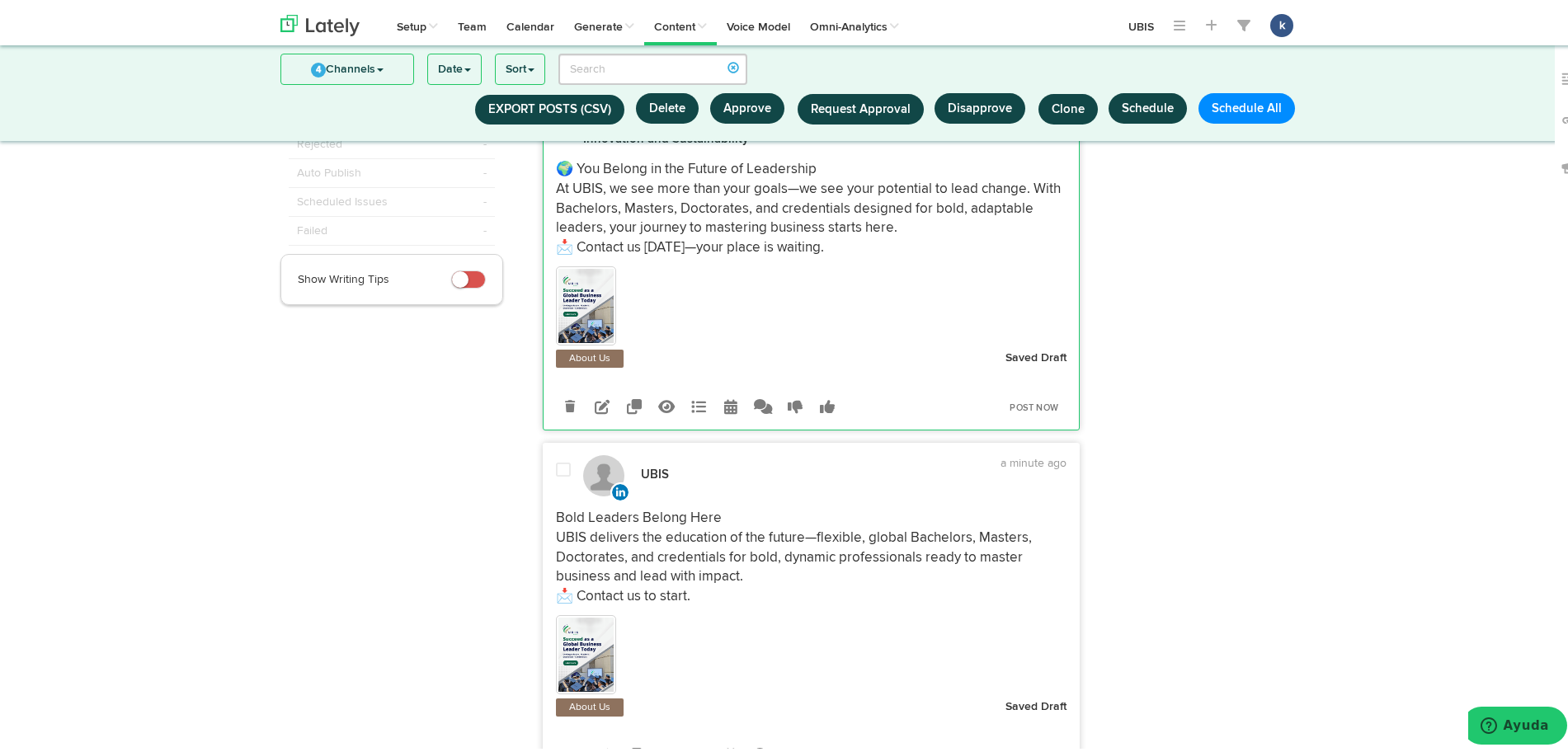
click at [911, 546] on span "Bold Leaders Belong Here UBIS delivers the education of the future—flexible, gl…" at bounding box center [795, 553] width 479 height 92
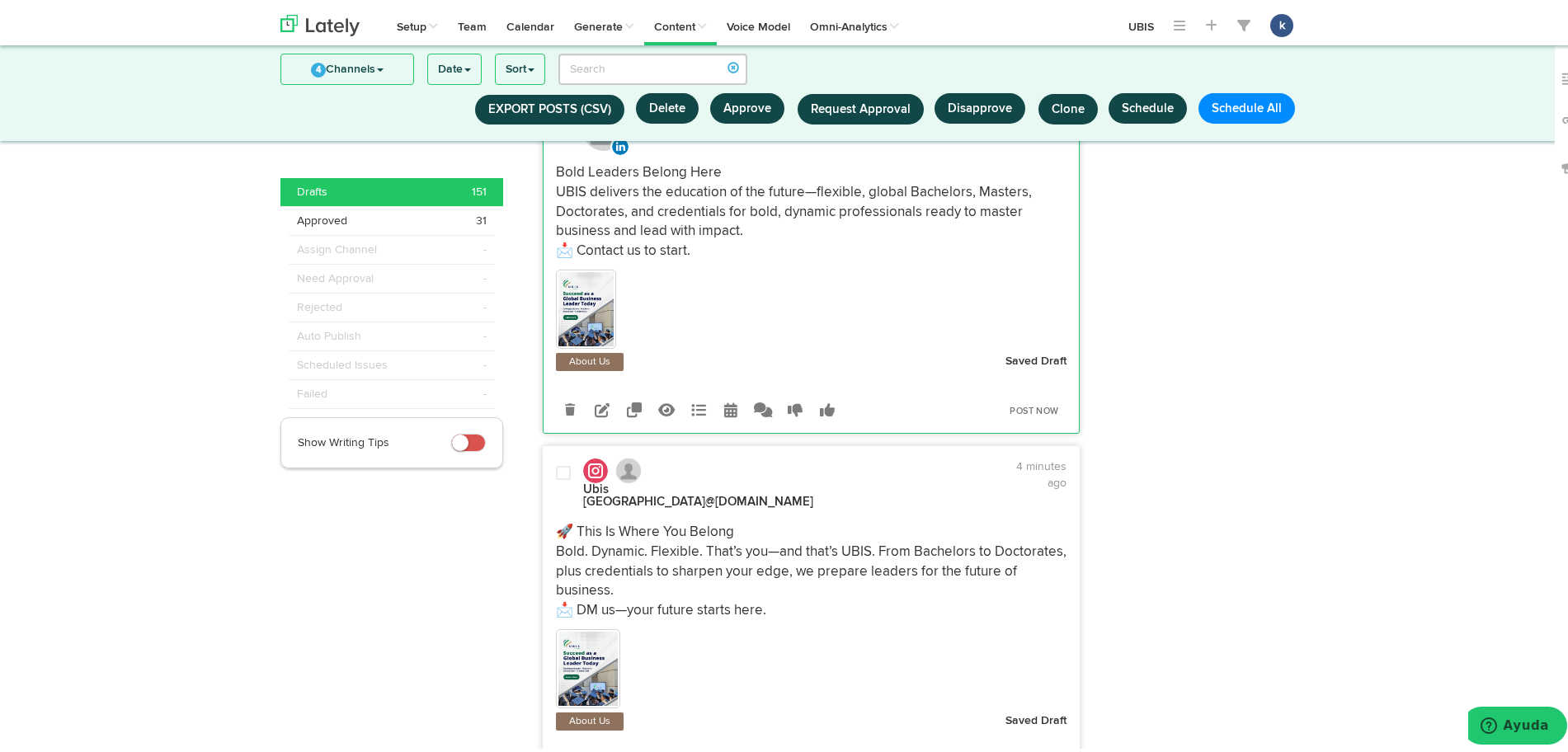
scroll to position [510, 0]
click at [911, 546] on p "🚀 This Is Where You Belong Bold. Dynamic. Flexible. That’s you—and that’s UBIS.…" at bounding box center [812, 567] width 512 height 98
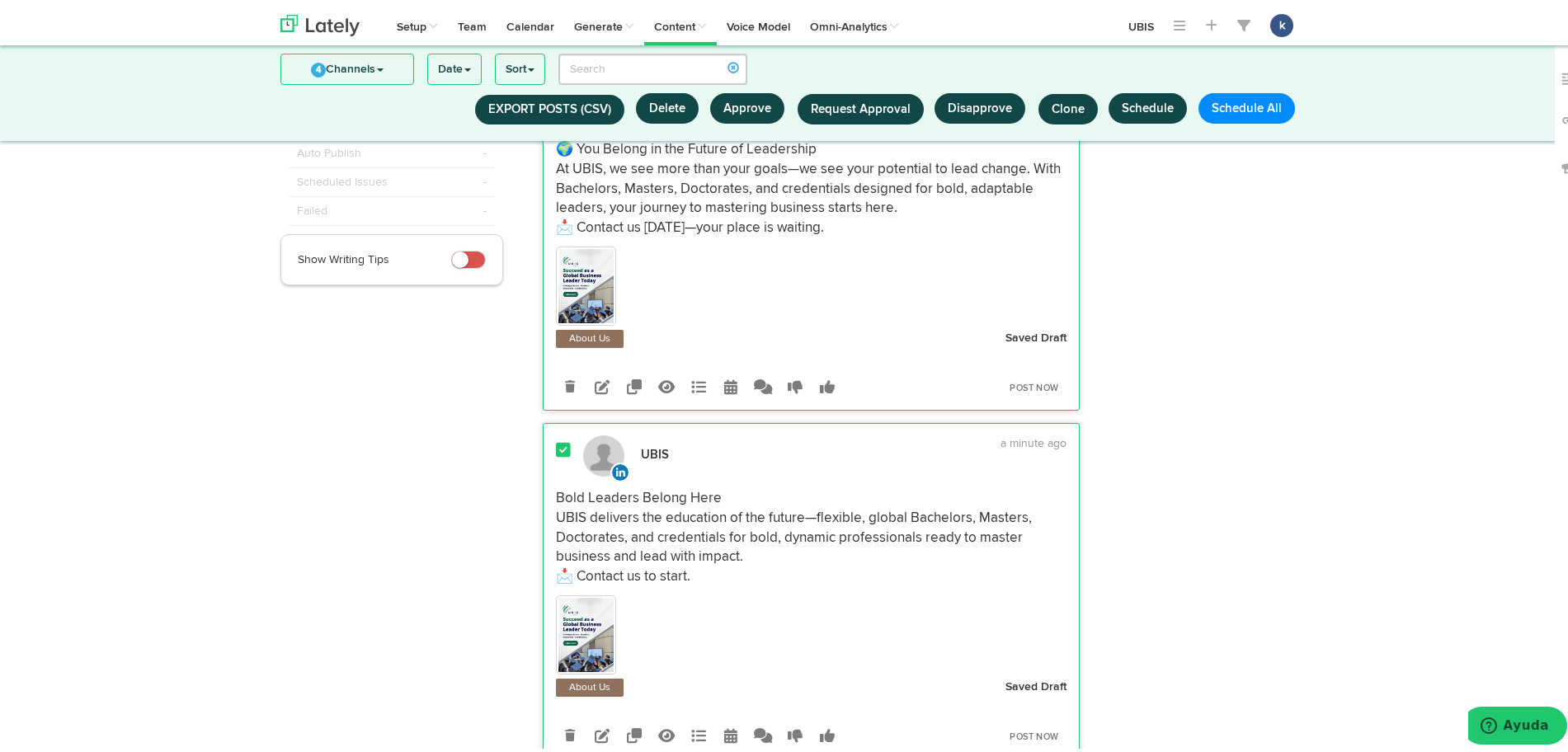
scroll to position [180, 0]
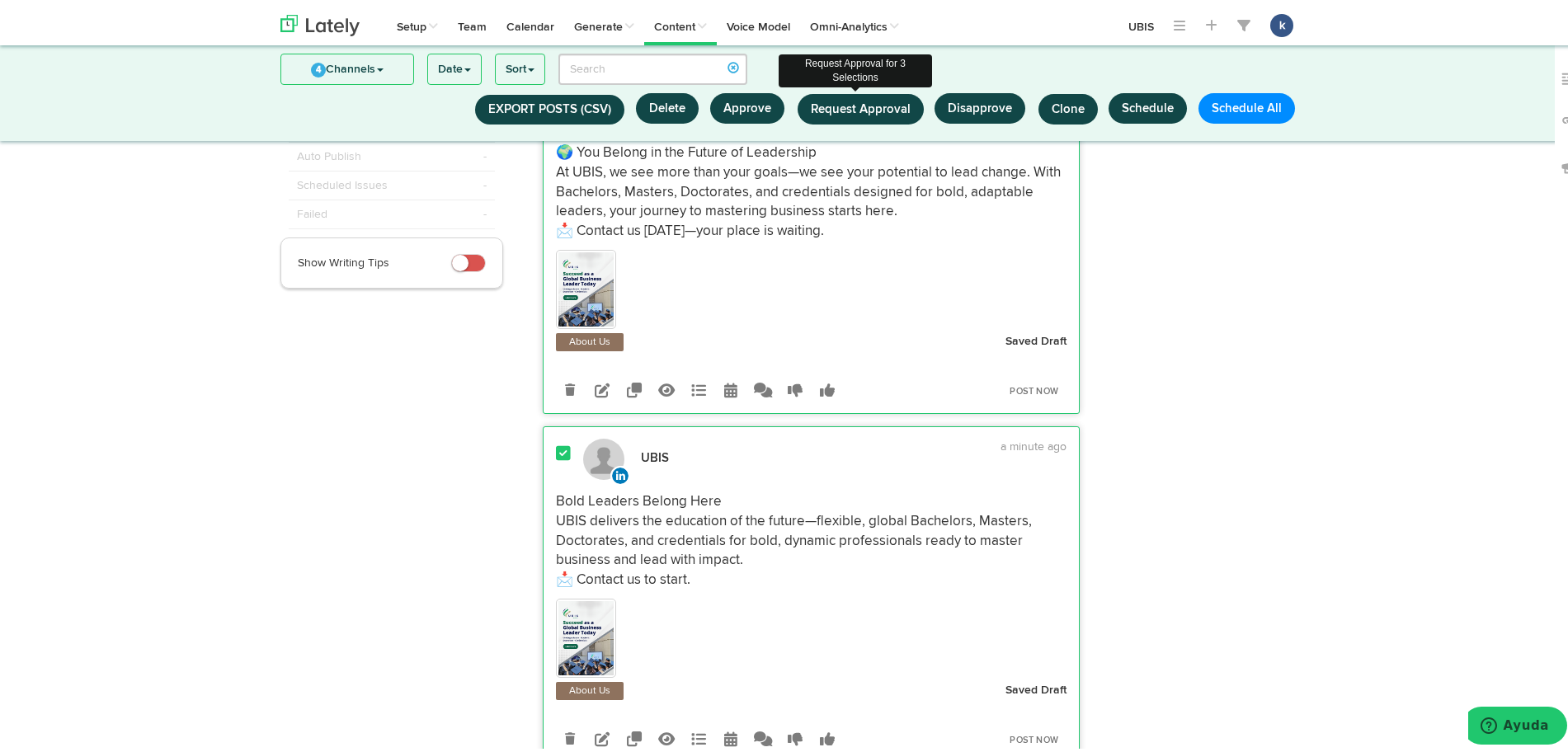
click at [837, 111] on span "Request Approval" at bounding box center [861, 105] width 100 height 13
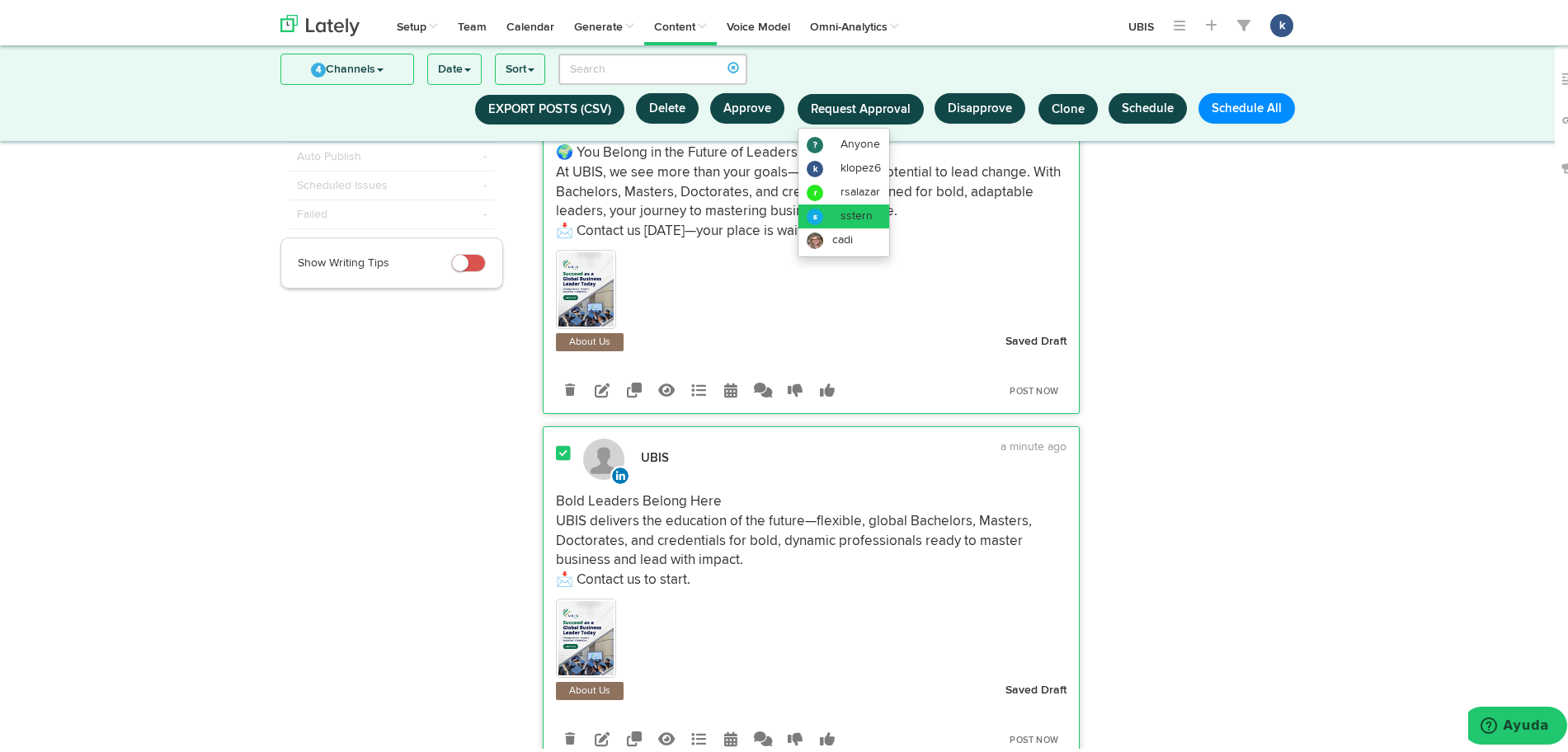
click at [865, 212] on span "sstern" at bounding box center [856, 212] width 32 height 12
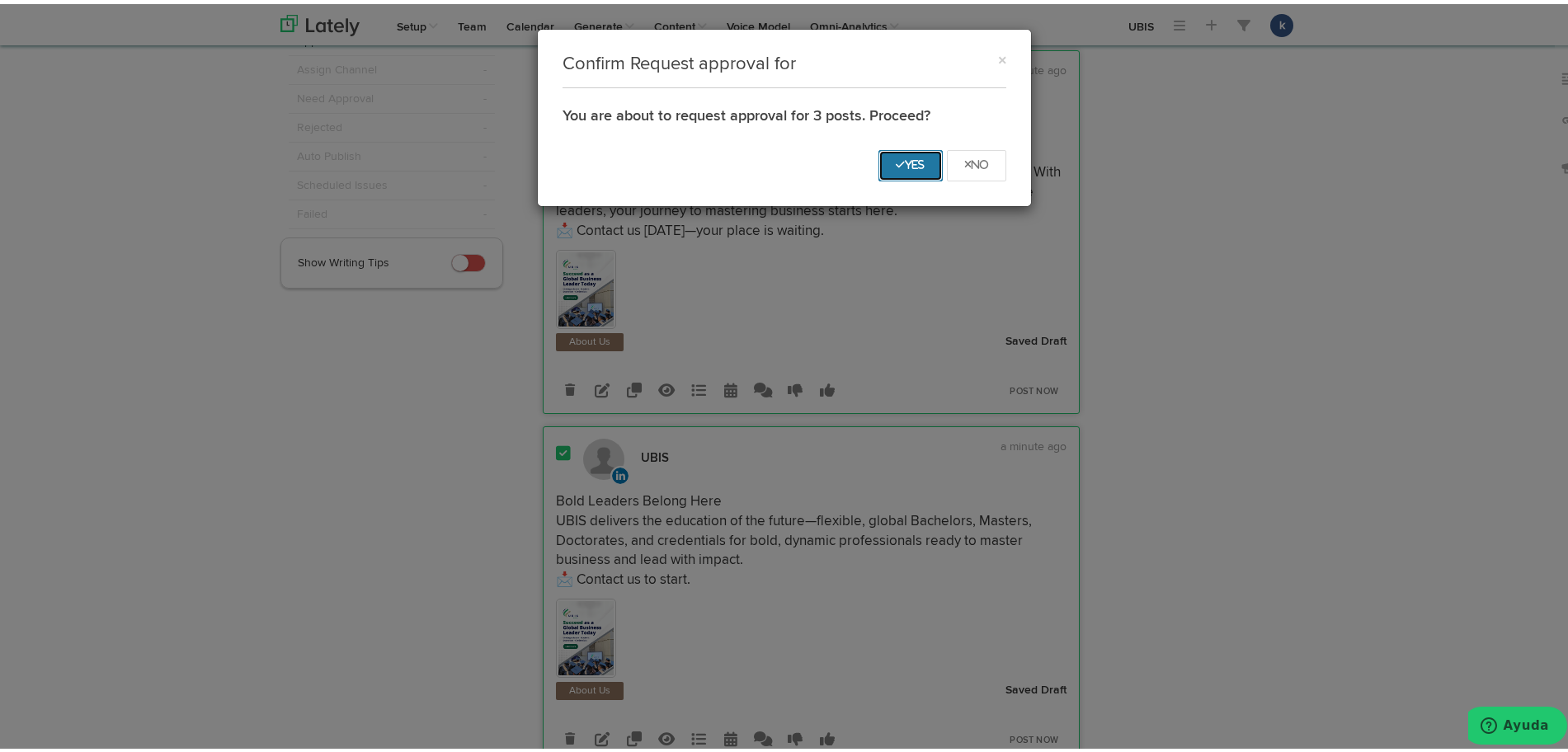
click at [900, 156] on icon "Yes" at bounding box center [911, 161] width 30 height 10
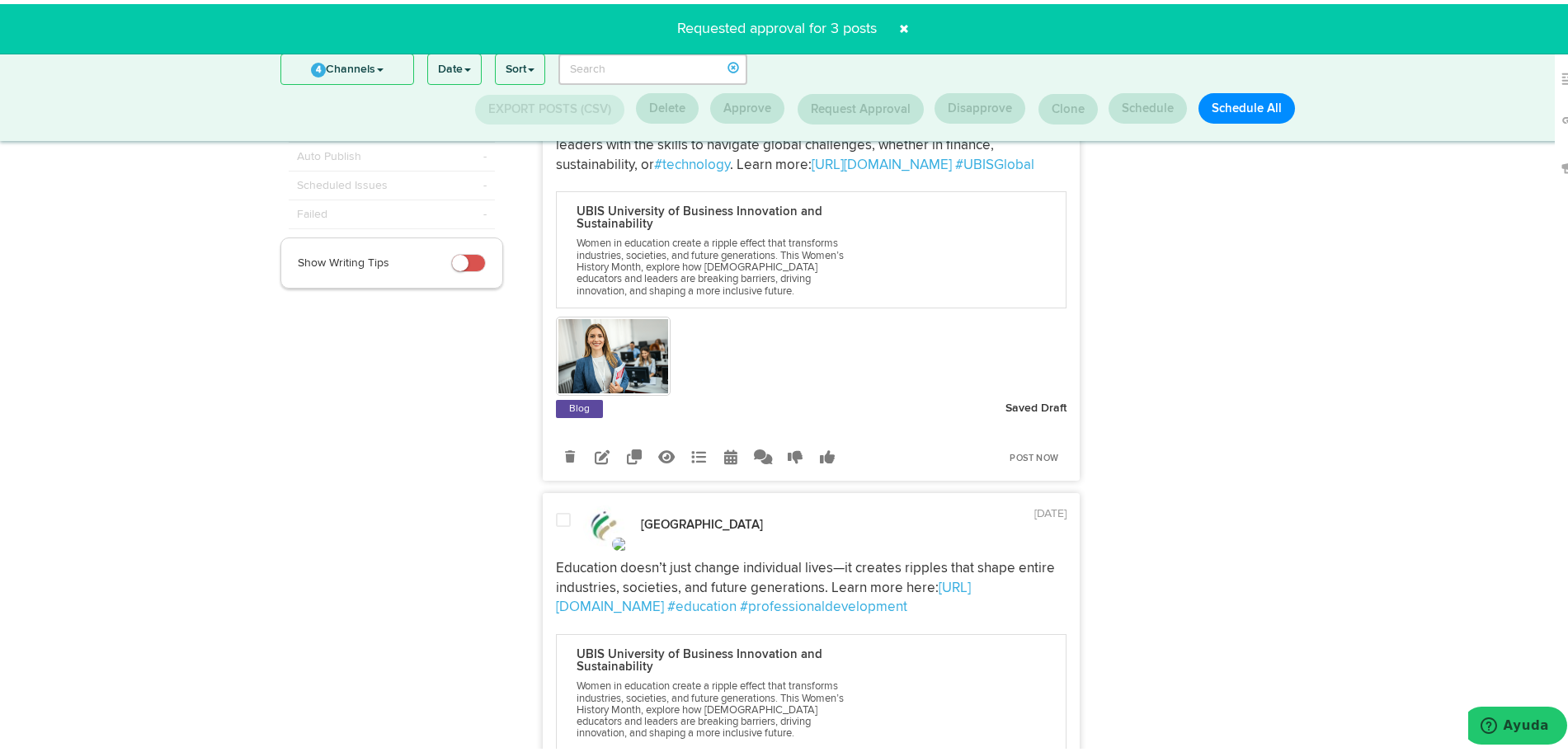
click at [900, 23] on span at bounding box center [904, 25] width 26 height 26
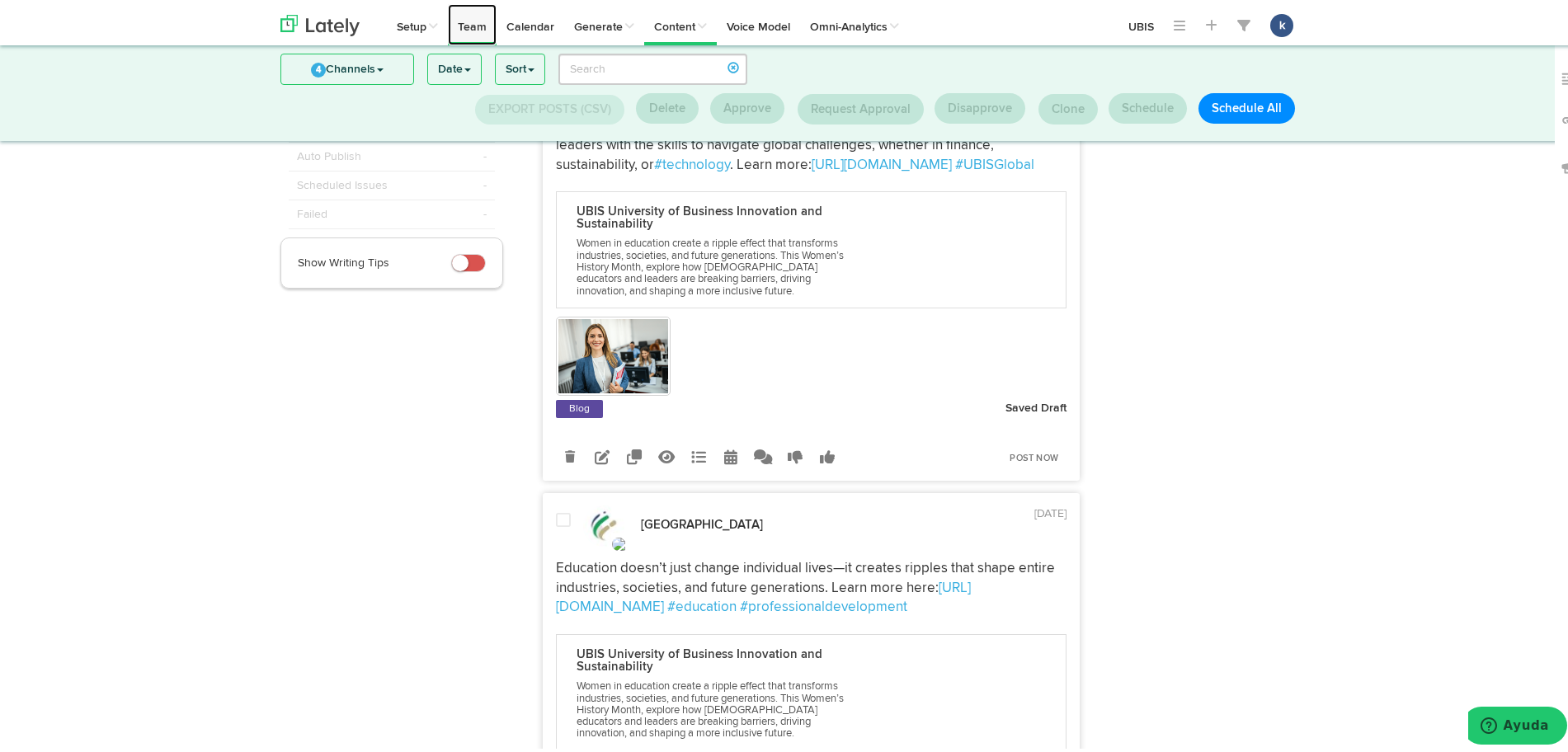
click at [459, 31] on link "Team" at bounding box center [472, 20] width 48 height 41
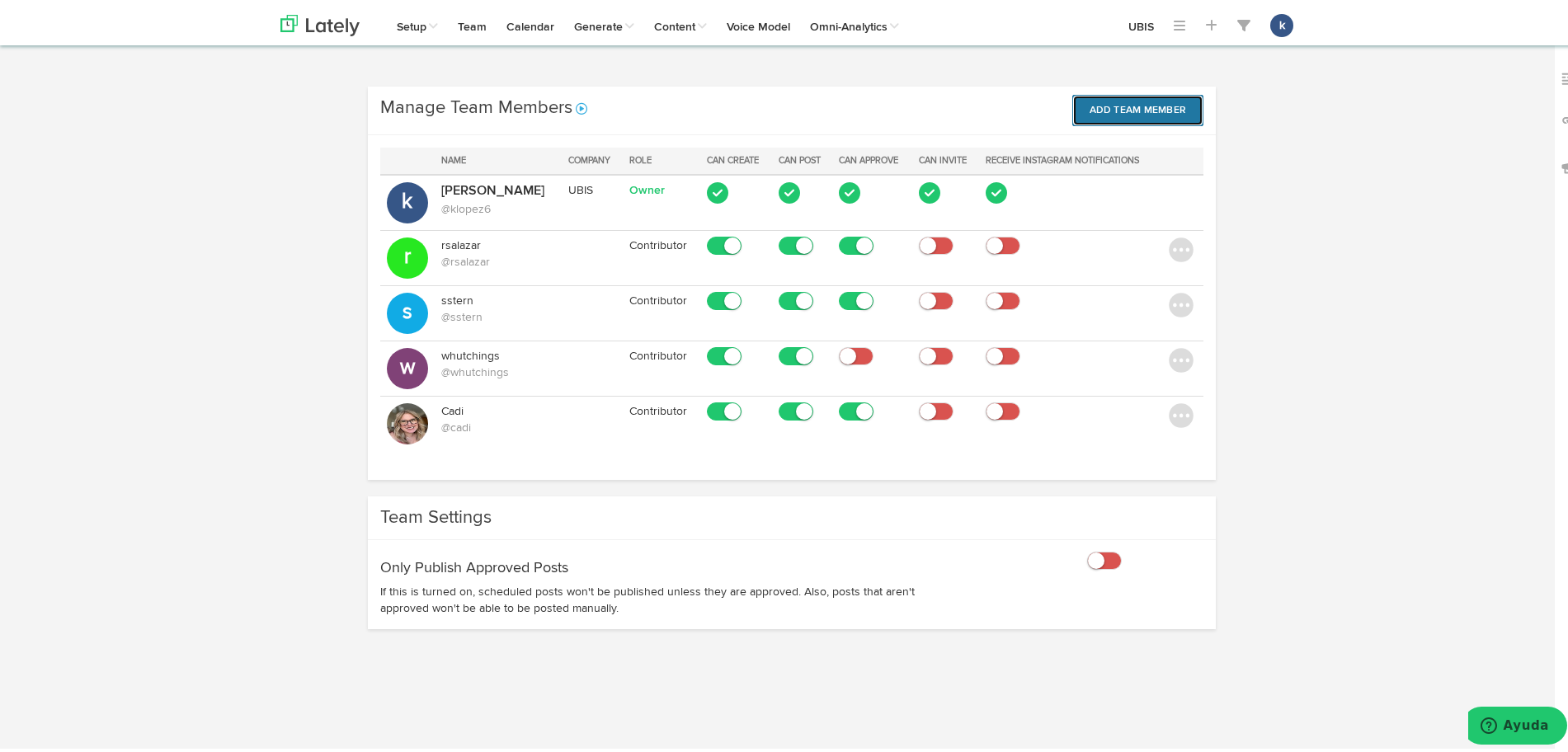
click at [1111, 108] on button "Add Team Member" at bounding box center [1139, 106] width 132 height 31
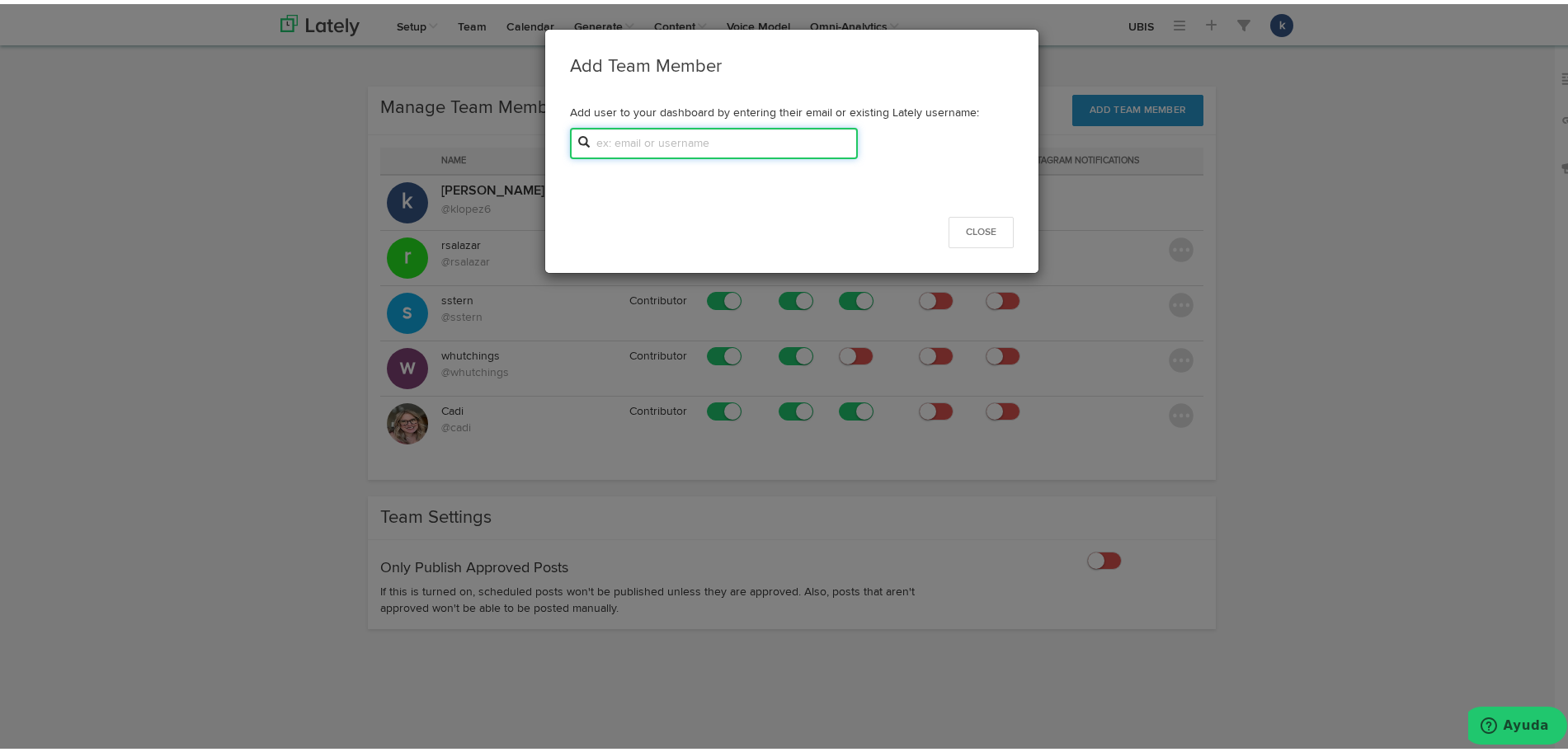
click at [742, 143] on input "text" at bounding box center [714, 139] width 288 height 31
paste input "[EMAIL_ADDRESS][DOMAIN_NAME]"
type input "[EMAIL_ADDRESS][DOMAIN_NAME]"
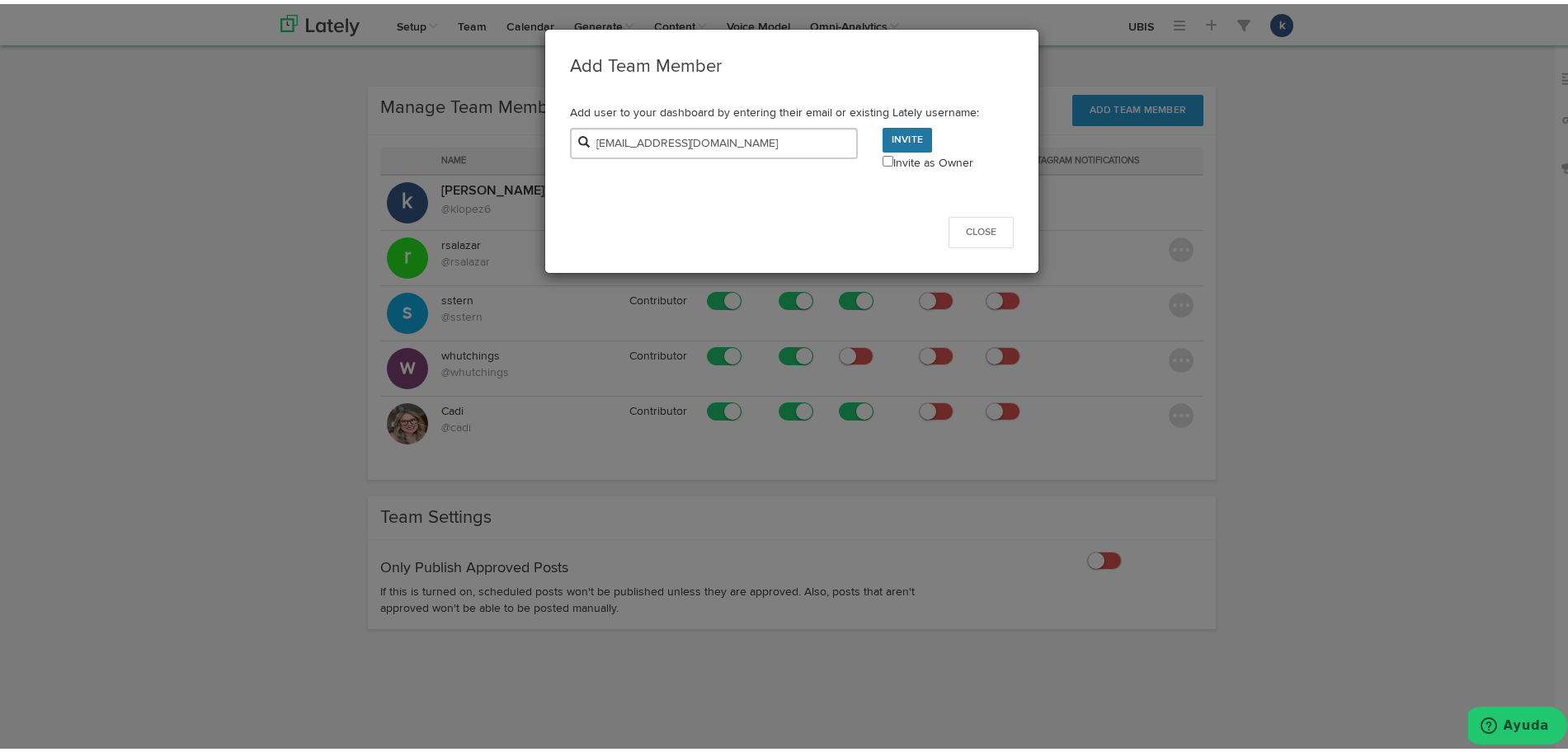
click at [906, 135] on link "Invite" at bounding box center [907, 135] width 49 height 25
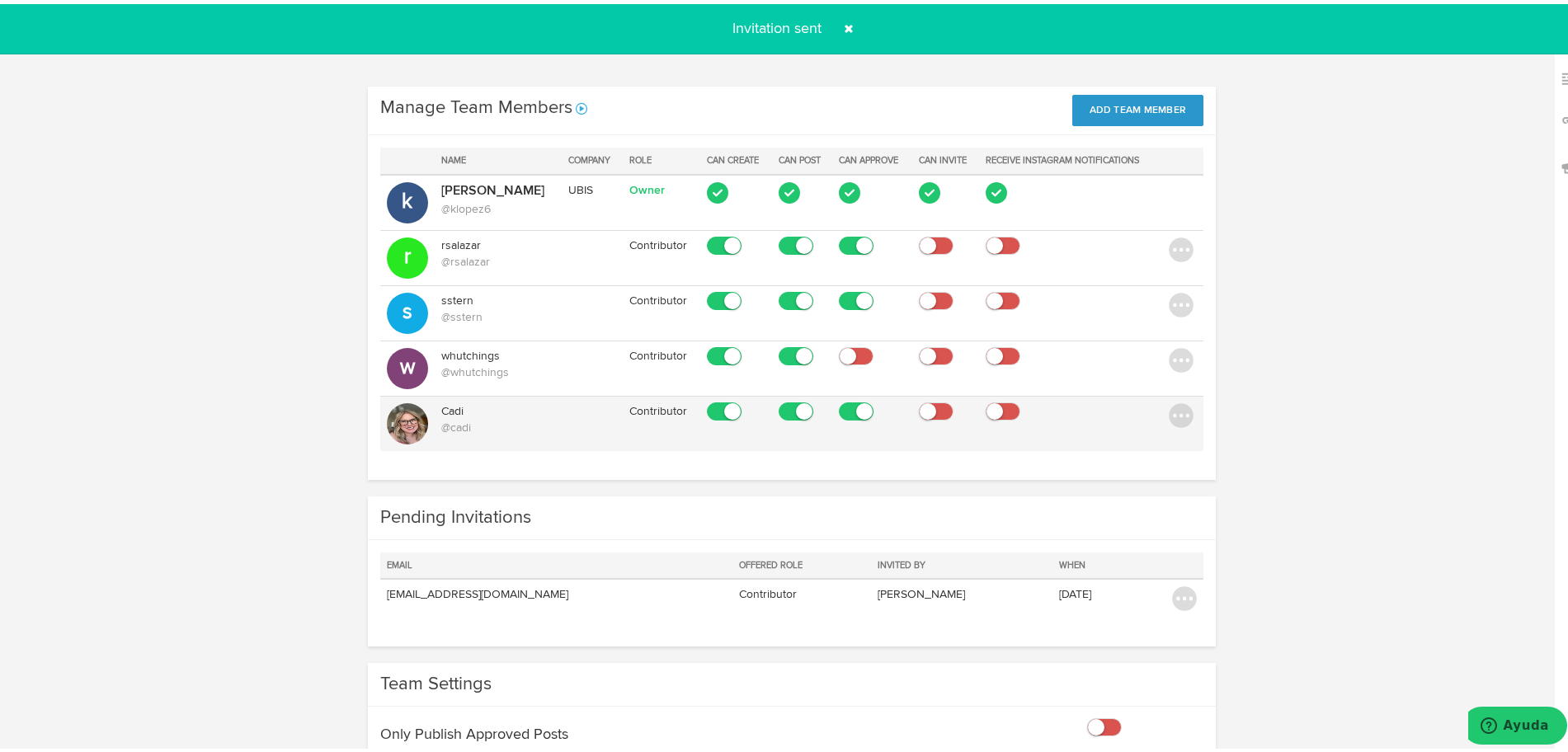
scroll to position [106, 0]
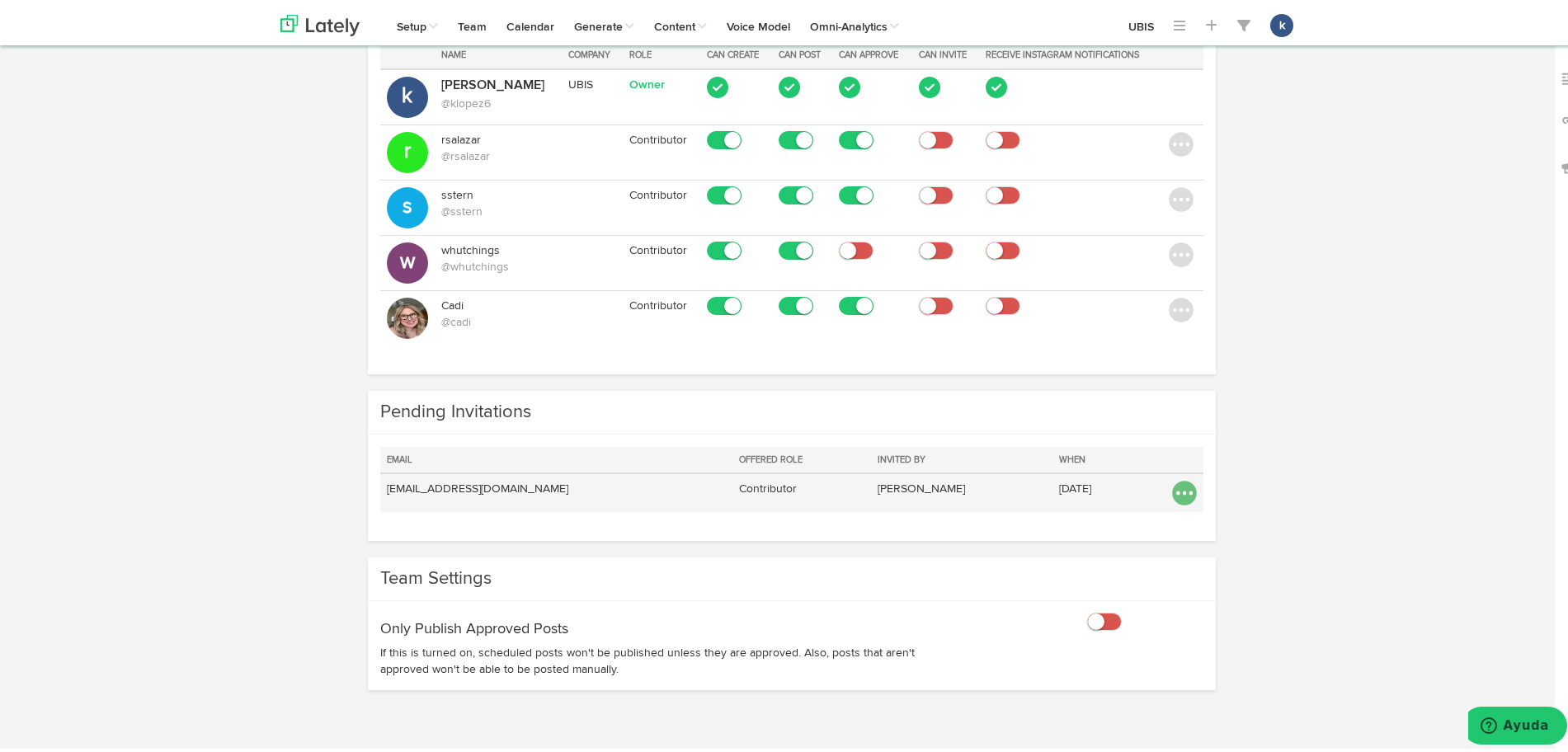
click at [1183, 482] on img at bounding box center [1184, 489] width 25 height 25
